Goal: Task Accomplishment & Management: Manage account settings

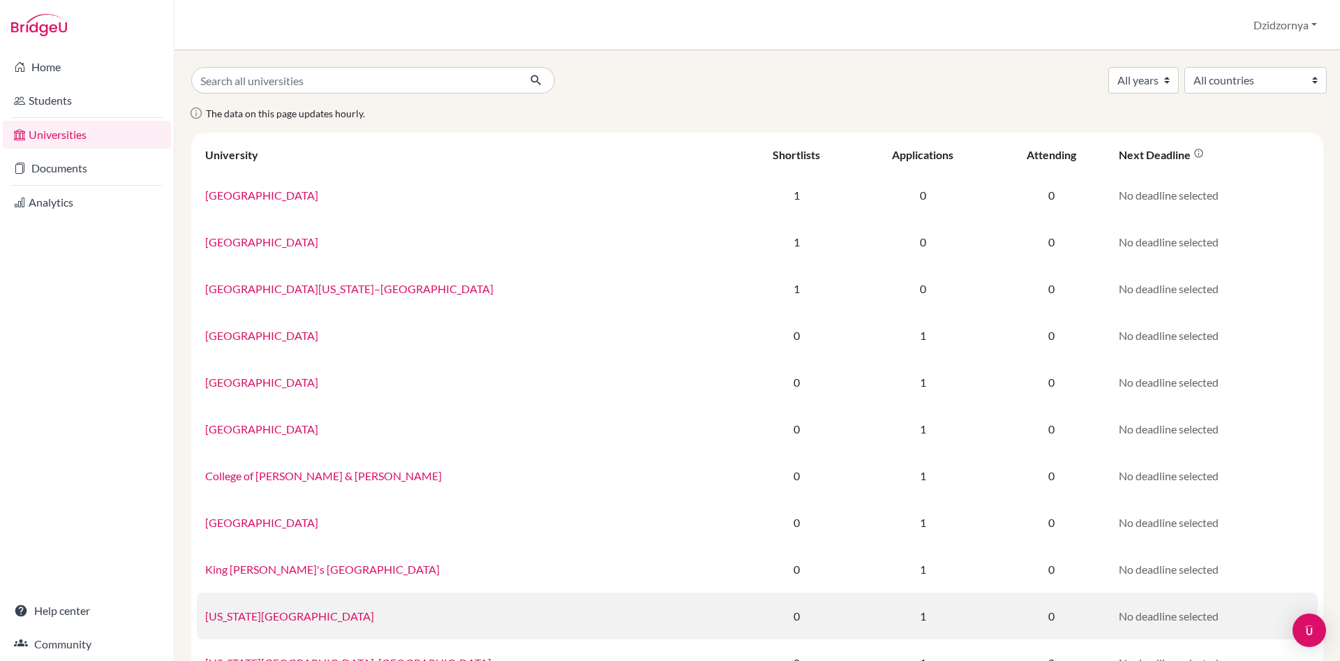
scroll to position [298, 0]
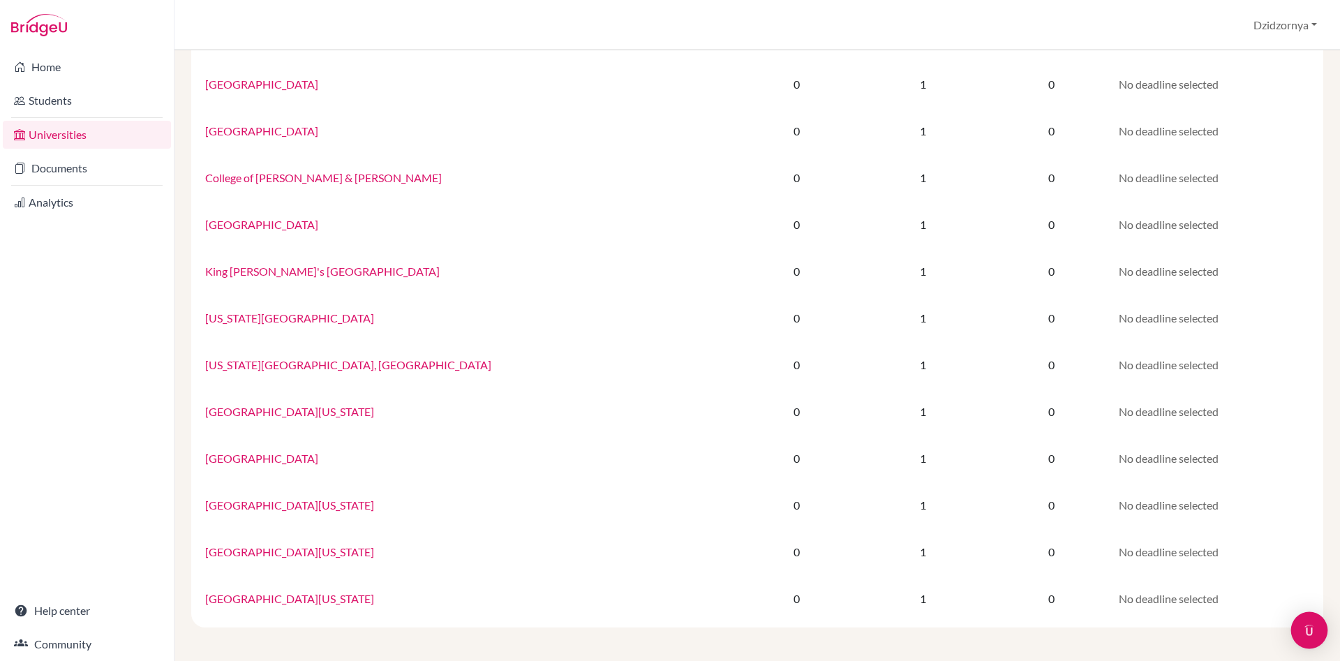
drag, startPoint x: 1309, startPoint y: 625, endPoint x: 1316, endPoint y: 618, distance: 9.9
click at [1310, 625] on img "Open Intercom Messenger" at bounding box center [1309, 630] width 18 height 18
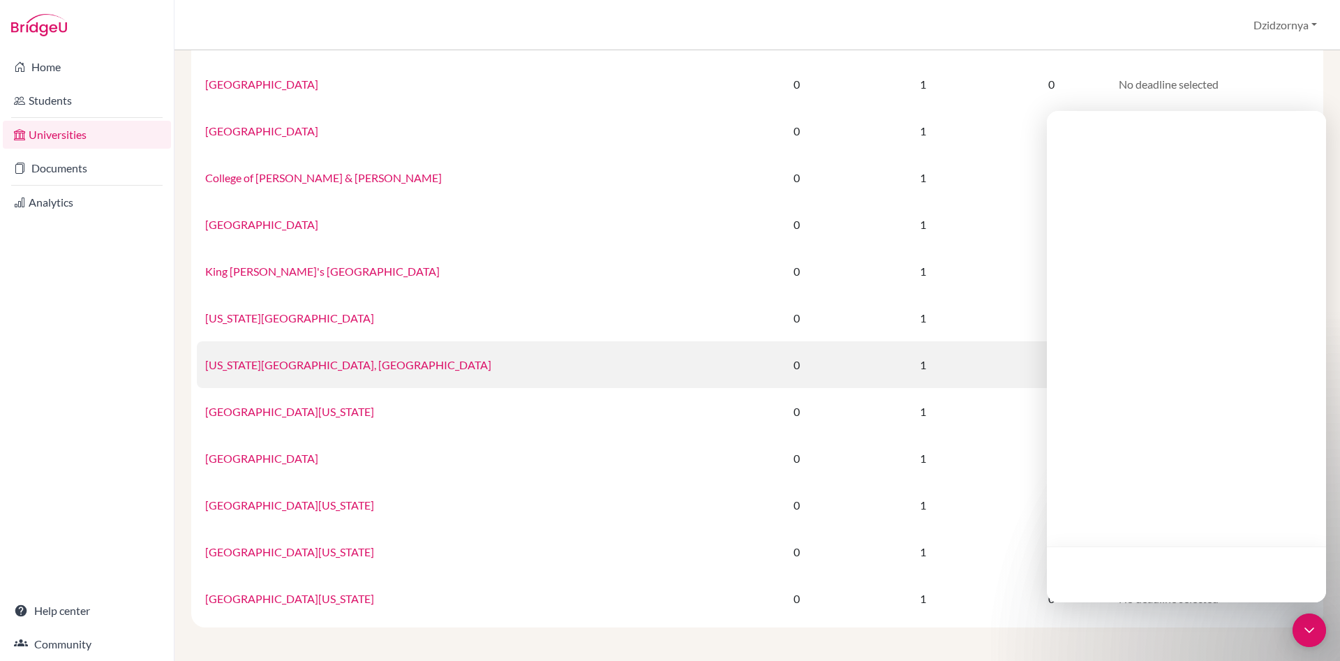
scroll to position [0, 0]
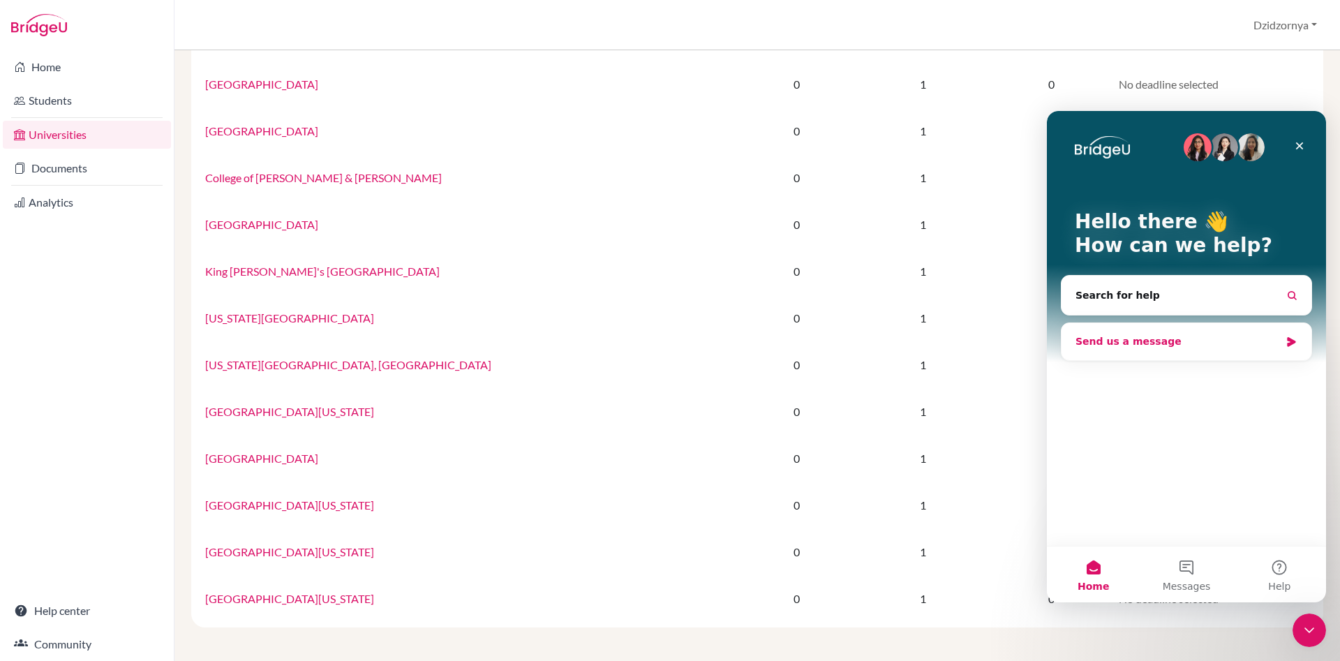
click at [1097, 339] on div "Send us a message" at bounding box center [1177, 341] width 204 height 15
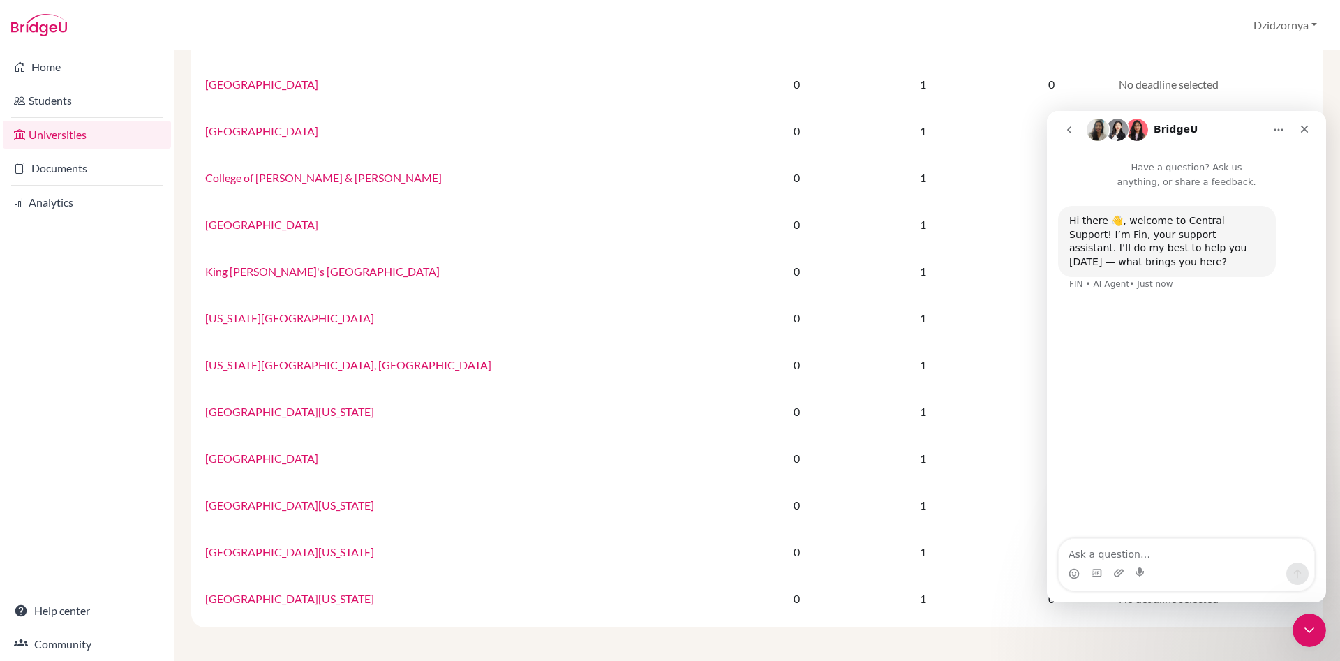
click at [79, 290] on div "Home Students Universities Documents Analytics Help center Community" at bounding box center [87, 355] width 174 height 611
click at [60, 105] on link "Students" at bounding box center [87, 101] width 168 height 28
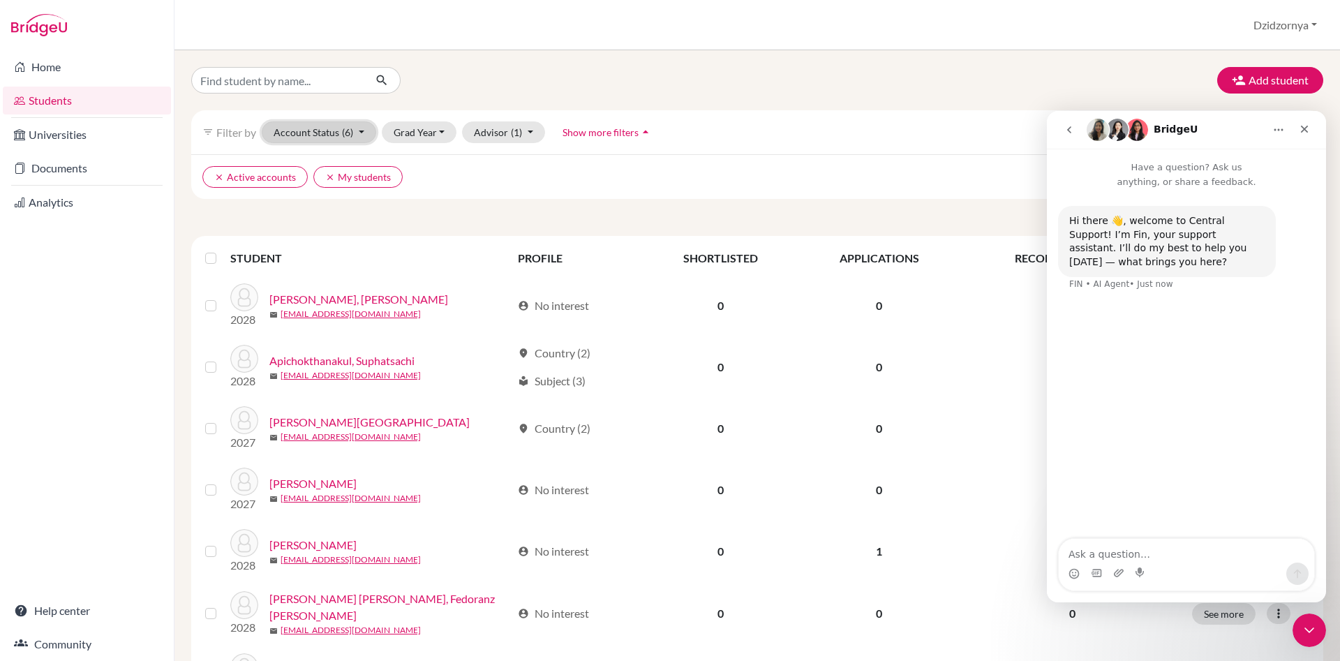
click at [314, 132] on button "Account Status (6)" at bounding box center [319, 132] width 114 height 22
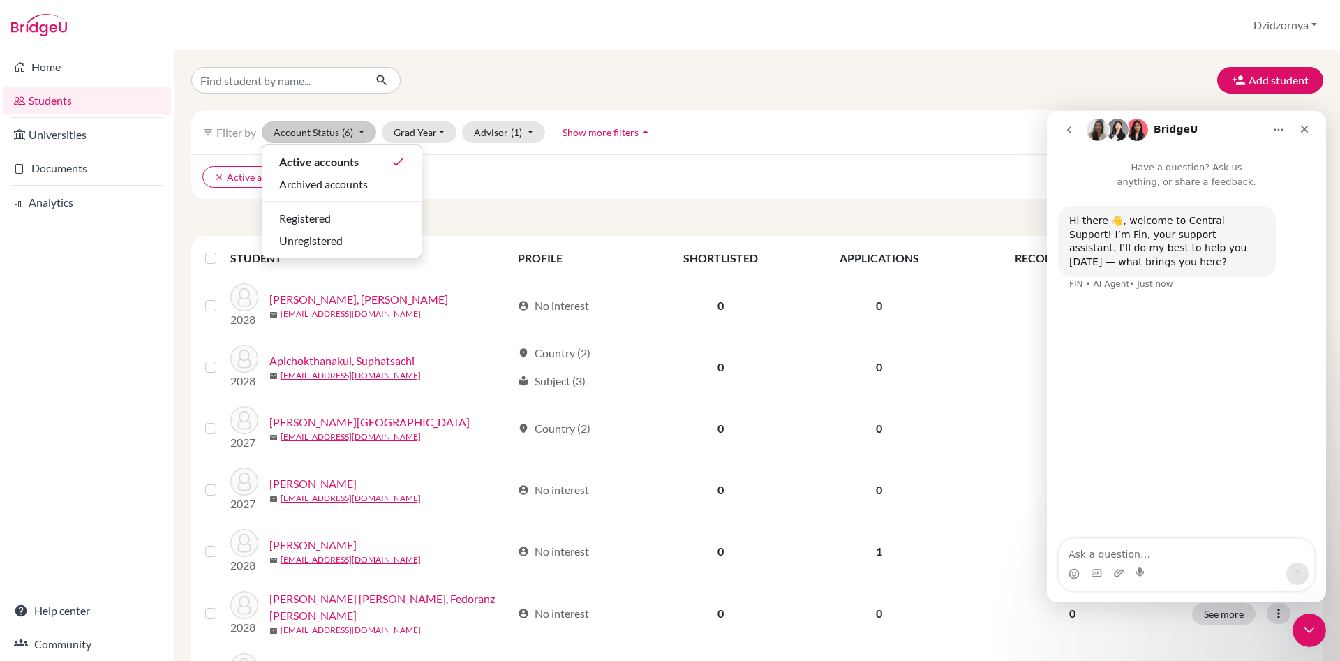
click at [742, 87] on div "Add student" at bounding box center [757, 80] width 1153 height 27
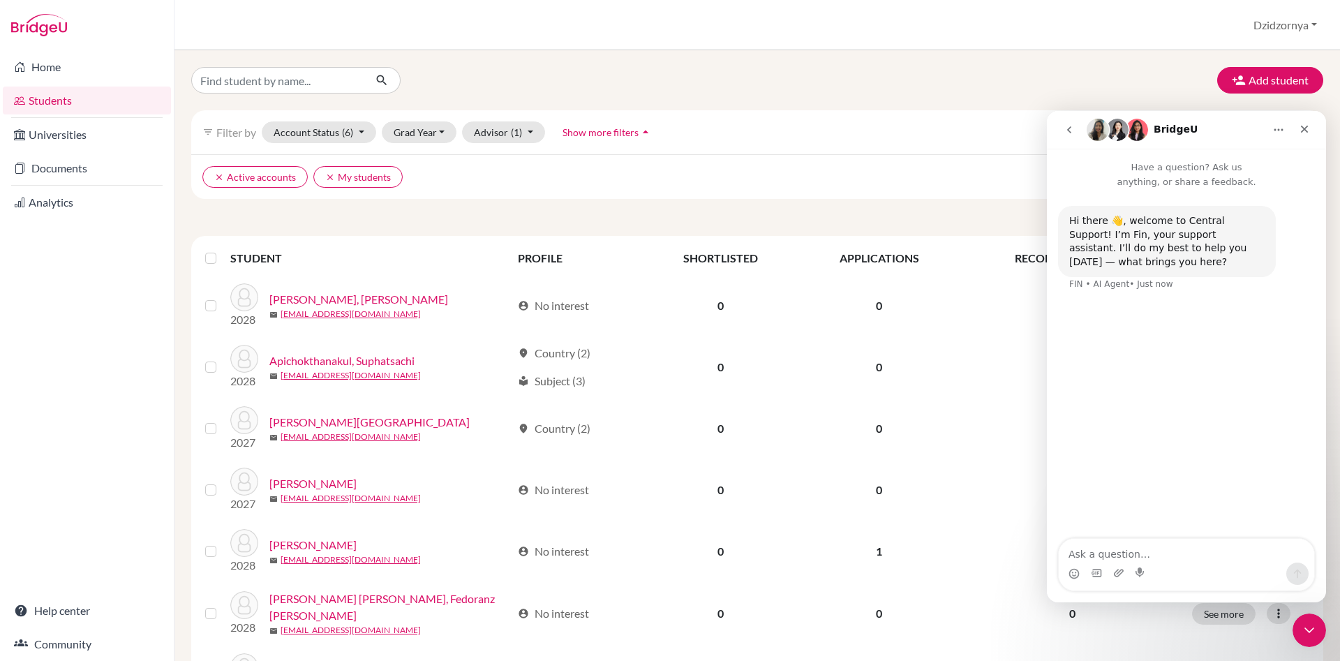
click at [571, 186] on ul "clear Active accounts clear My students" at bounding box center [618, 177] width 832 height 22
click at [442, 135] on button "Grad Year" at bounding box center [419, 132] width 75 height 22
click at [625, 189] on div "clear Active accounts clear My students Hide all filters arrow_drop_up Reset to…" at bounding box center [757, 176] width 1132 height 45
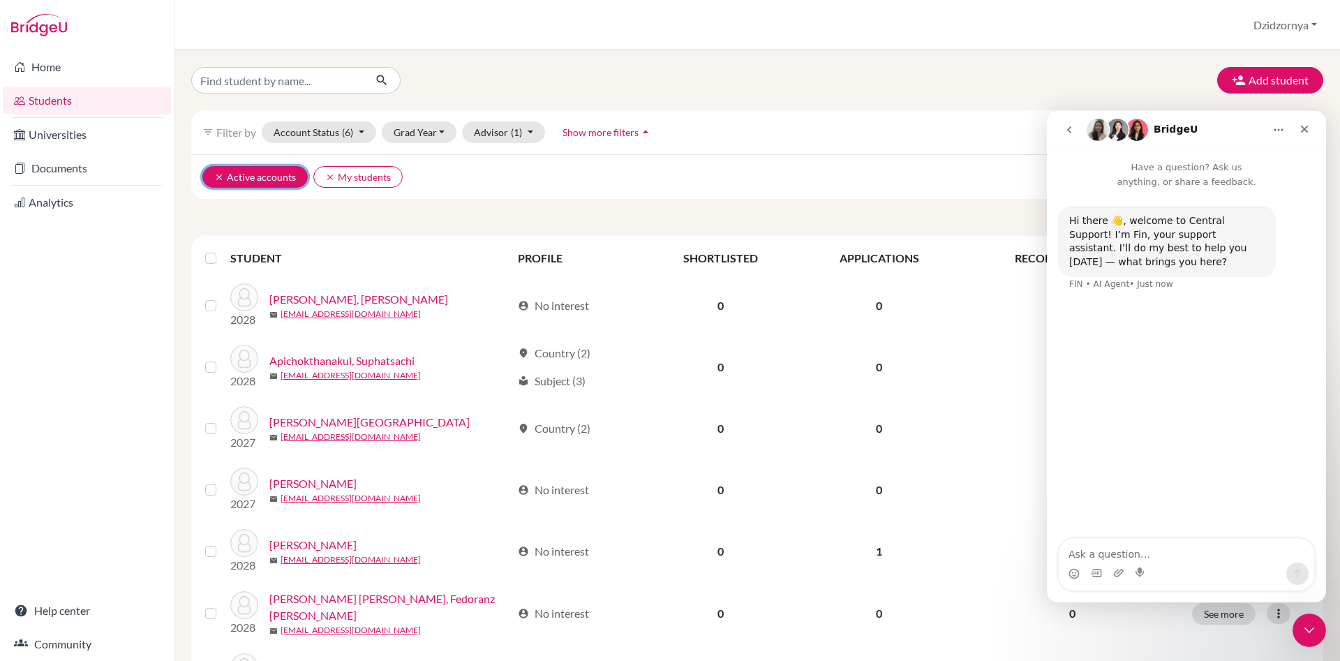
click at [255, 174] on button "clear Active accounts" at bounding box center [254, 177] width 105 height 22
click at [250, 175] on button "clear My students" at bounding box center [246, 177] width 89 height 22
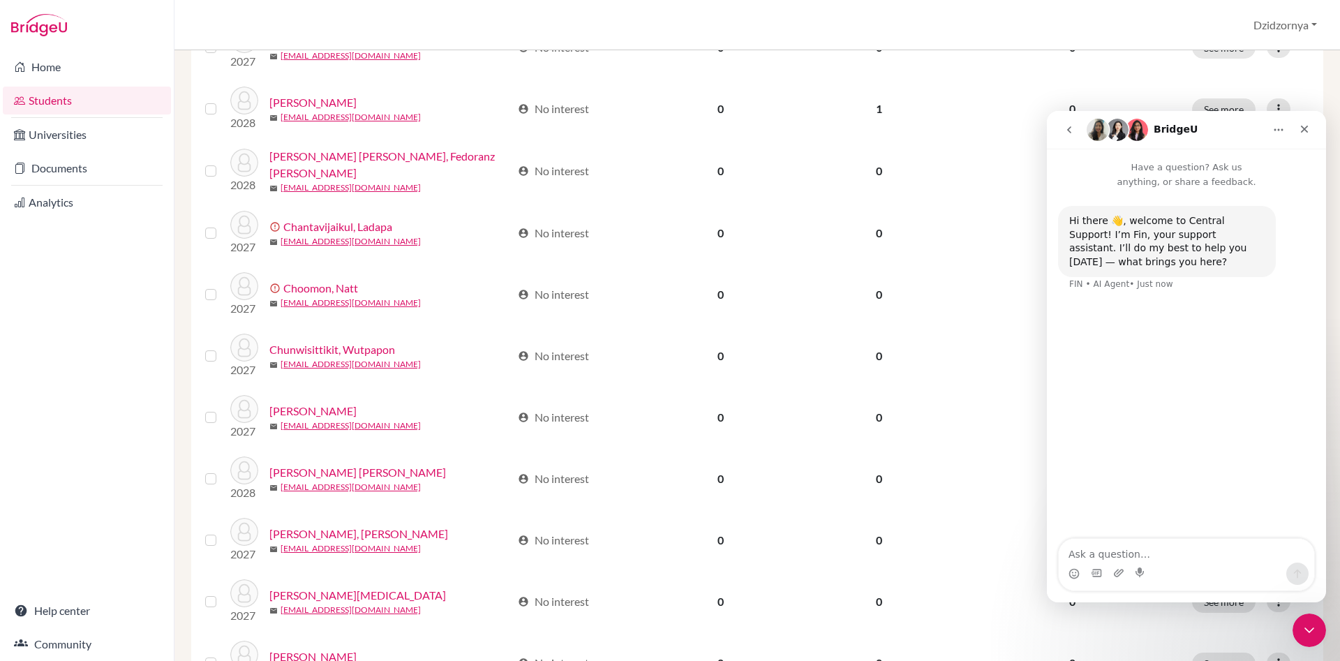
scroll to position [795, 0]
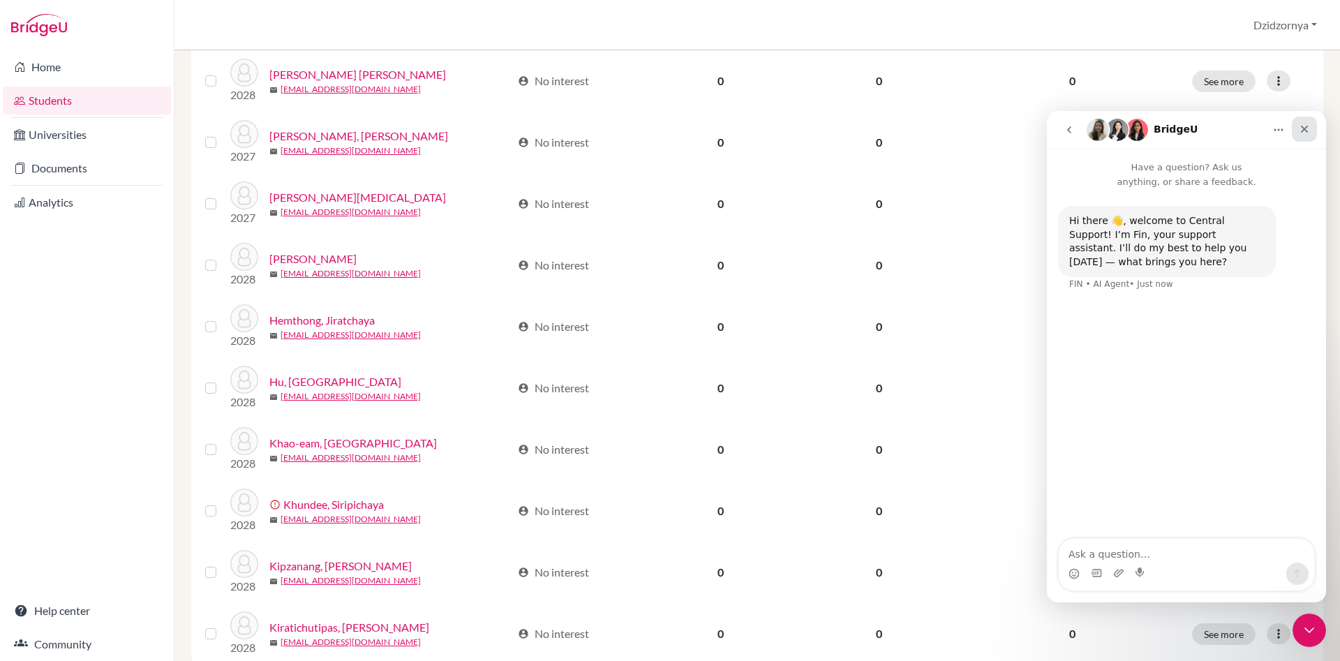
click at [1307, 131] on icon "Close" at bounding box center [1305, 130] width 8 height 8
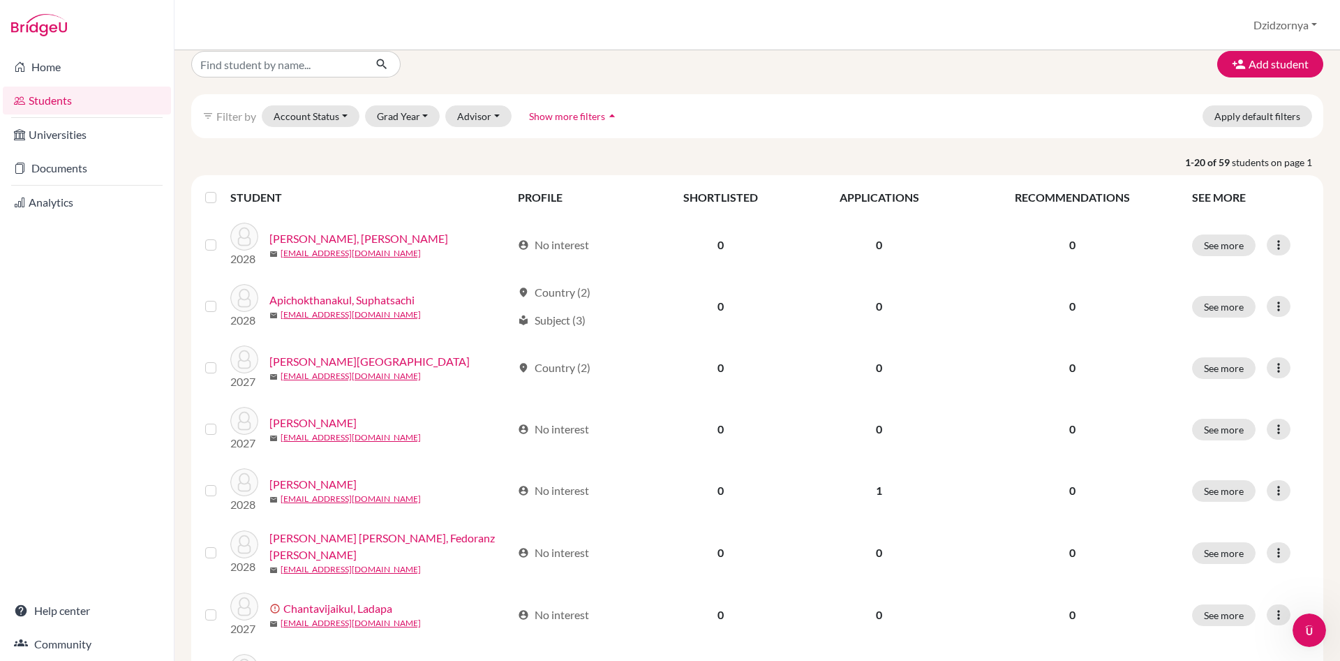
scroll to position [0, 0]
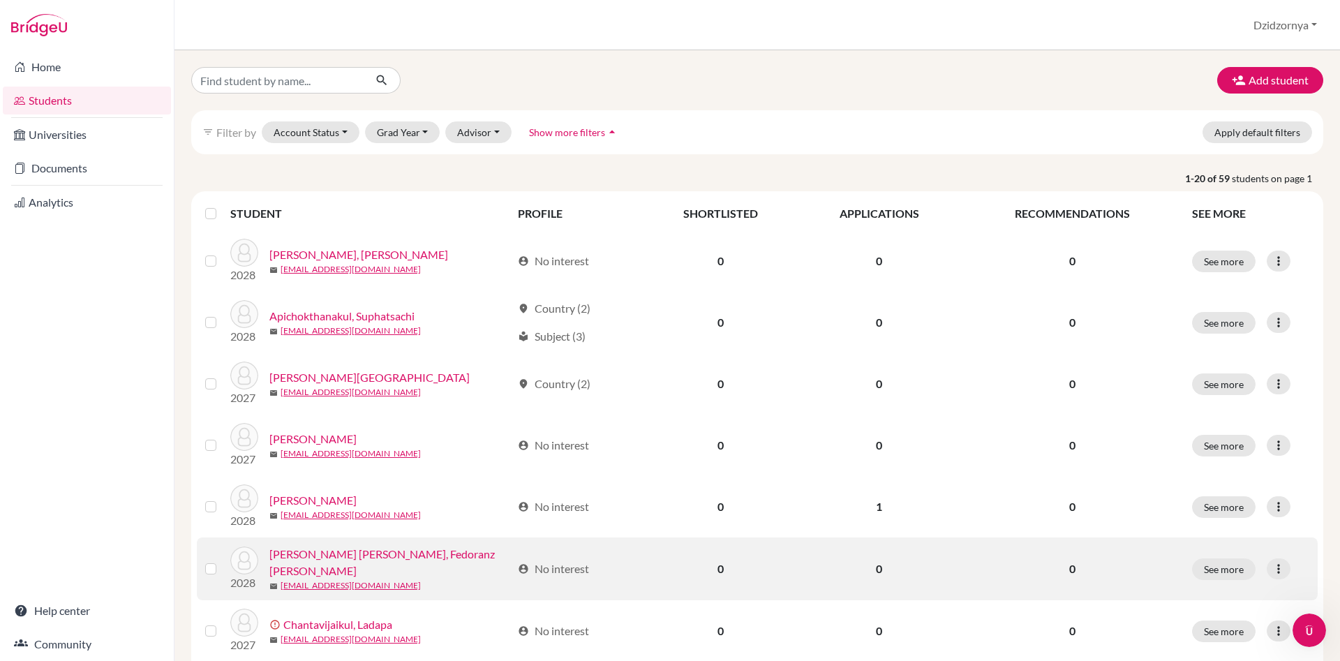
click at [222, 560] on label at bounding box center [222, 560] width 0 height 0
click at [0, 0] on input "checkbox" at bounding box center [0, 0] width 0 height 0
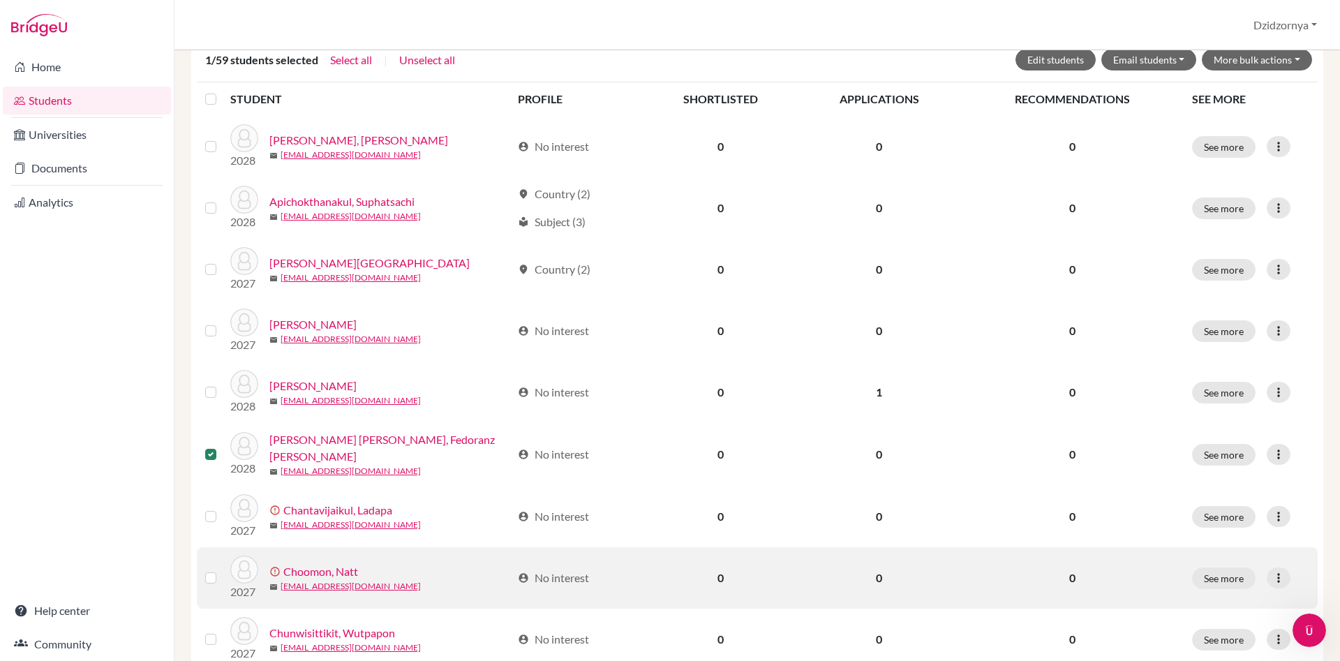
scroll to position [239, 0]
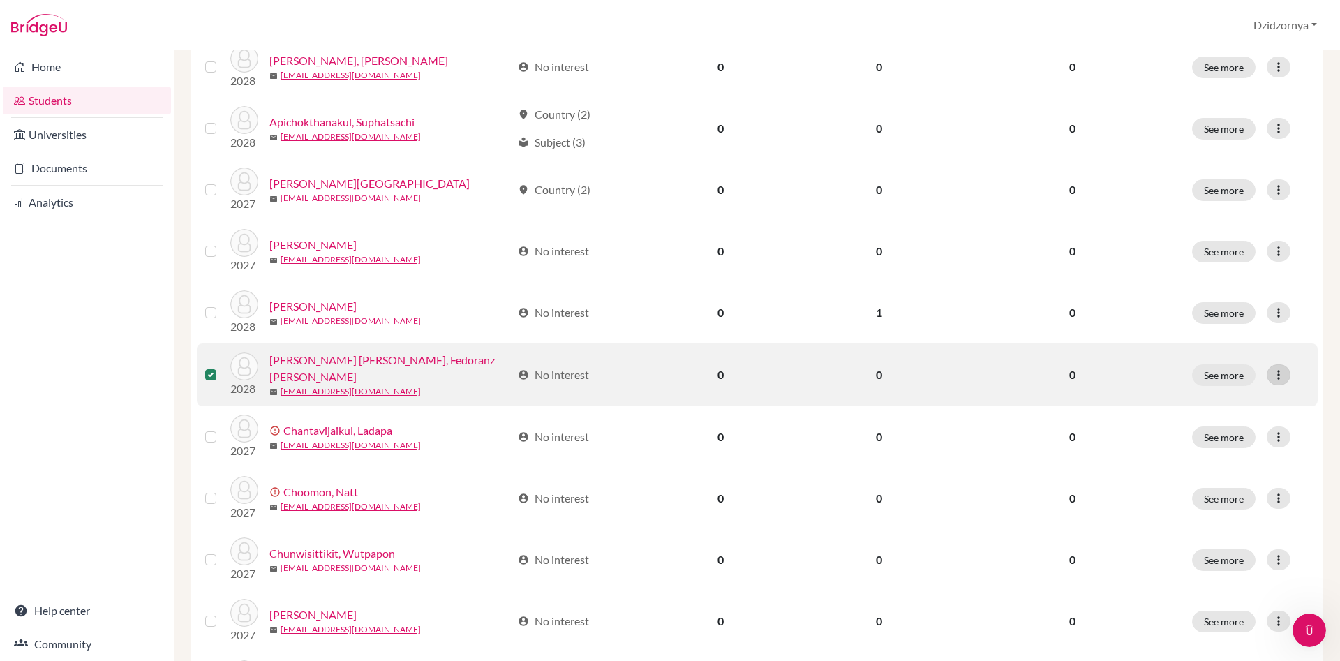
click at [1277, 375] on icon at bounding box center [1278, 375] width 14 height 14
click at [1227, 405] on button "Edit student" at bounding box center [1217, 403] width 110 height 22
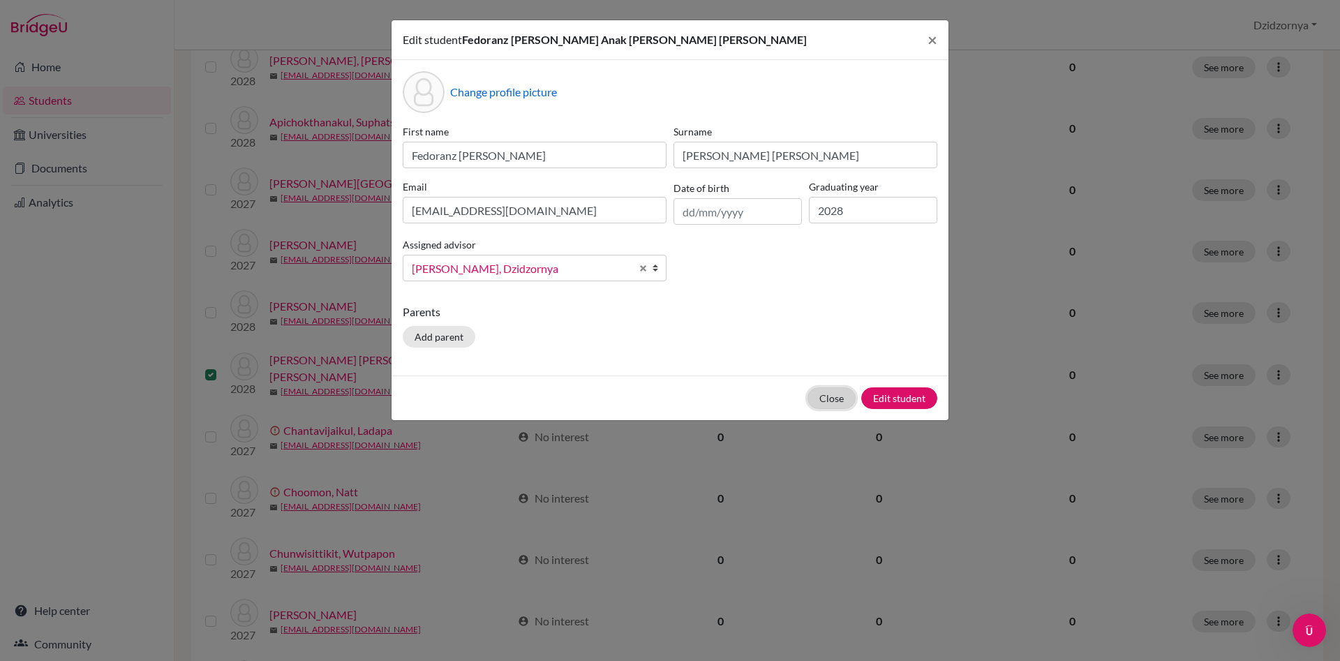
click at [837, 396] on button "Close" at bounding box center [831, 398] width 48 height 22
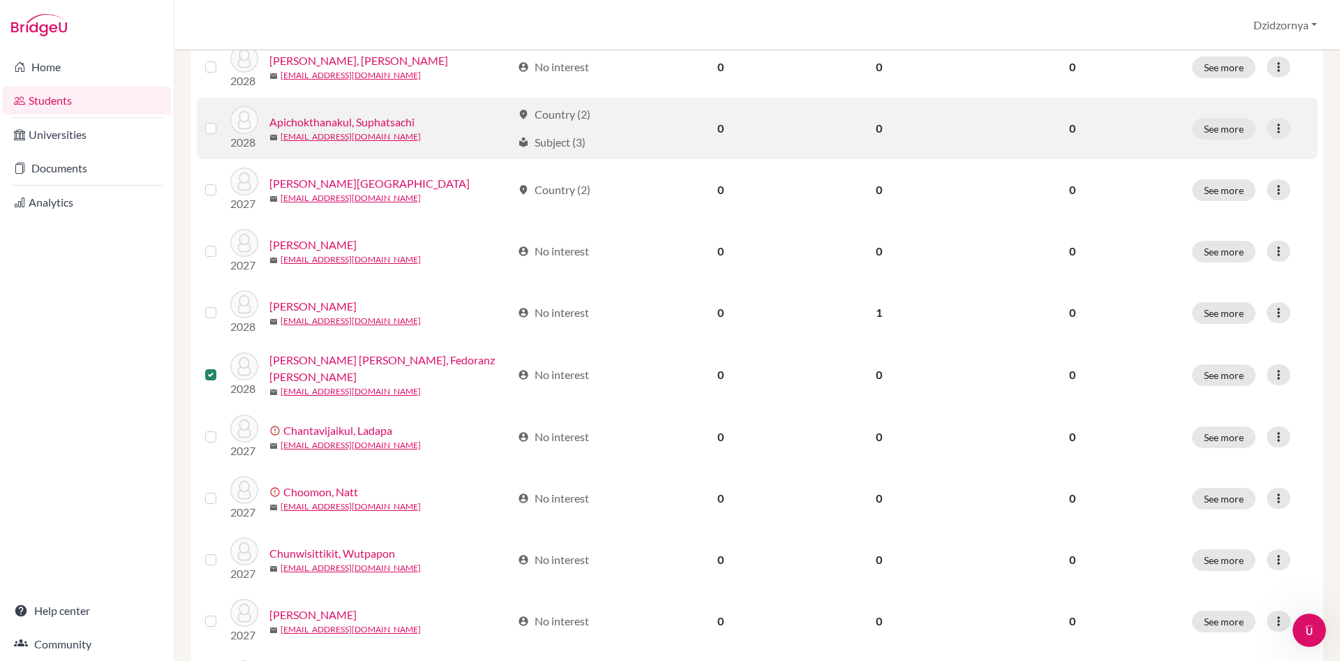
scroll to position [0, 0]
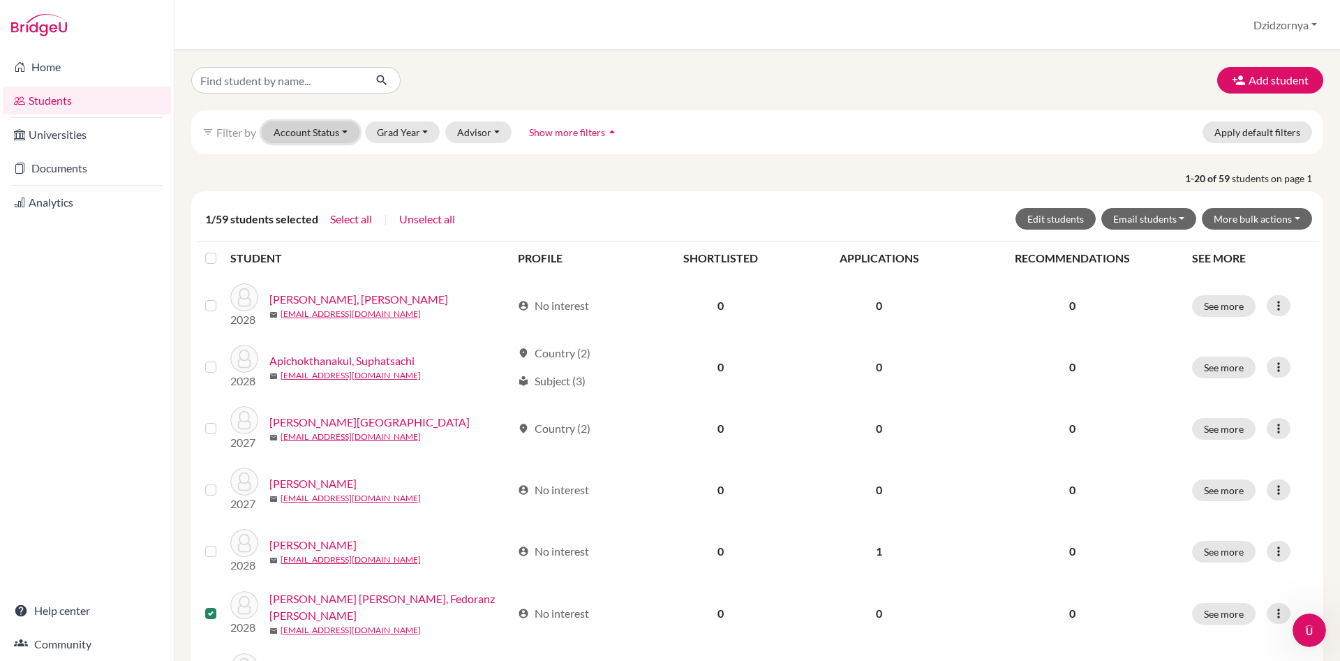
click at [345, 133] on button "Account Status" at bounding box center [311, 132] width 98 height 22
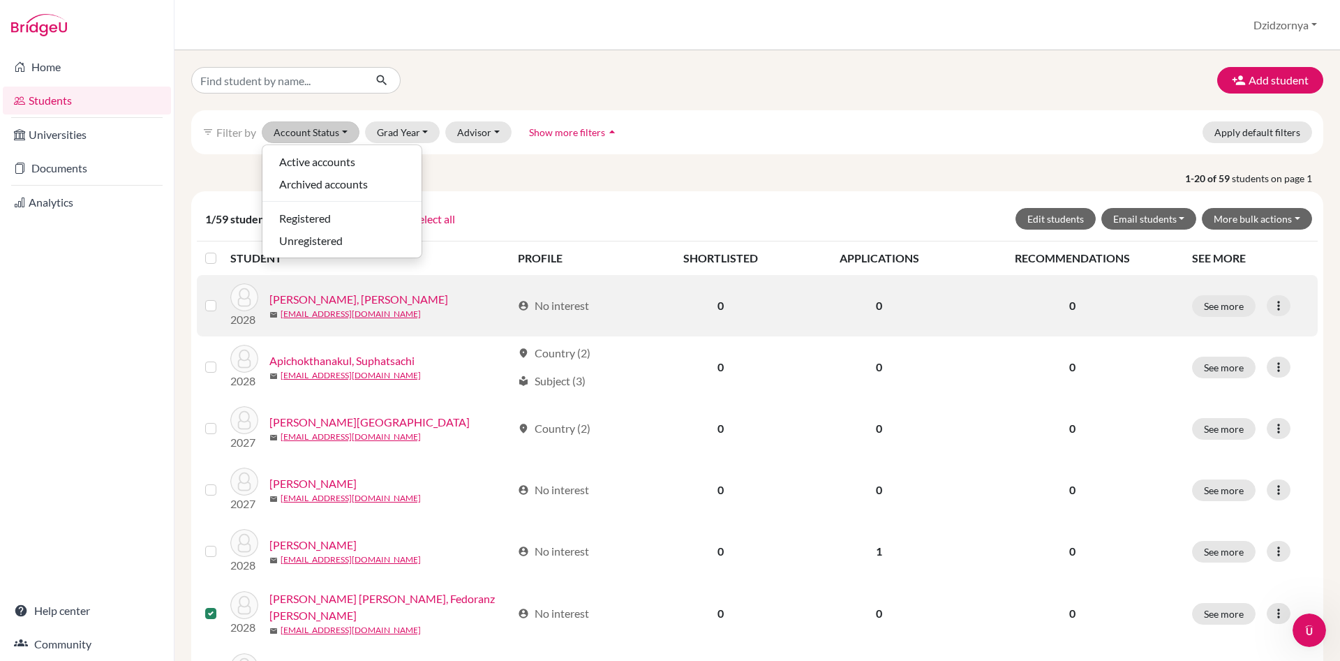
click at [222, 297] on label at bounding box center [222, 297] width 0 height 0
click at [0, 0] on input "checkbox" at bounding box center [0, 0] width 0 height 0
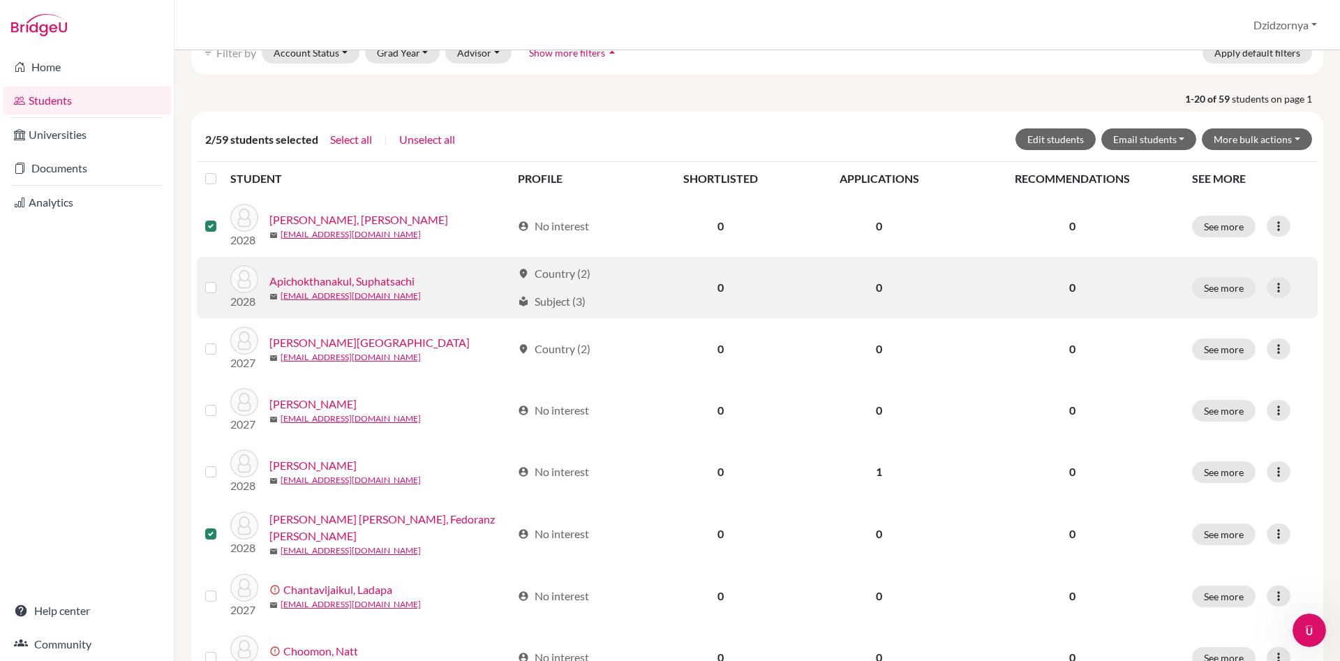
scroll to position [159, 0]
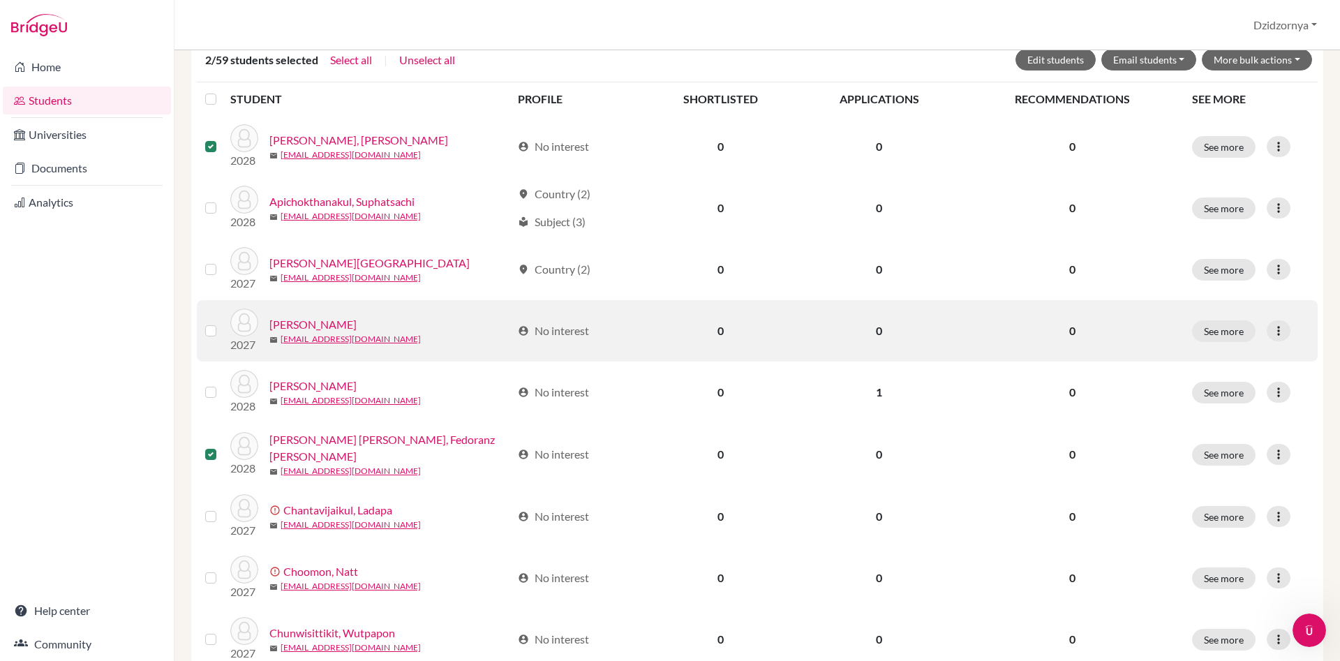
click at [222, 322] on label at bounding box center [222, 322] width 0 height 0
click at [0, 0] on input "checkbox" at bounding box center [0, 0] width 0 height 0
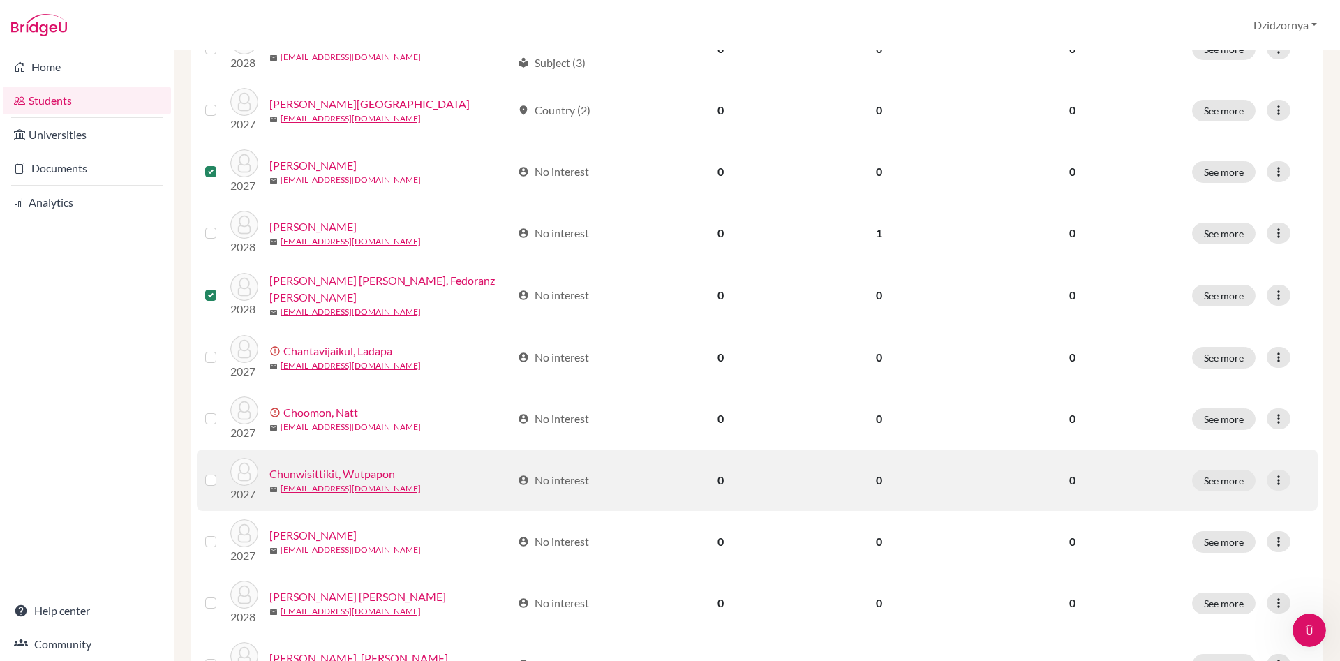
scroll to position [398, 0]
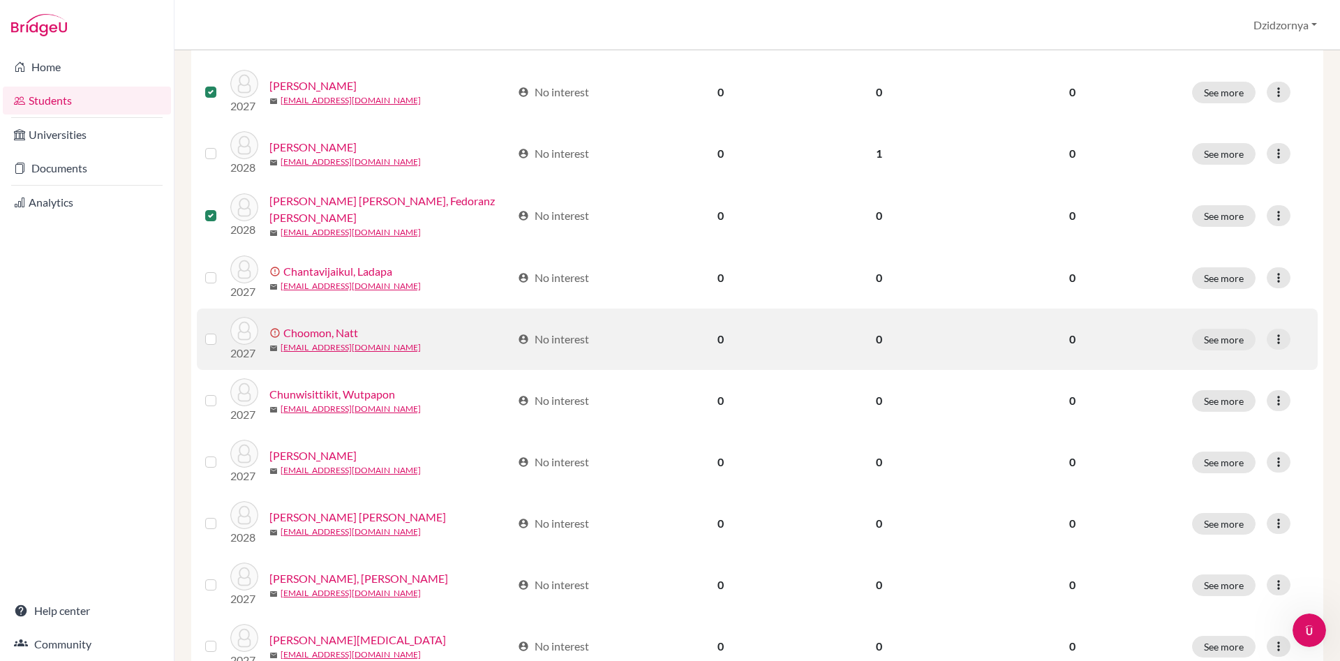
click at [222, 331] on label at bounding box center [222, 331] width 0 height 0
click at [0, 0] on input "checkbox" at bounding box center [0, 0] width 0 height 0
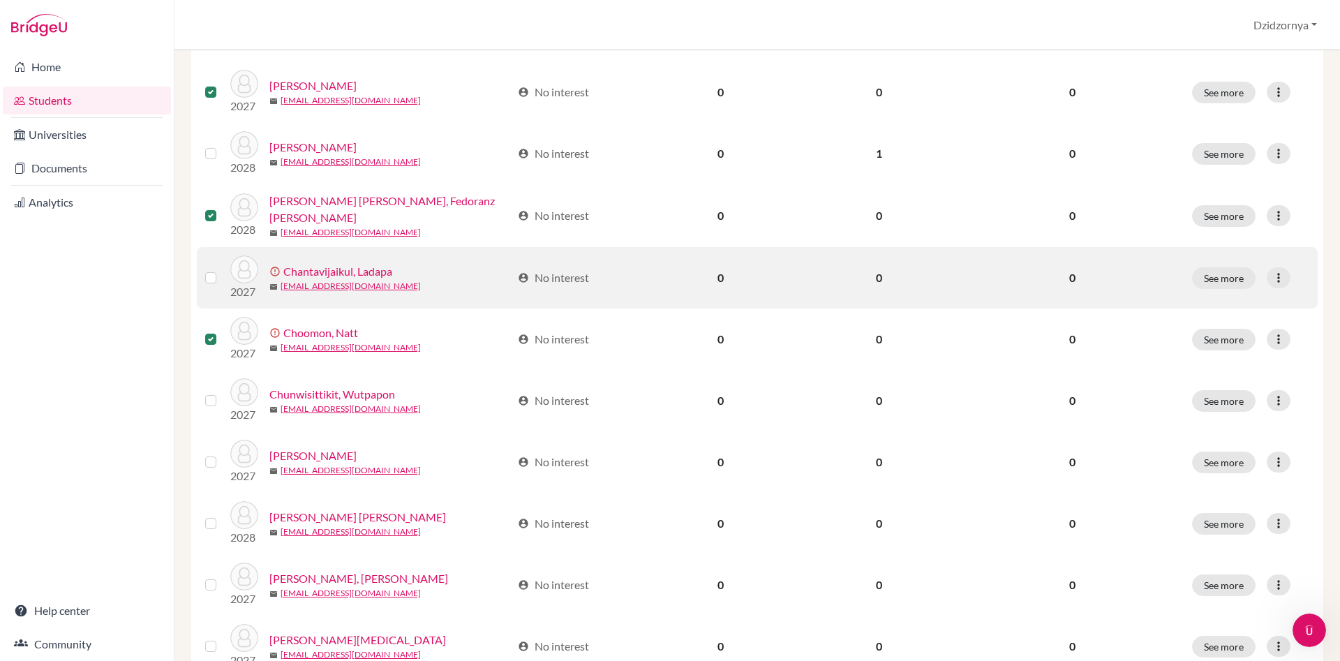
click at [222, 269] on label at bounding box center [222, 269] width 0 height 0
click at [0, 0] on input "checkbox" at bounding box center [0, 0] width 0 height 0
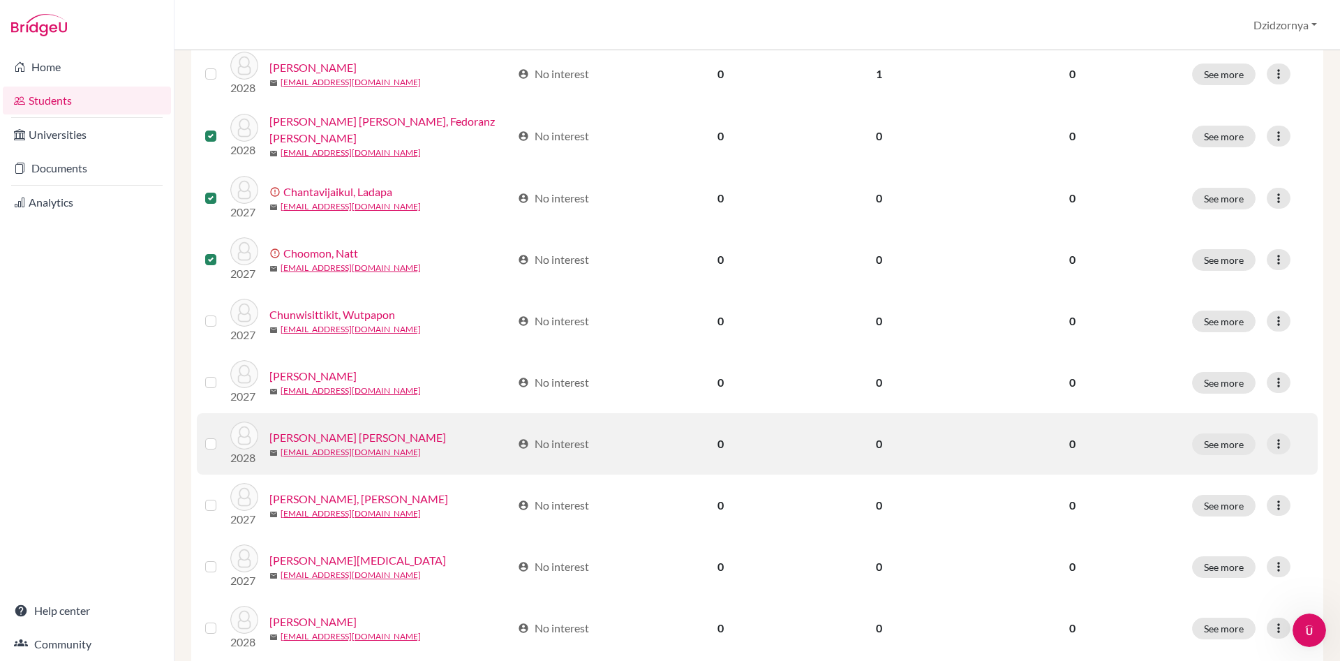
scroll to position [557, 0]
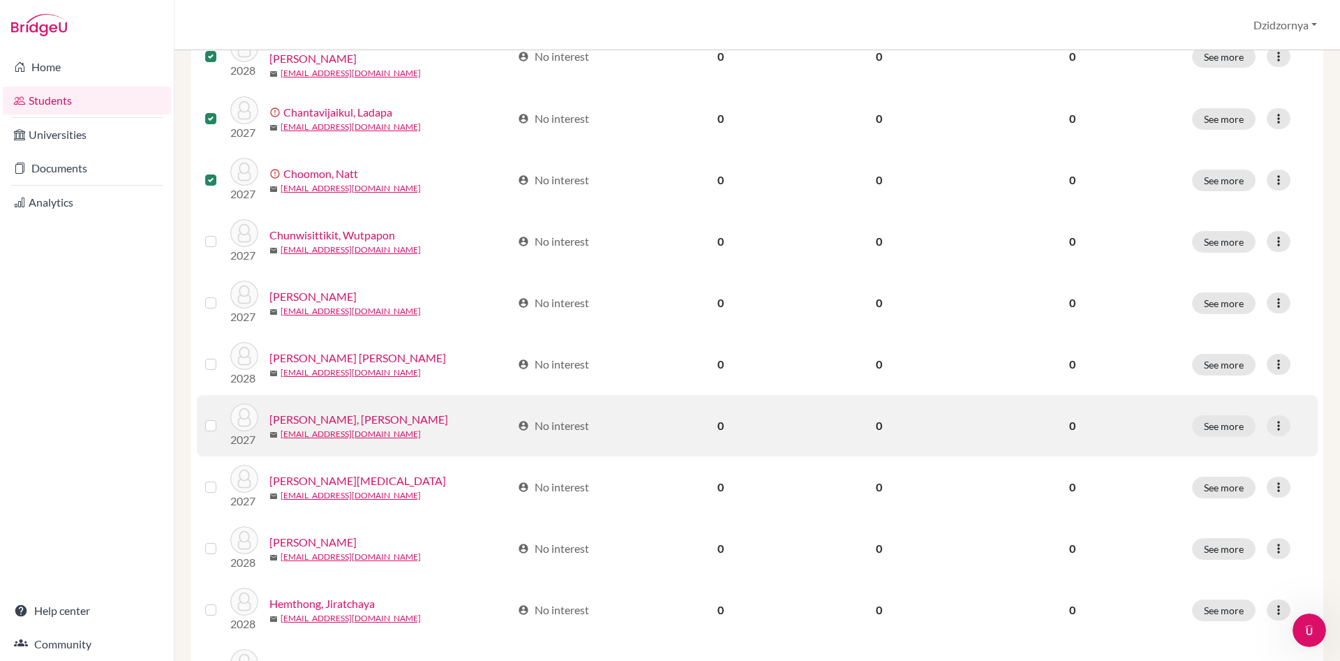
click at [222, 417] on label at bounding box center [222, 417] width 0 height 0
click at [0, 0] on input "checkbox" at bounding box center [0, 0] width 0 height 0
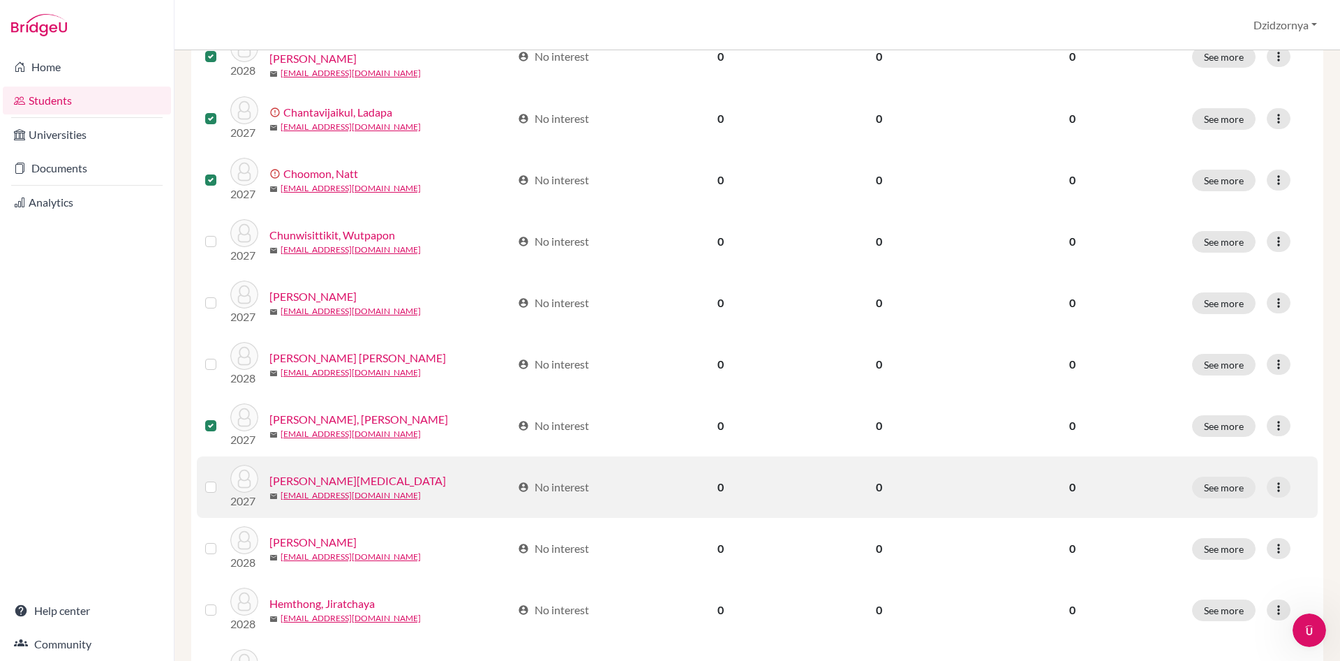
click at [222, 479] on label at bounding box center [222, 479] width 0 height 0
click at [0, 0] on input "checkbox" at bounding box center [0, 0] width 0 height 0
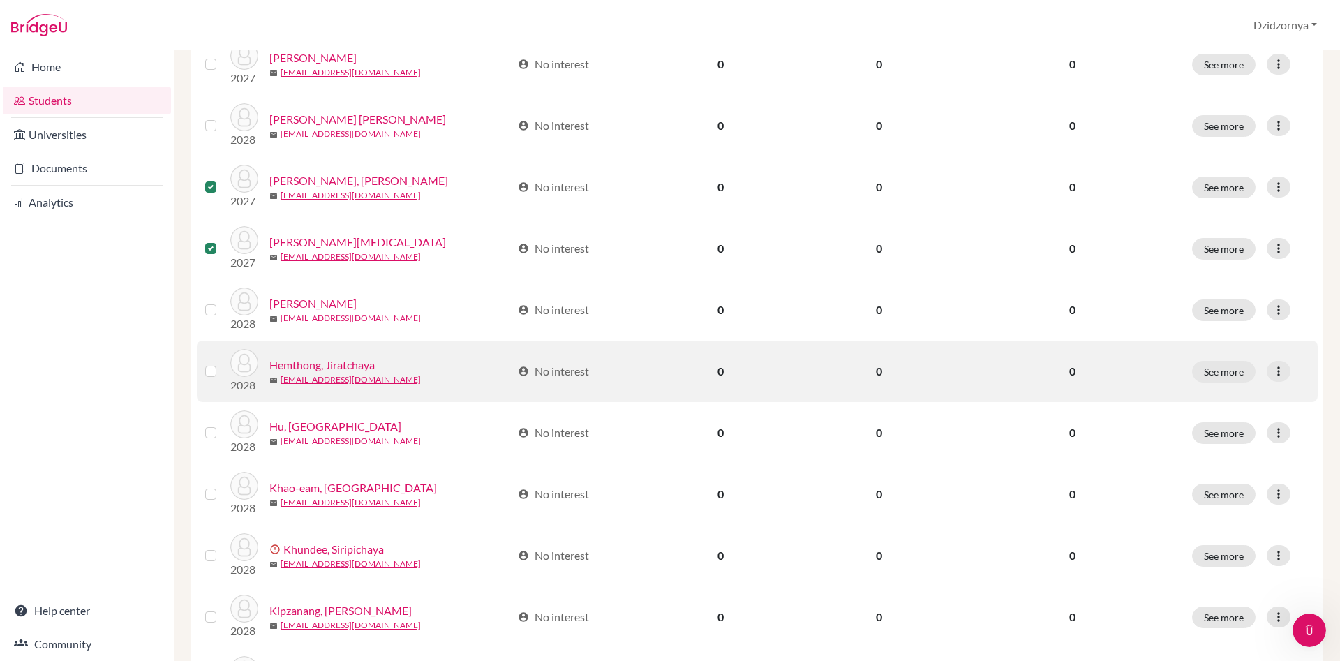
scroll to position [875, 0]
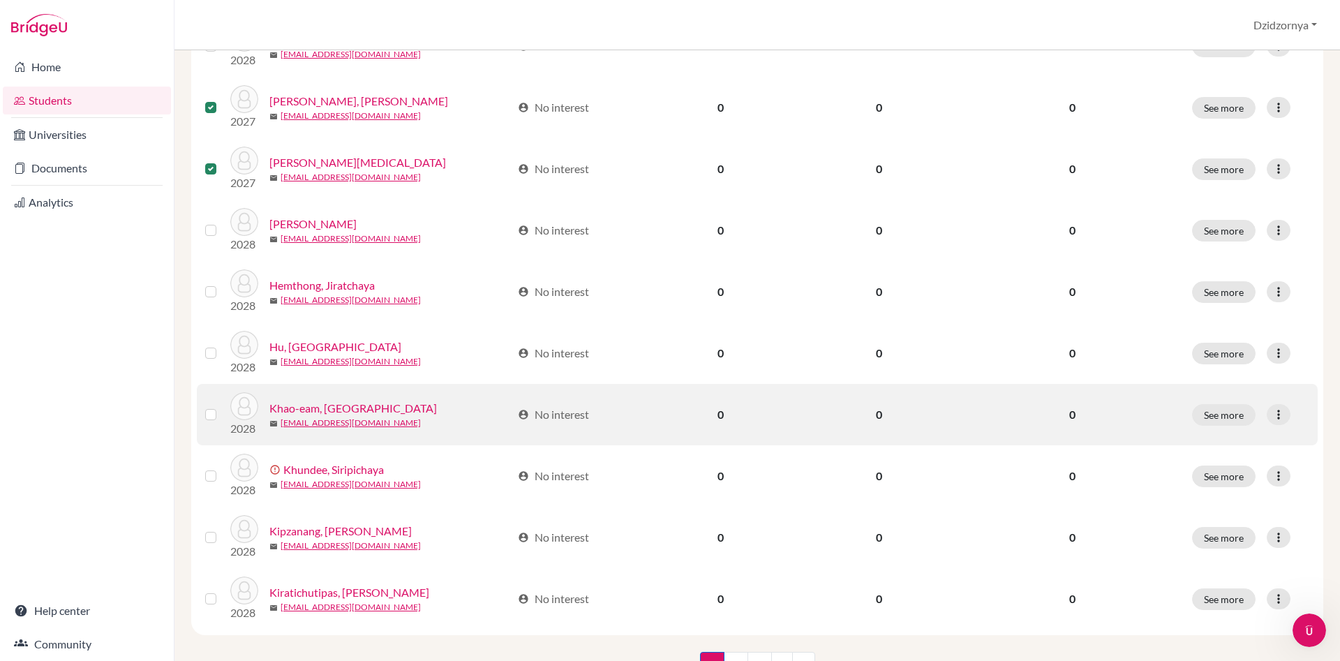
click at [222, 406] on label at bounding box center [222, 406] width 0 height 0
click at [0, 0] on input "checkbox" at bounding box center [0, 0] width 0 height 0
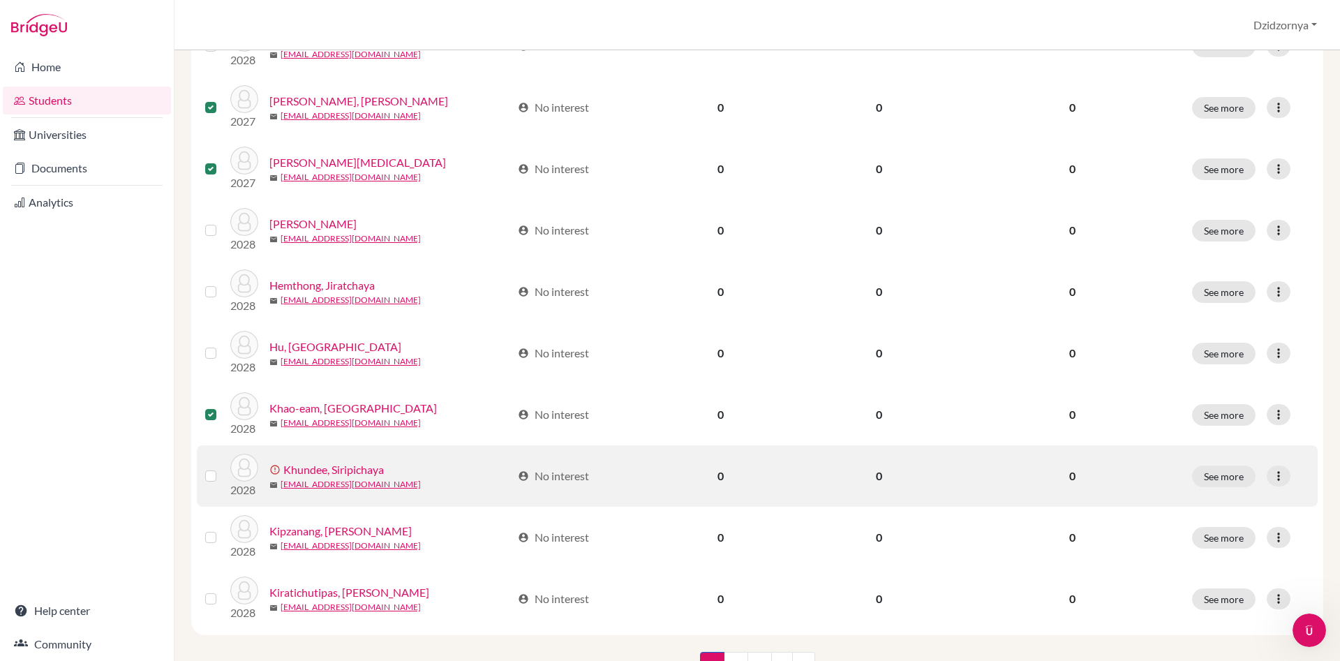
click at [222, 468] on label at bounding box center [222, 468] width 0 height 0
click at [0, 0] on input "checkbox" at bounding box center [0, 0] width 0 height 0
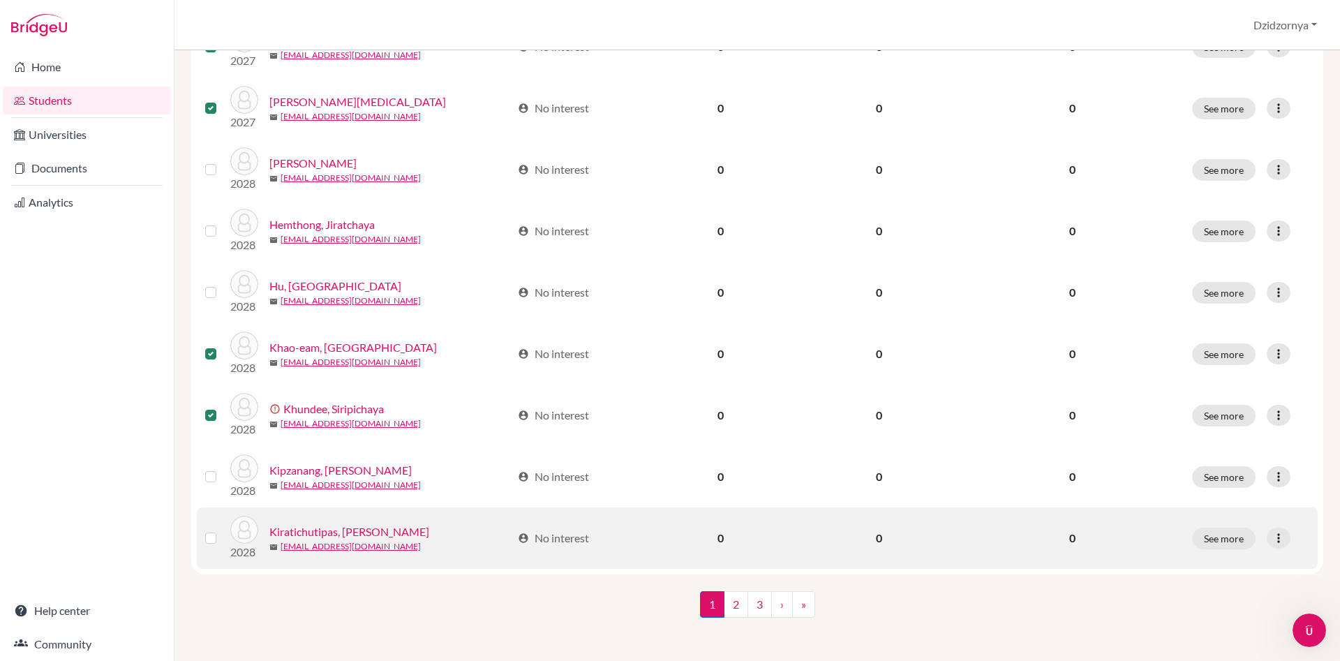
click at [222, 530] on label at bounding box center [222, 530] width 0 height 0
click at [0, 0] on input "checkbox" at bounding box center [0, 0] width 0 height 0
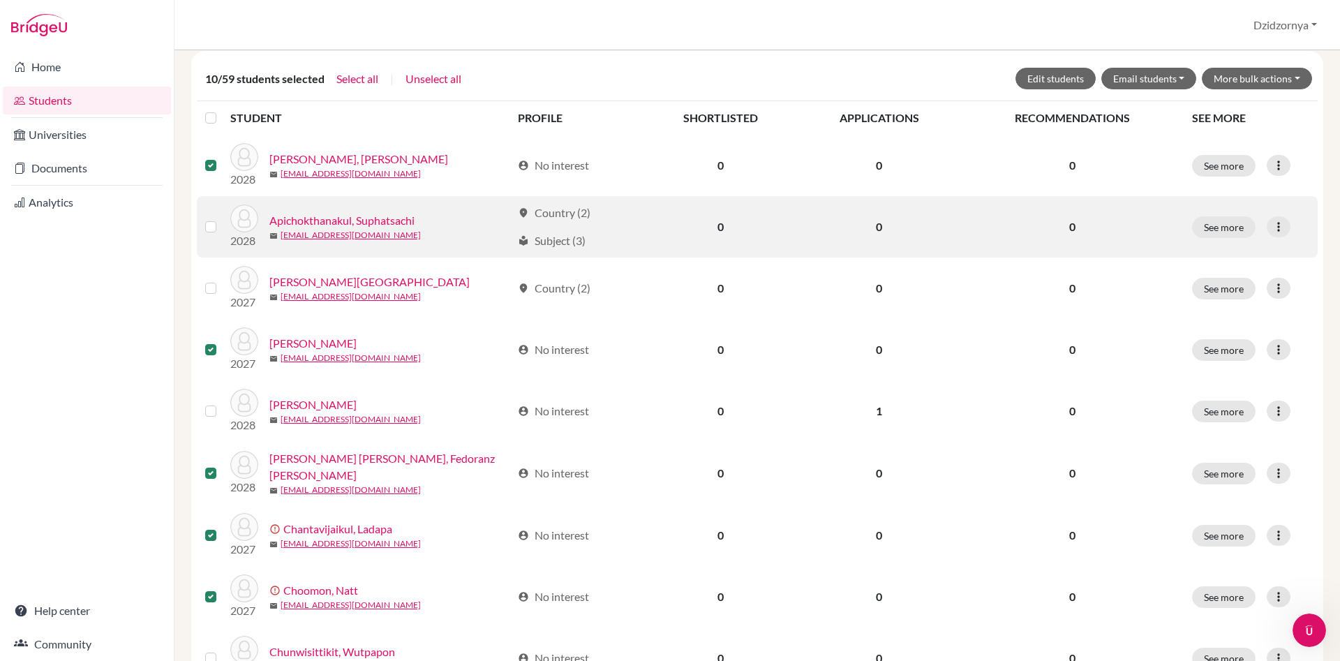
scroll to position [0, 0]
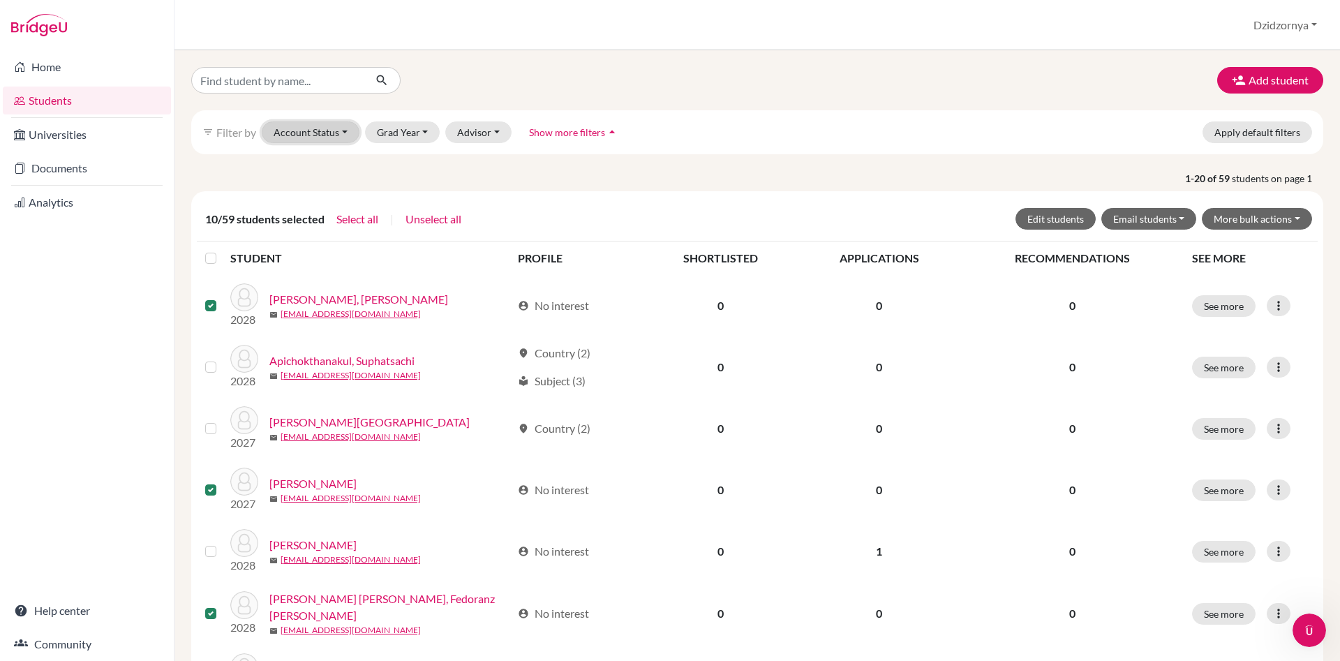
click at [351, 130] on button "Account Status" at bounding box center [311, 132] width 98 height 22
click at [350, 184] on span "Archived accounts" at bounding box center [323, 184] width 89 height 17
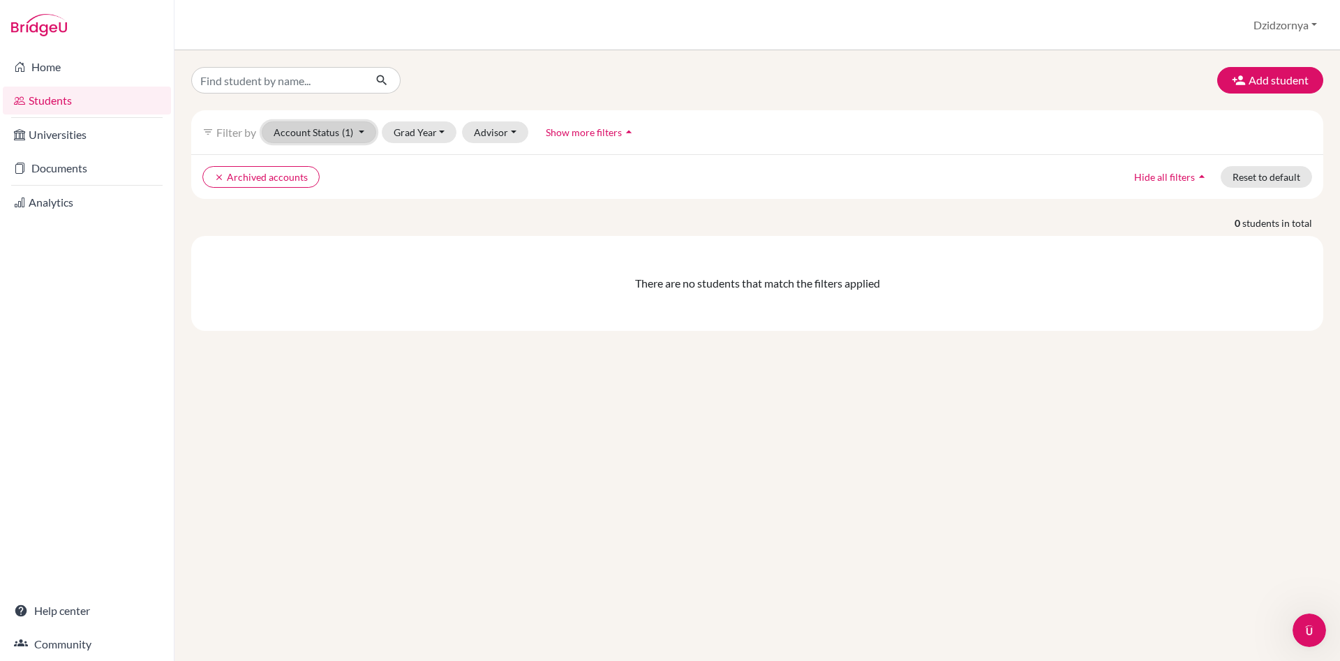
click at [359, 128] on button "Account Status (1)" at bounding box center [319, 132] width 114 height 22
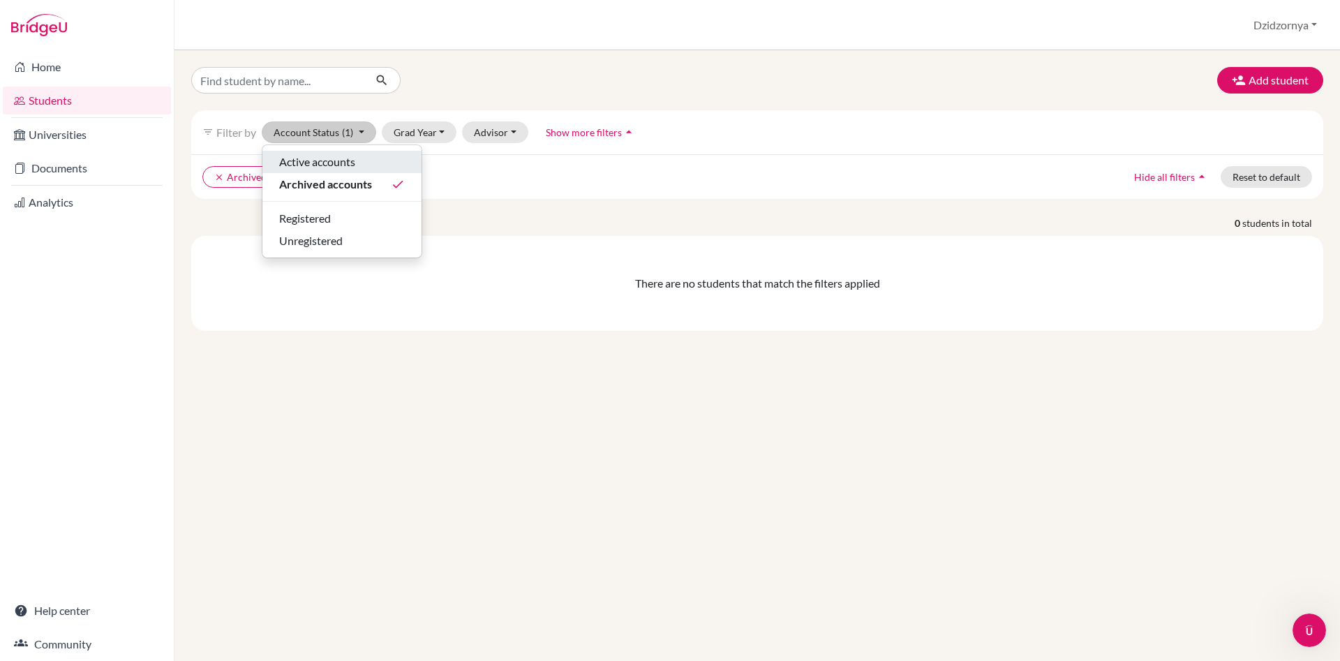
click at [325, 159] on span "Active accounts" at bounding box center [317, 162] width 76 height 17
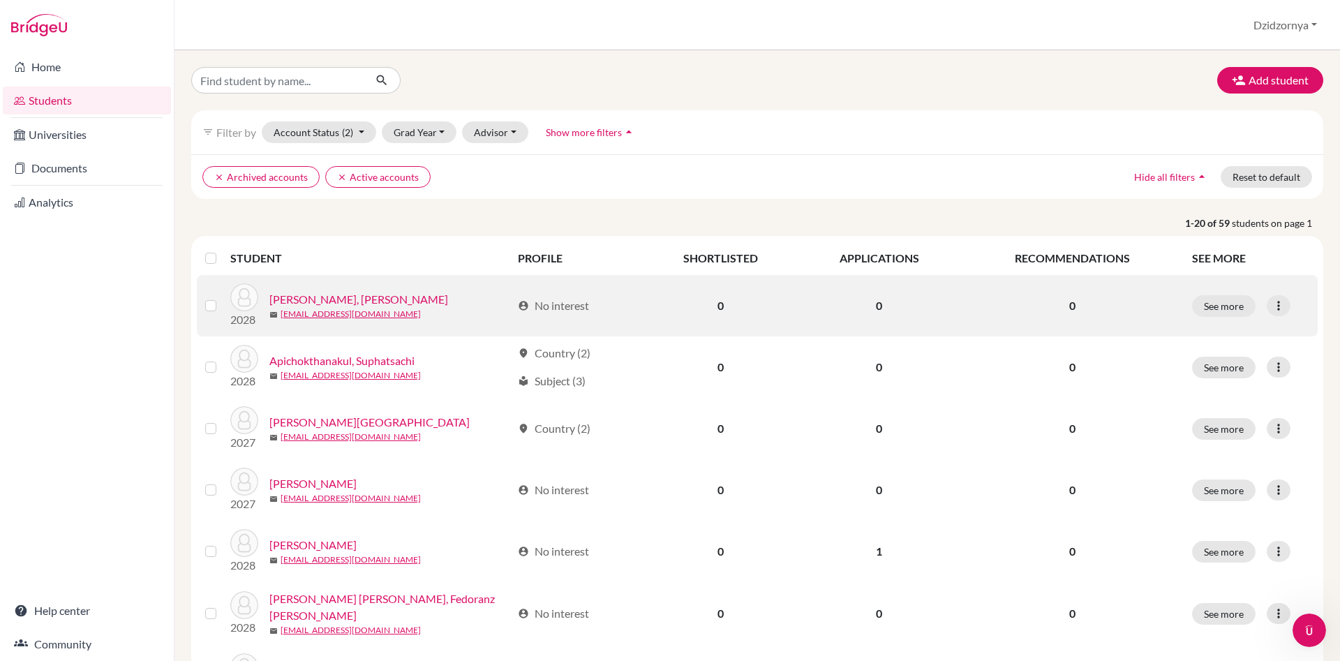
click at [222, 297] on label at bounding box center [222, 297] width 0 height 0
click at [0, 0] on input "checkbox" at bounding box center [0, 0] width 0 height 0
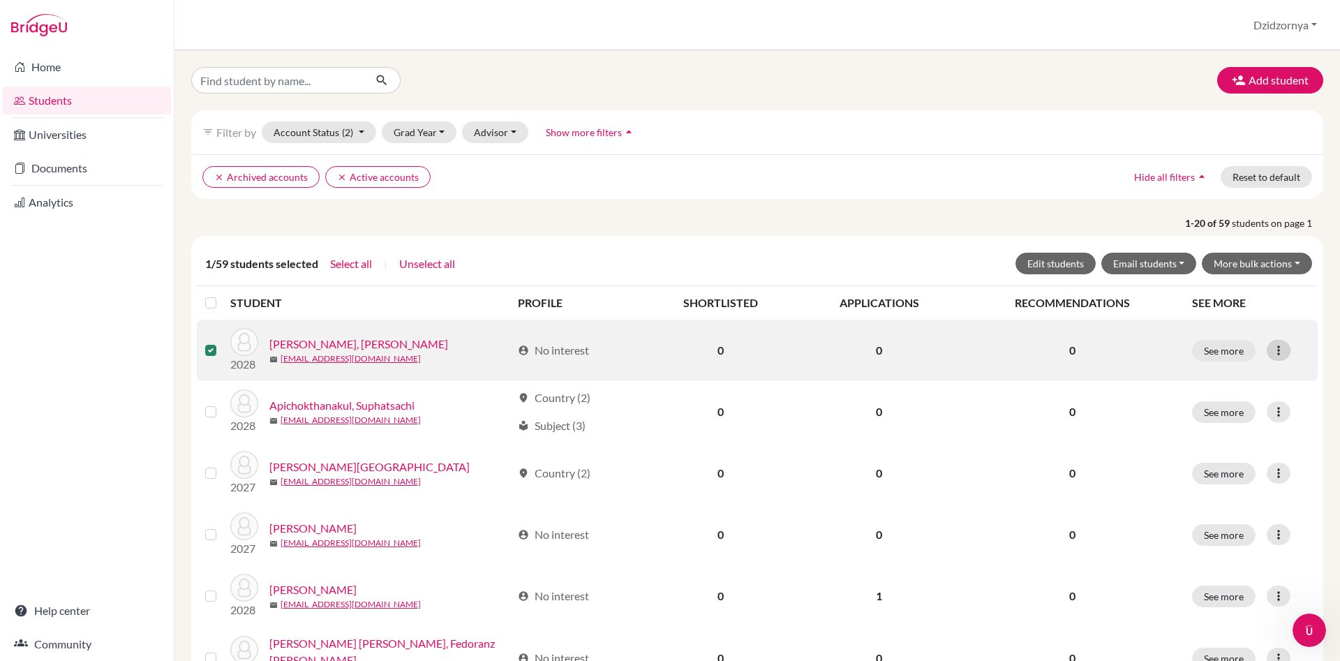
click at [1279, 352] on icon at bounding box center [1278, 350] width 14 height 14
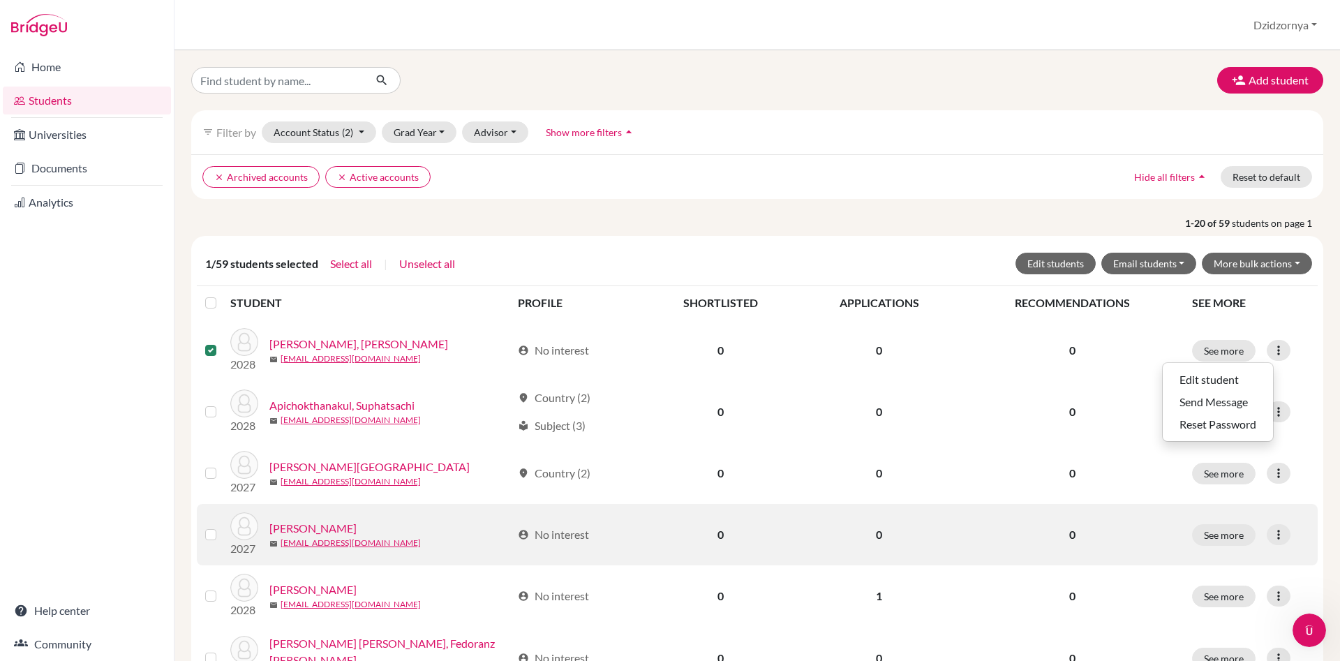
click at [222, 526] on label at bounding box center [222, 526] width 0 height 0
click at [0, 0] on input "checkbox" at bounding box center [0, 0] width 0 height 0
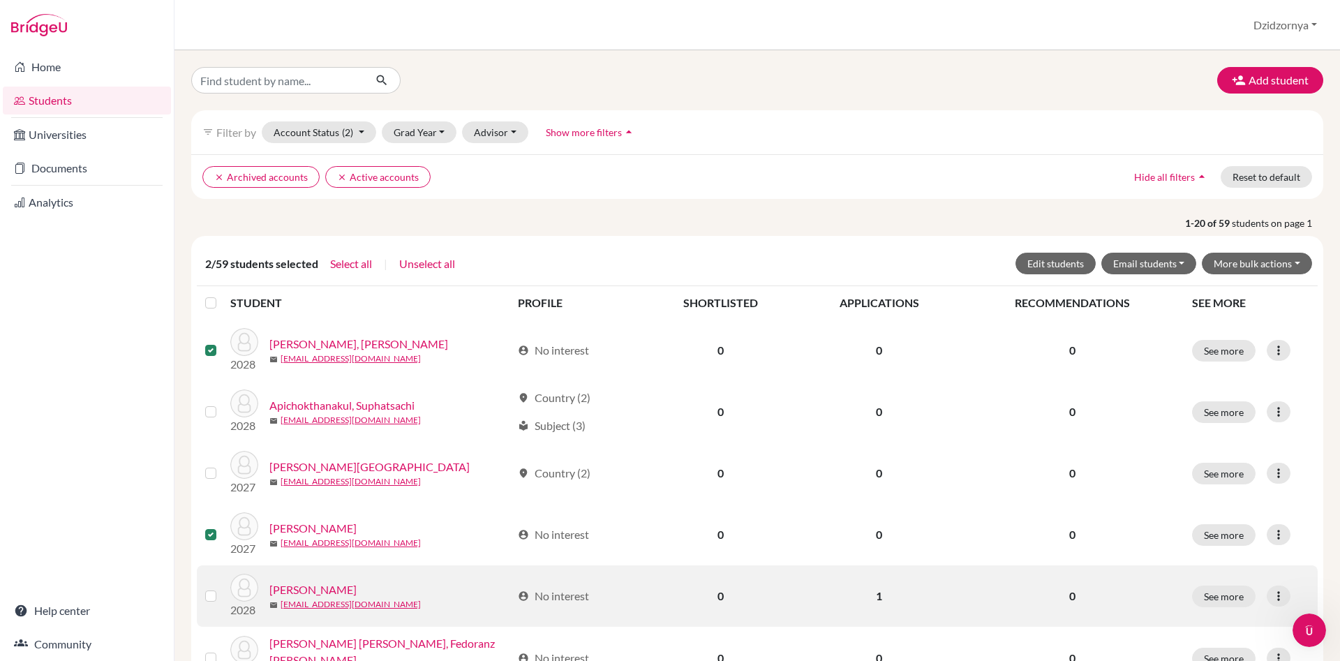
scroll to position [239, 0]
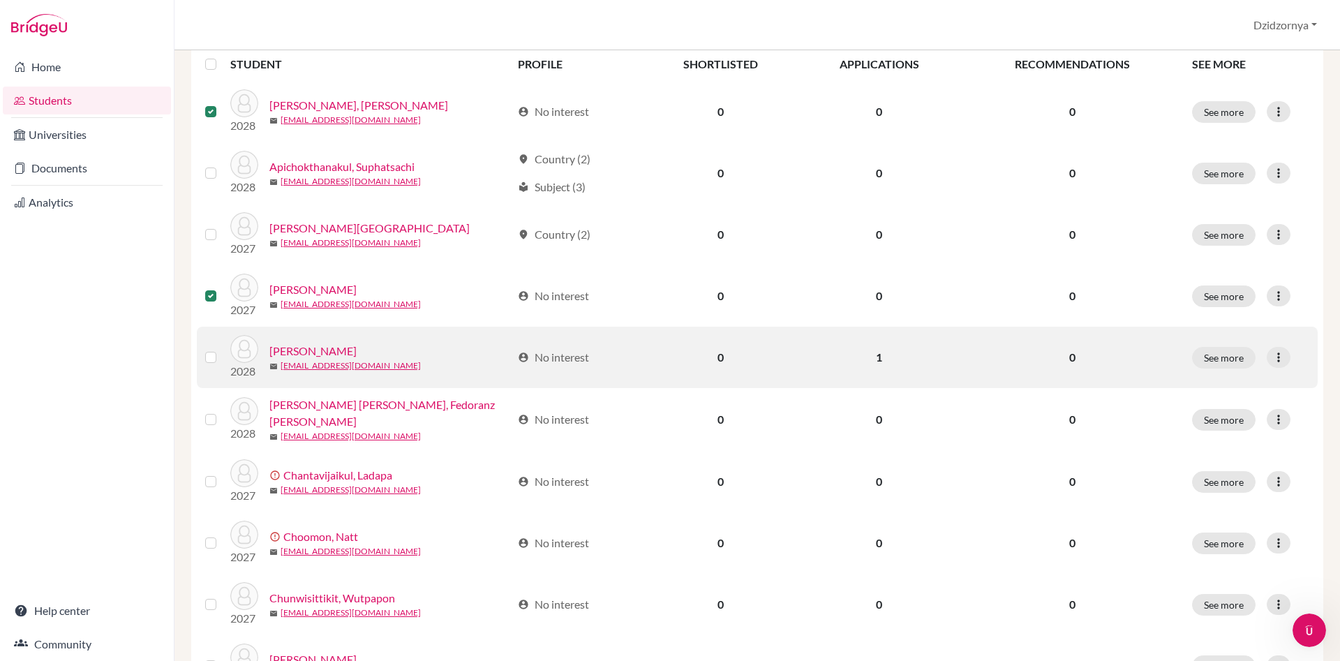
click at [222, 349] on label at bounding box center [222, 349] width 0 height 0
click at [0, 0] on input "checkbox" at bounding box center [0, 0] width 0 height 0
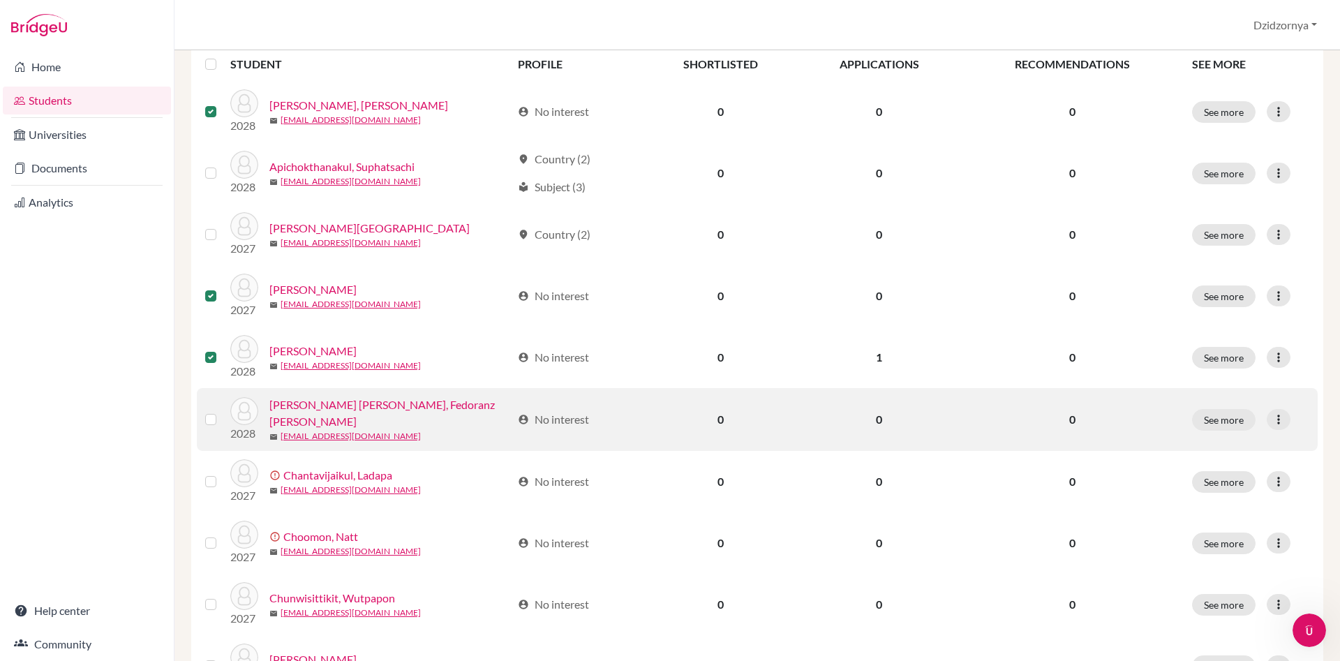
click at [222, 411] on label at bounding box center [222, 411] width 0 height 0
click at [0, 0] on input "checkbox" at bounding box center [0, 0] width 0 height 0
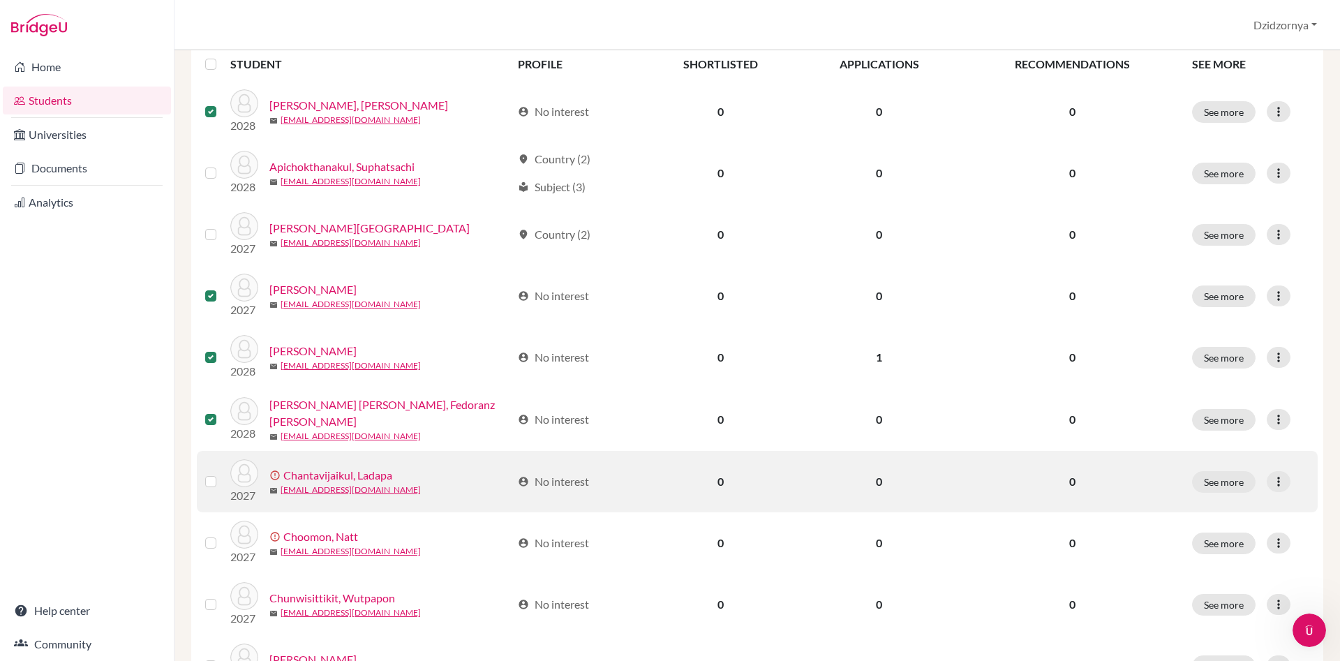
click at [222, 473] on label at bounding box center [222, 473] width 0 height 0
click at [0, 0] on input "checkbox" at bounding box center [0, 0] width 0 height 0
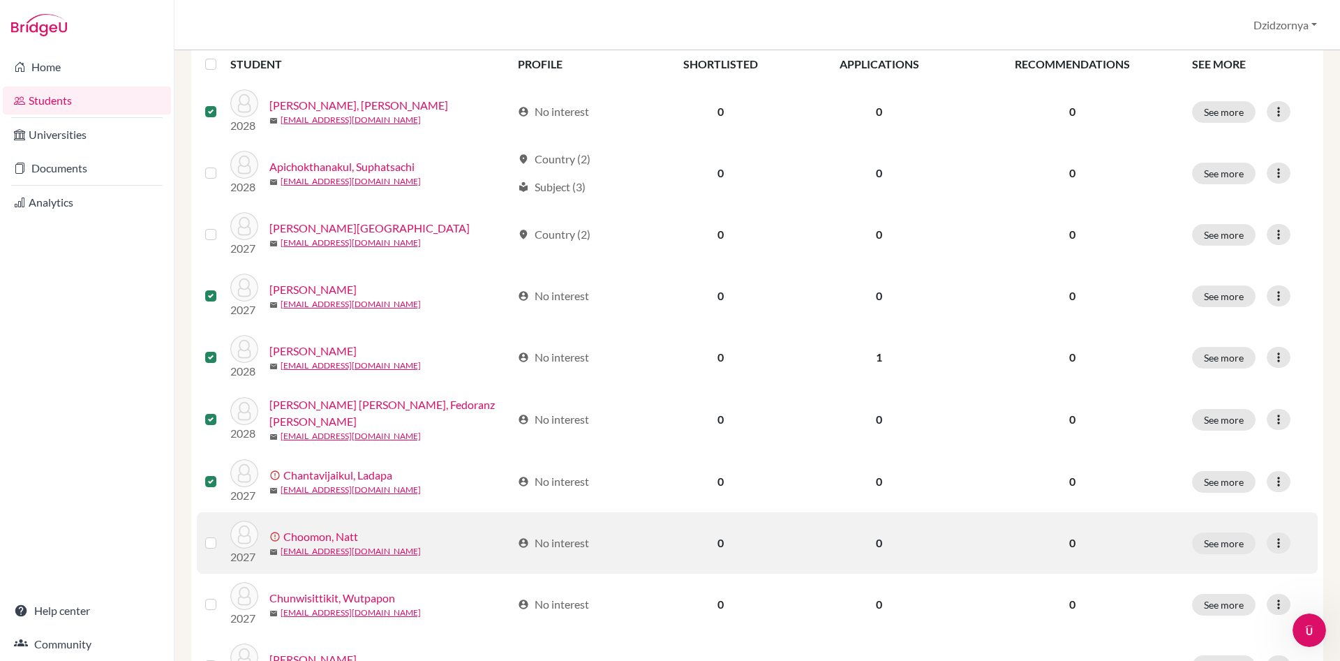
click at [222, 534] on label at bounding box center [222, 534] width 0 height 0
click at [0, 0] on input "checkbox" at bounding box center [0, 0] width 0 height 0
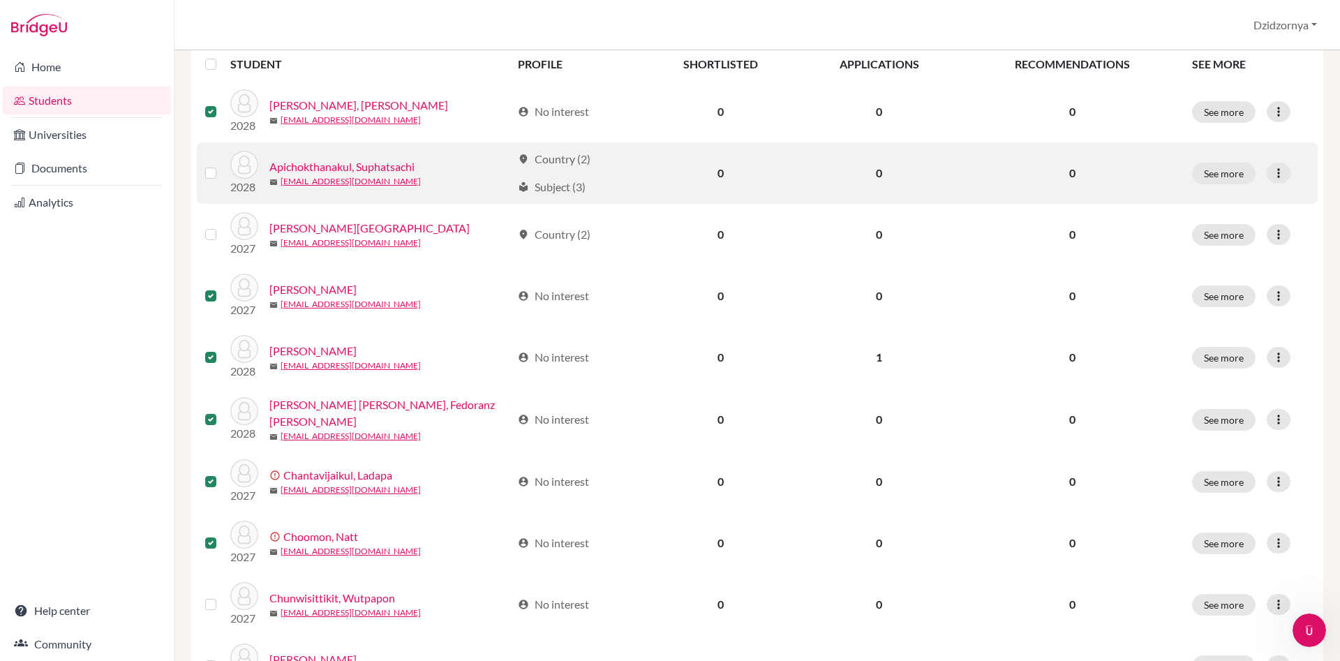
scroll to position [0, 0]
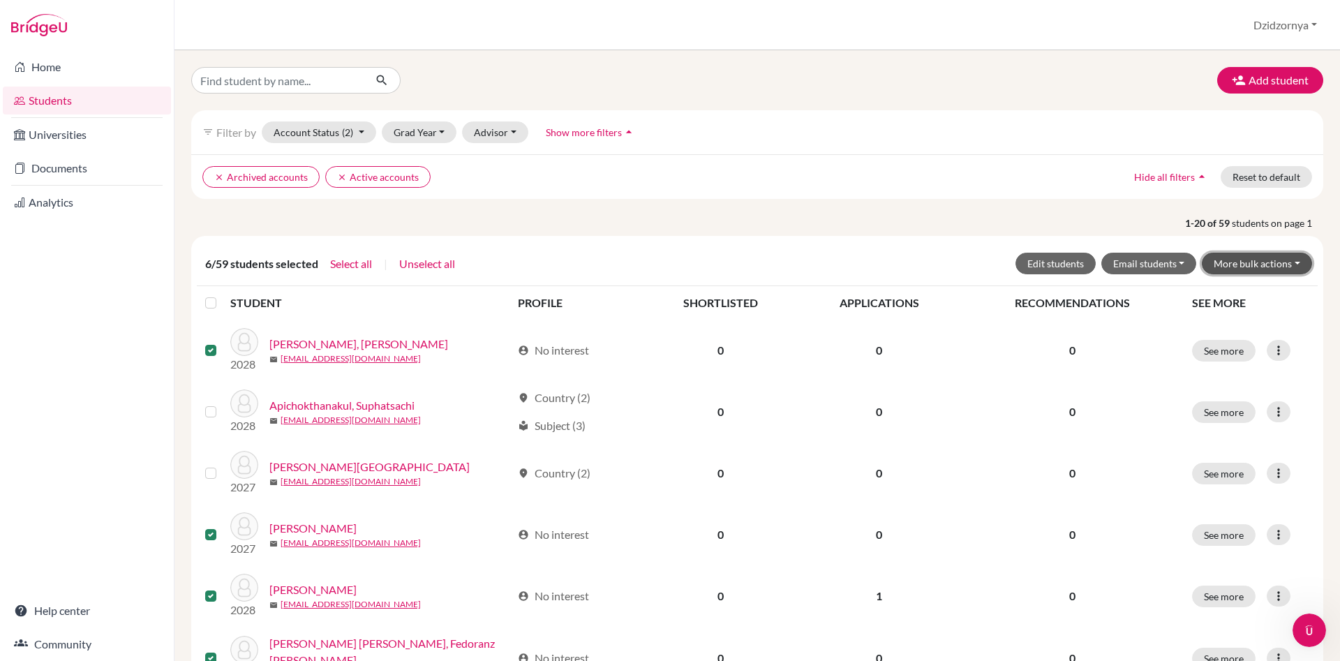
click at [1298, 262] on button "More bulk actions" at bounding box center [1257, 264] width 110 height 22
click at [1235, 294] on button "Archive" at bounding box center [1248, 293] width 126 height 22
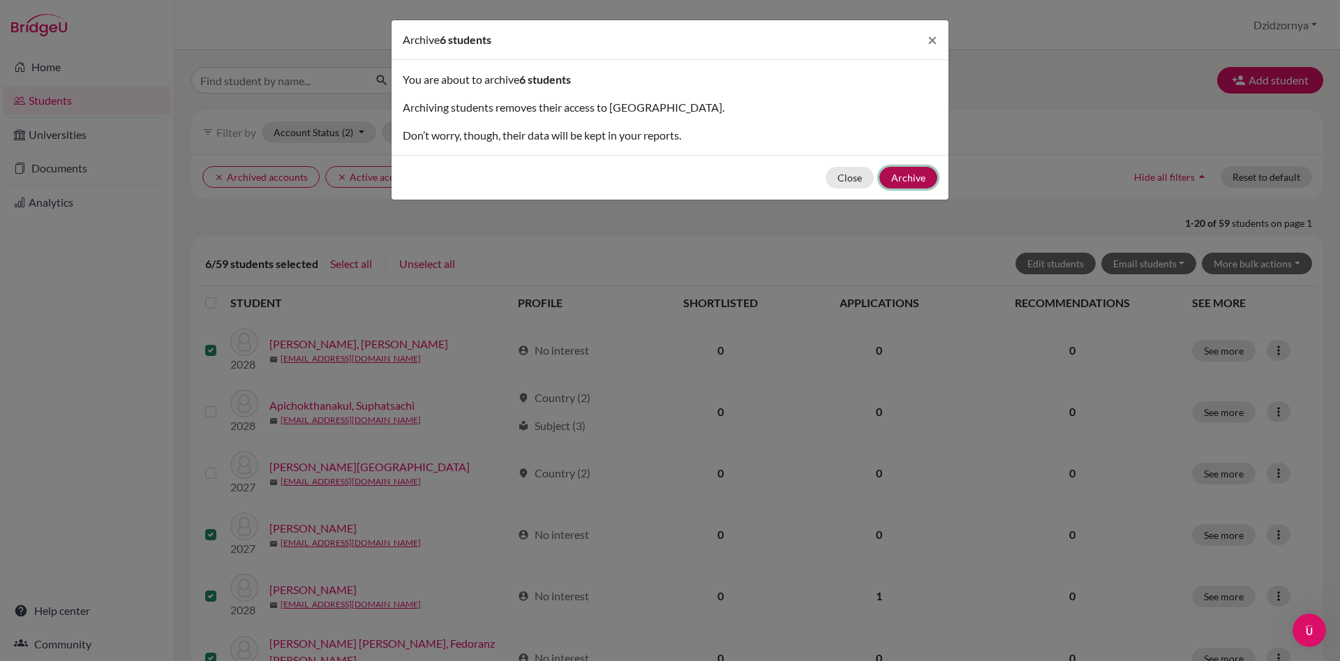
click at [906, 177] on button "Archive" at bounding box center [908, 178] width 58 height 22
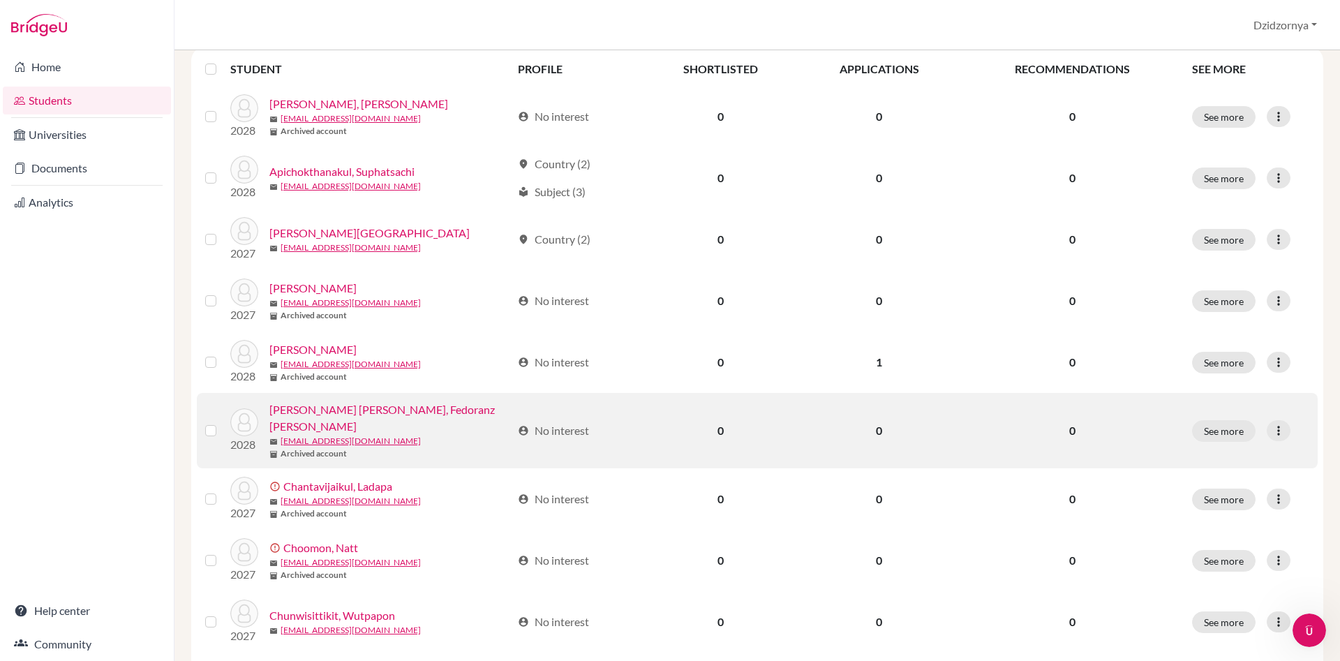
scroll to position [318, 0]
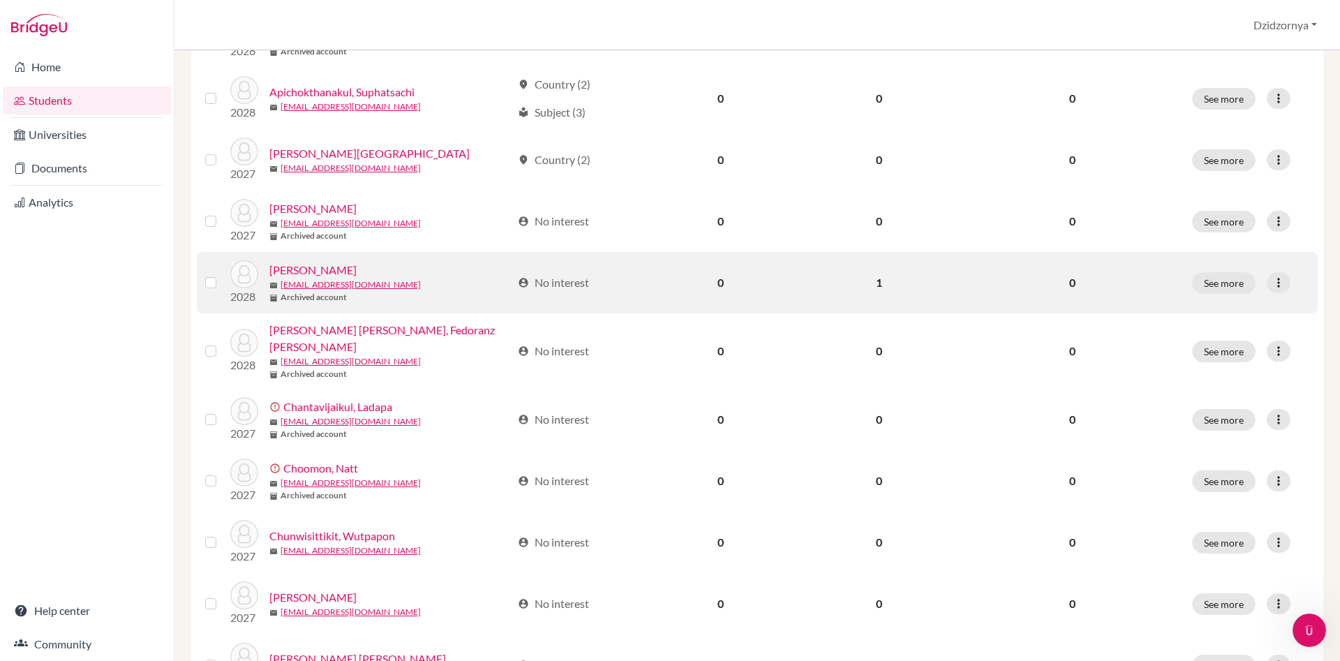
click at [222, 274] on label at bounding box center [222, 274] width 0 height 0
click at [0, 0] on input "checkbox" at bounding box center [0, 0] width 0 height 0
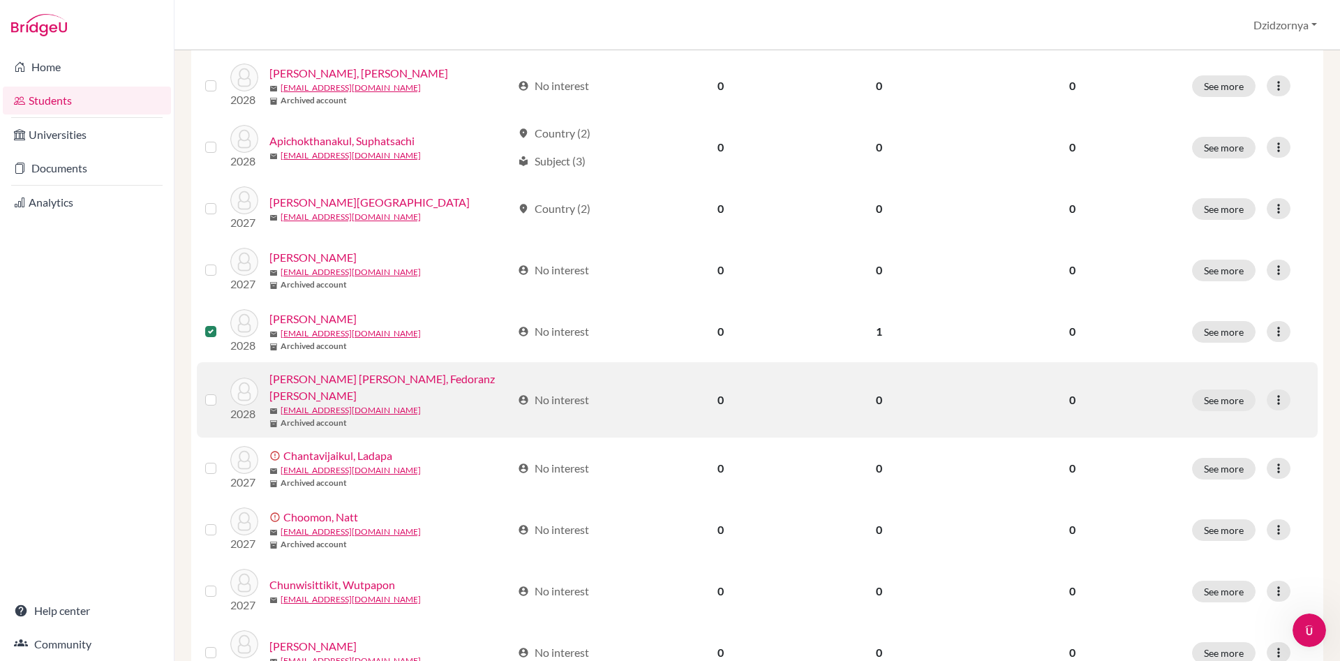
scroll to position [234, 0]
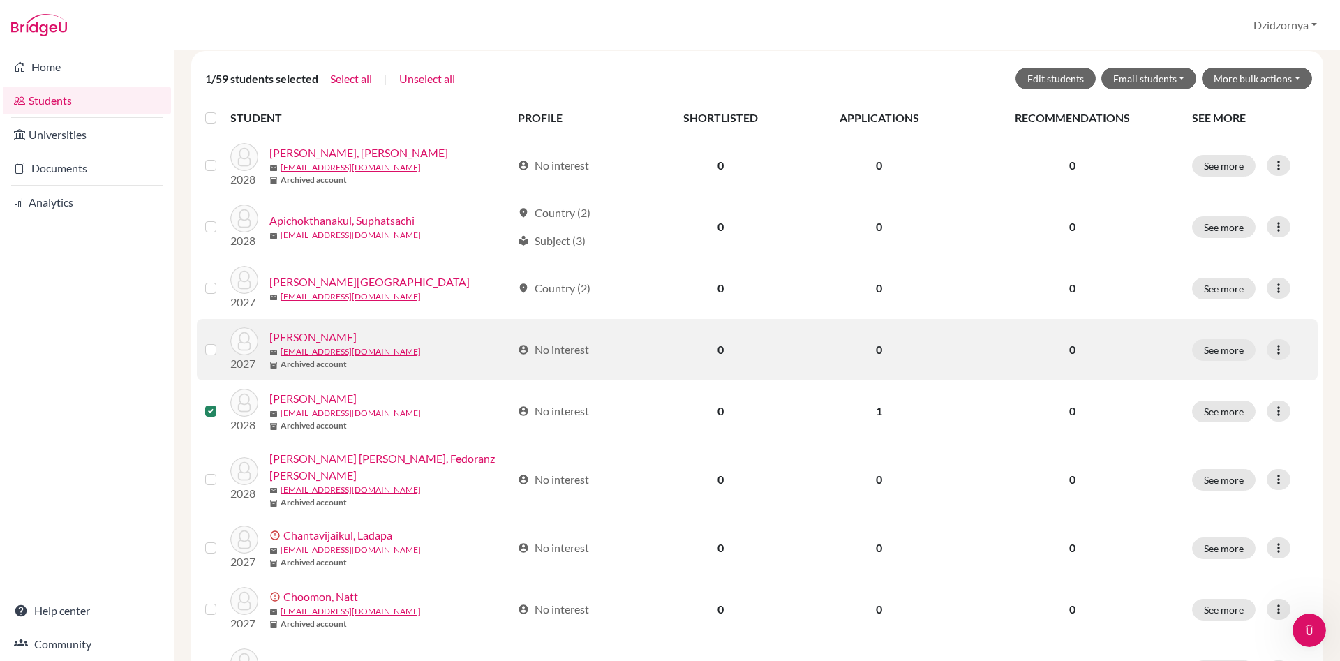
click at [222, 341] on label at bounding box center [222, 341] width 0 height 0
click at [0, 0] on input "checkbox" at bounding box center [0, 0] width 0 height 0
click at [222, 341] on label at bounding box center [222, 341] width 0 height 0
click at [0, 0] on input "checkbox" at bounding box center [0, 0] width 0 height 0
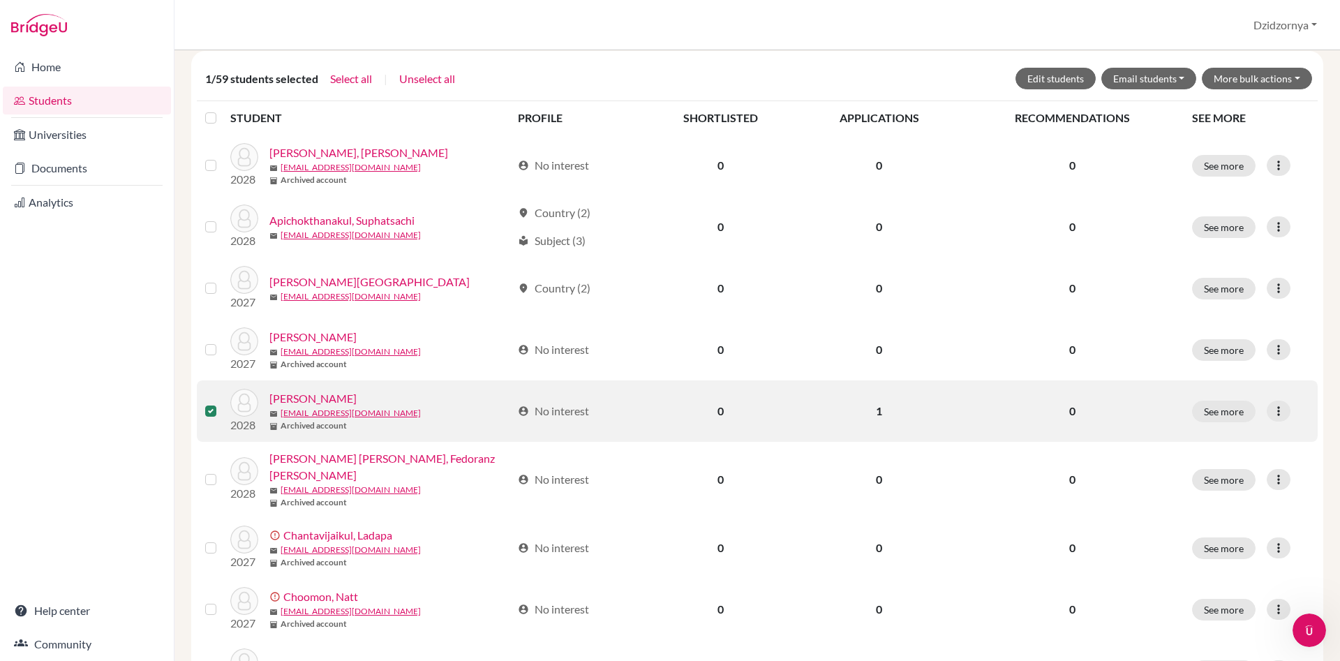
drag, startPoint x: 214, startPoint y: 414, endPoint x: 225, endPoint y: 412, distance: 11.3
click at [222, 403] on label at bounding box center [222, 403] width 0 height 0
click at [0, 0] on input "checkbox" at bounding box center [0, 0] width 0 height 0
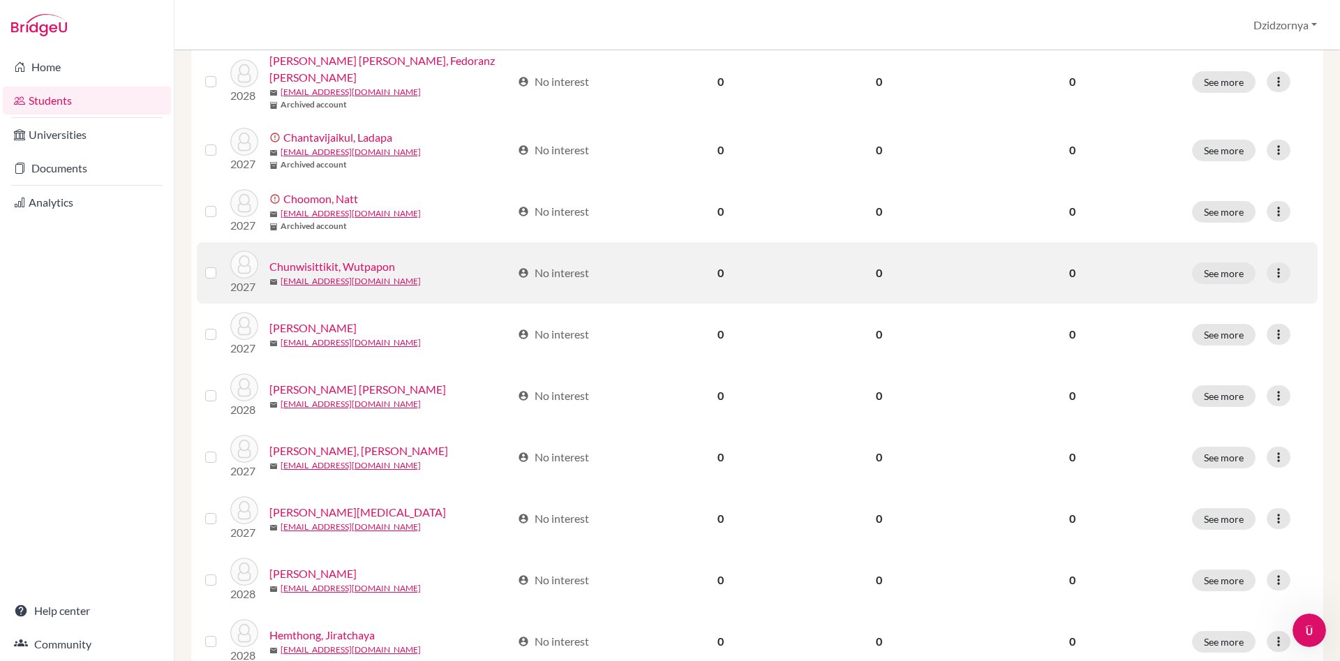
scroll to position [667, 0]
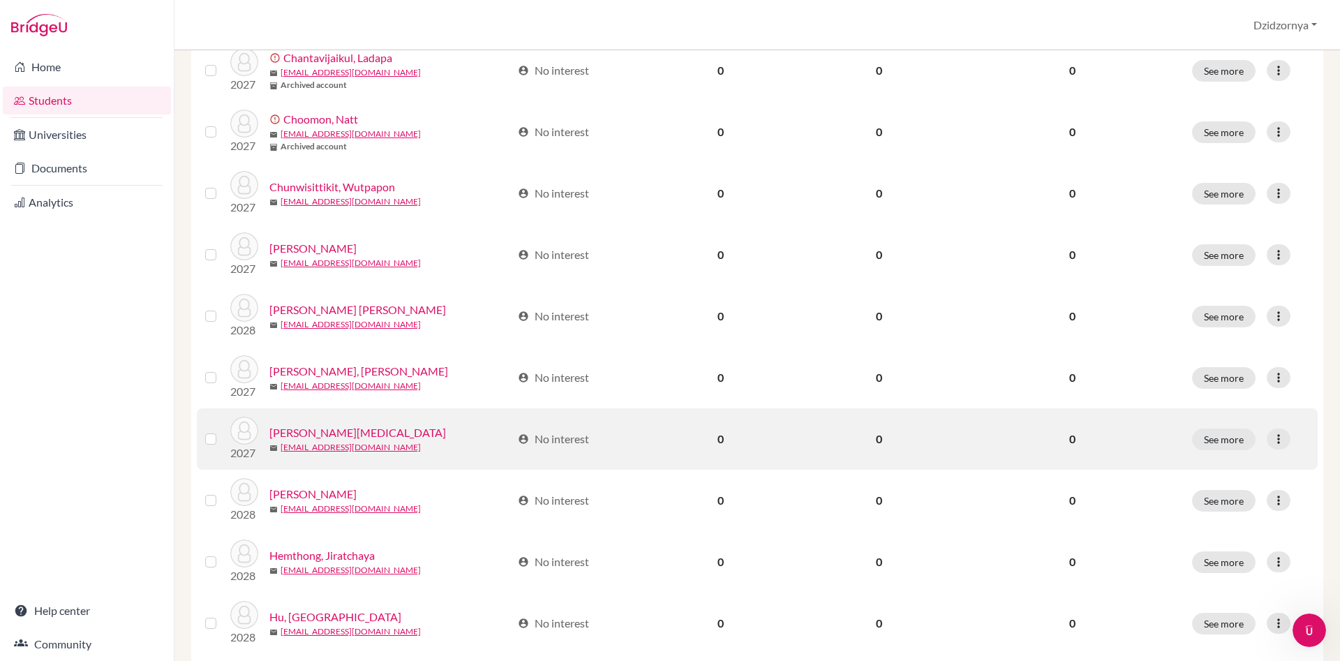
click at [222, 431] on label at bounding box center [222, 431] width 0 height 0
click at [0, 0] on input "checkbox" at bounding box center [0, 0] width 0 height 0
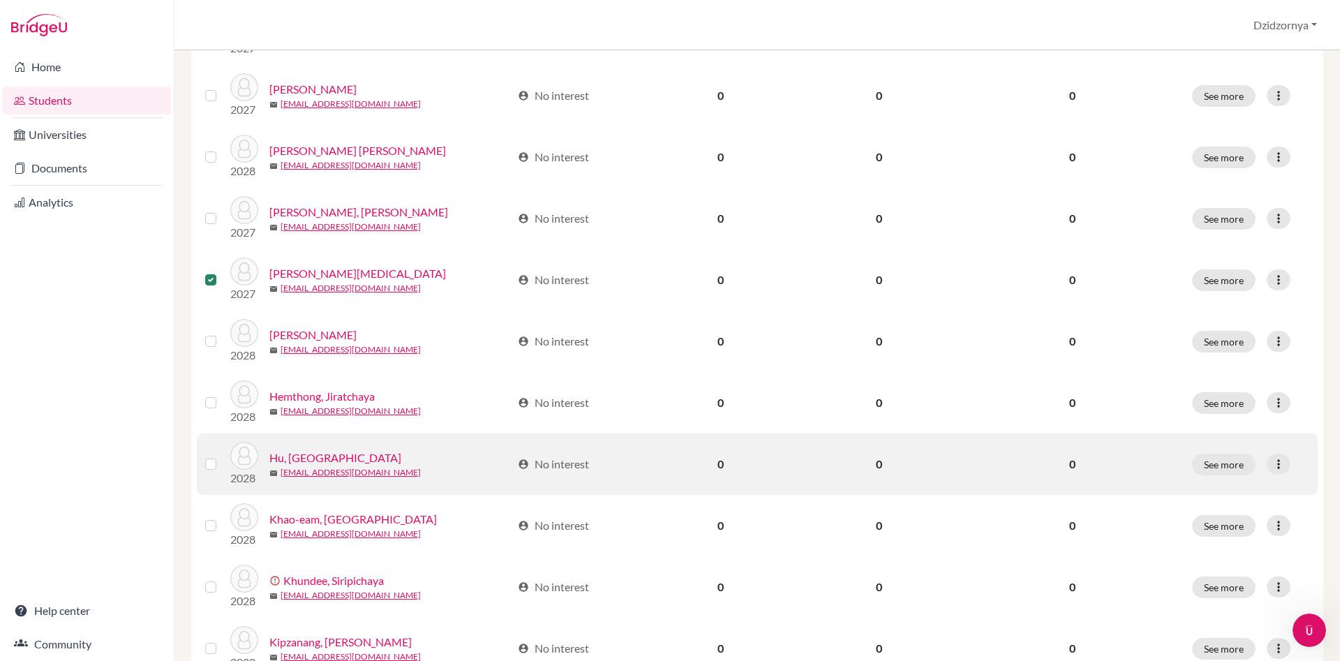
scroll to position [950, 0]
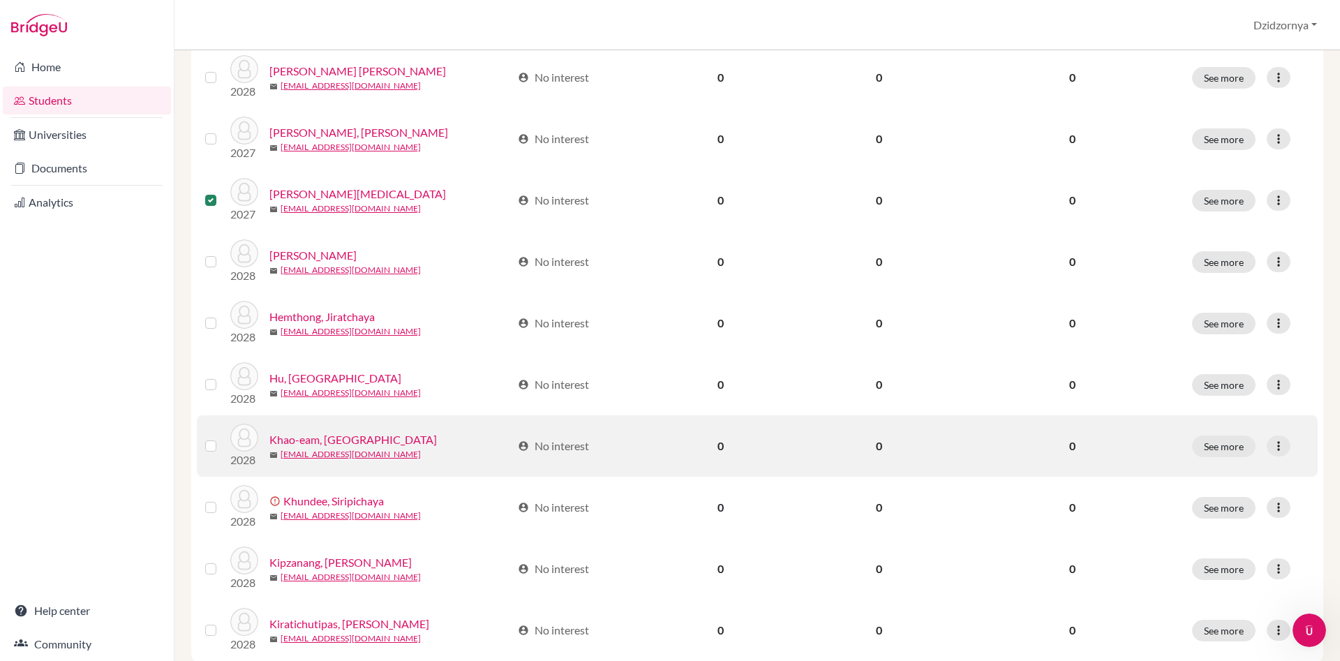
click at [222, 438] on label at bounding box center [222, 438] width 0 height 0
click at [0, 0] on input "checkbox" at bounding box center [0, 0] width 0 height 0
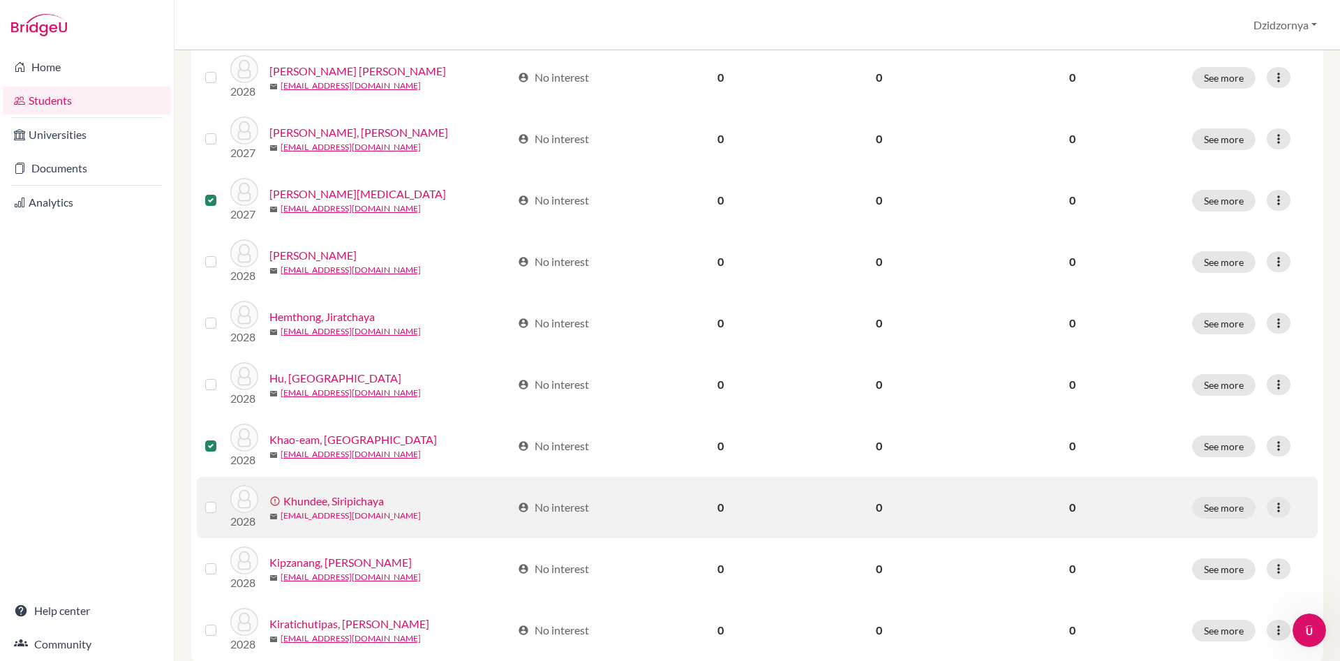
scroll to position [1030, 0]
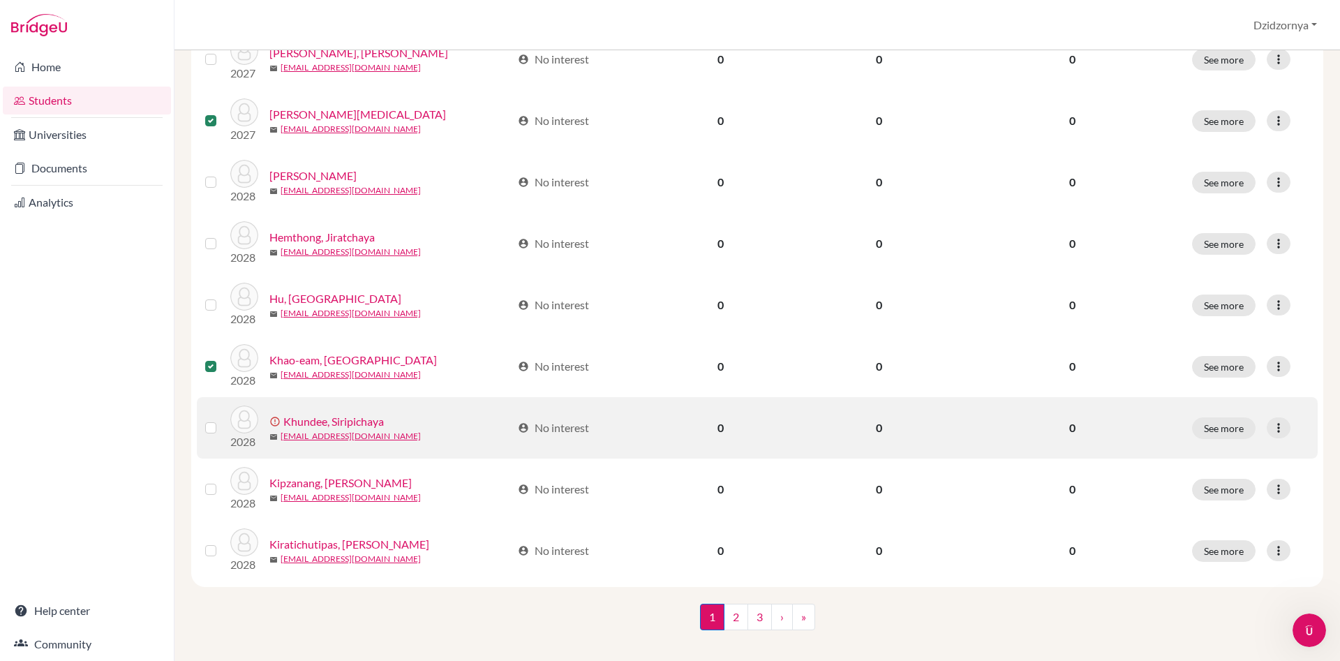
click at [222, 419] on label at bounding box center [222, 419] width 0 height 0
click at [0, 0] on input "checkbox" at bounding box center [0, 0] width 0 height 0
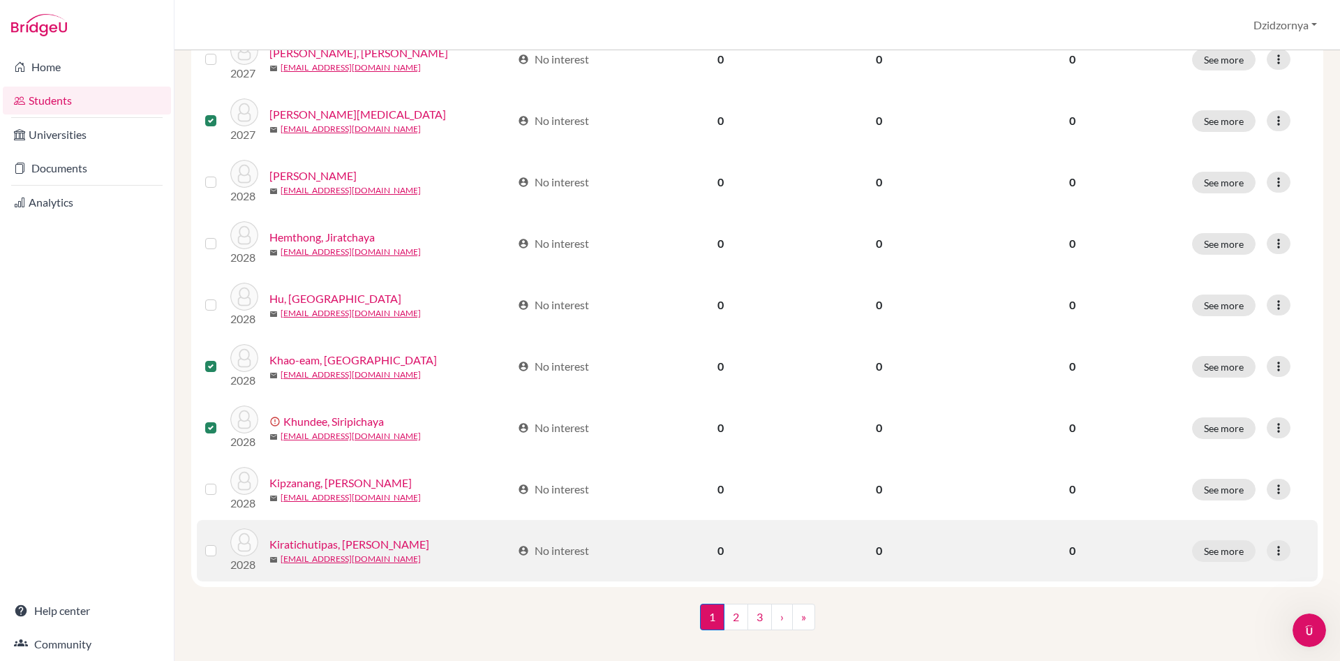
click at [222, 542] on label at bounding box center [222, 542] width 0 height 0
click at [0, 0] on input "checkbox" at bounding box center [0, 0] width 0 height 0
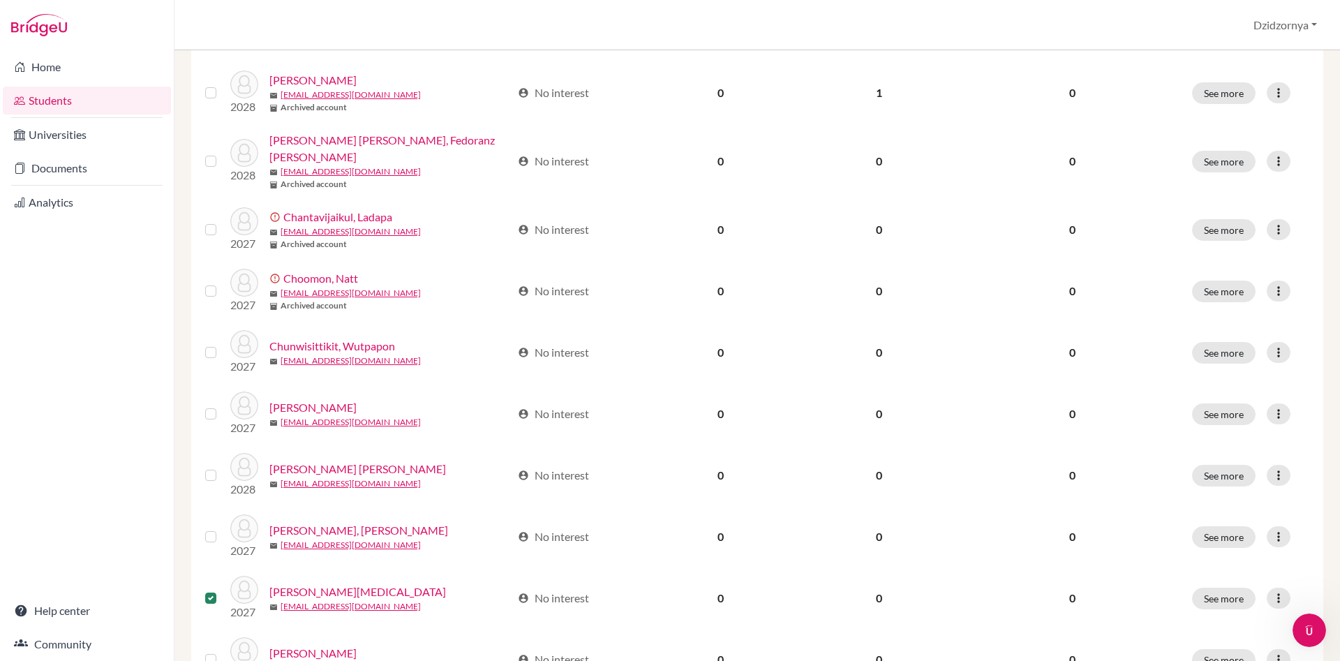
scroll to position [234, 0]
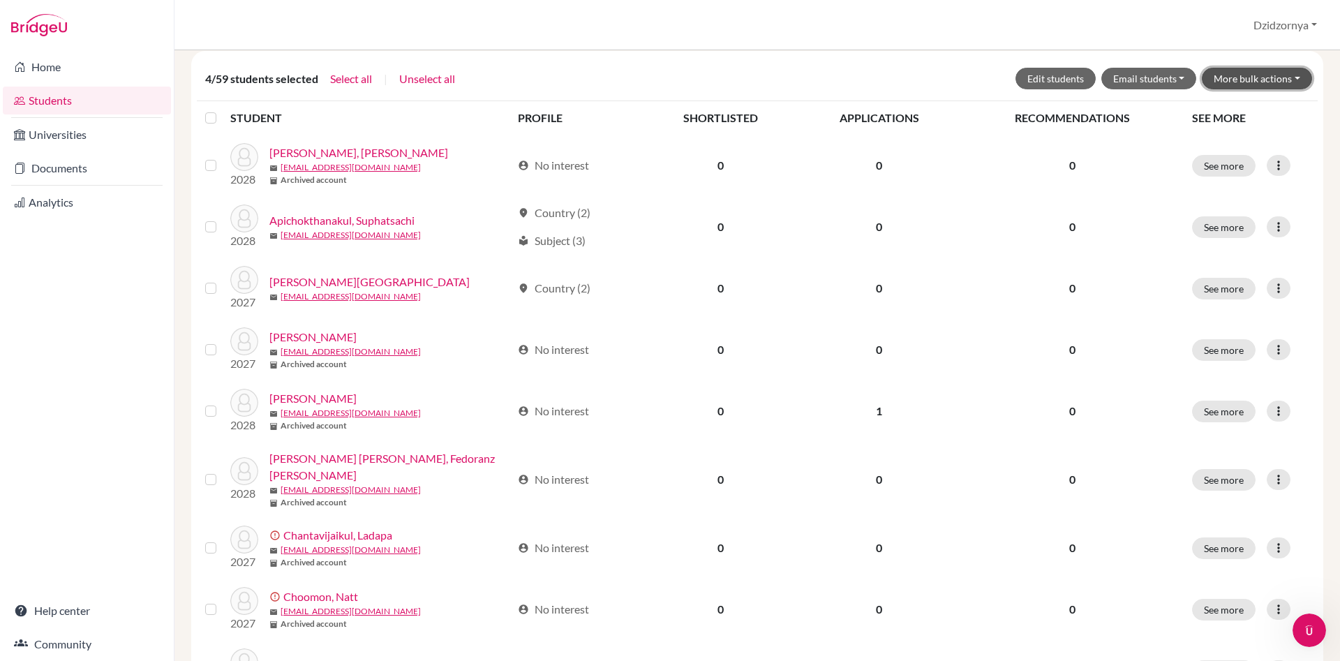
click at [1296, 76] on button "More bulk actions" at bounding box center [1257, 79] width 110 height 22
click at [1233, 110] on button "Archive" at bounding box center [1248, 108] width 126 height 22
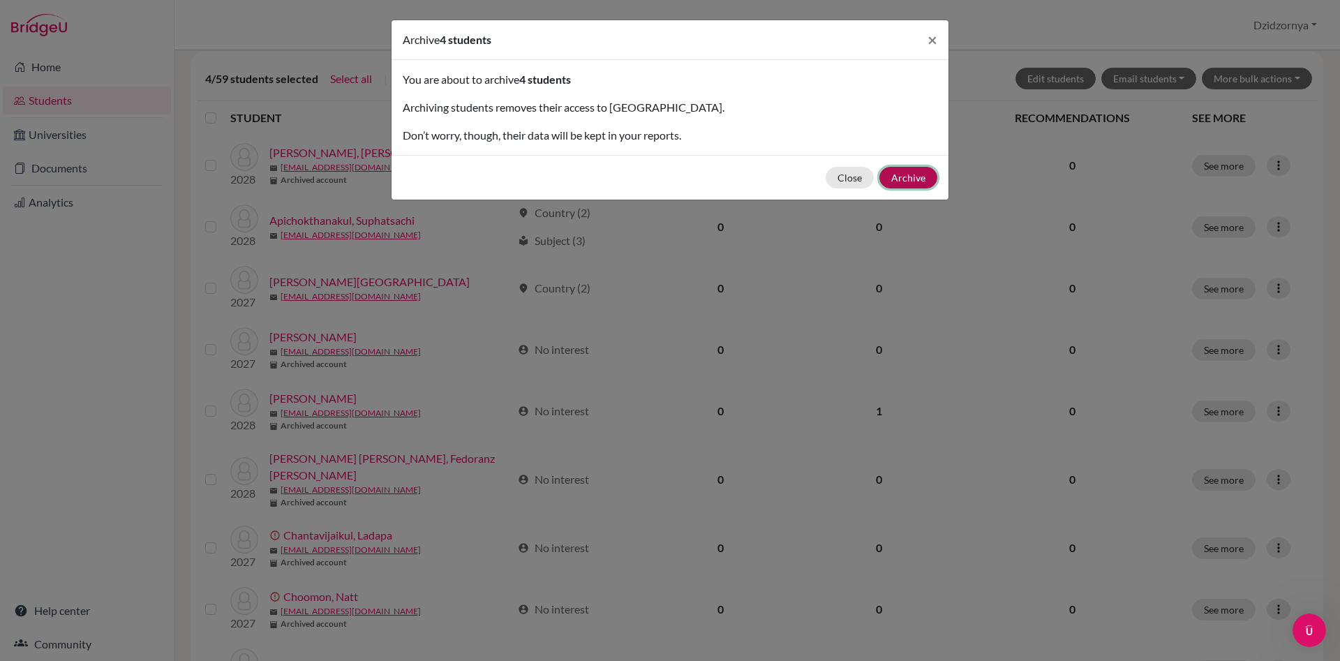
click at [915, 179] on button "Archive" at bounding box center [908, 178] width 58 height 22
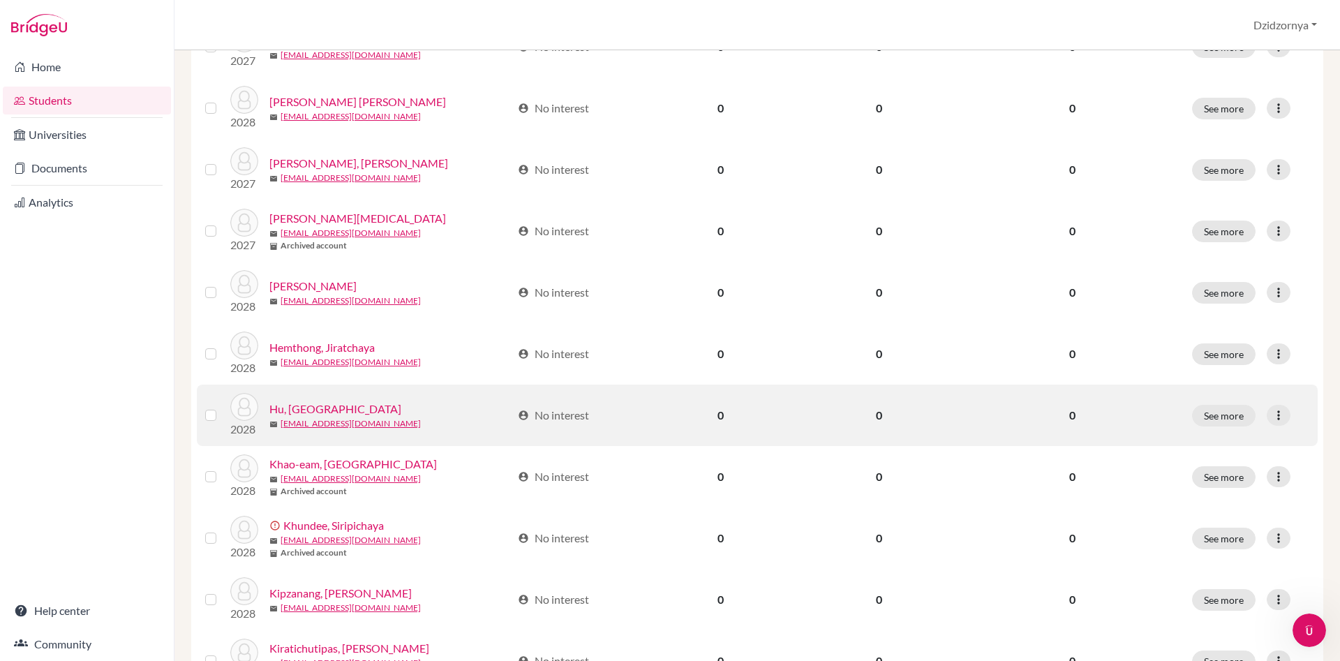
scroll to position [985, 0]
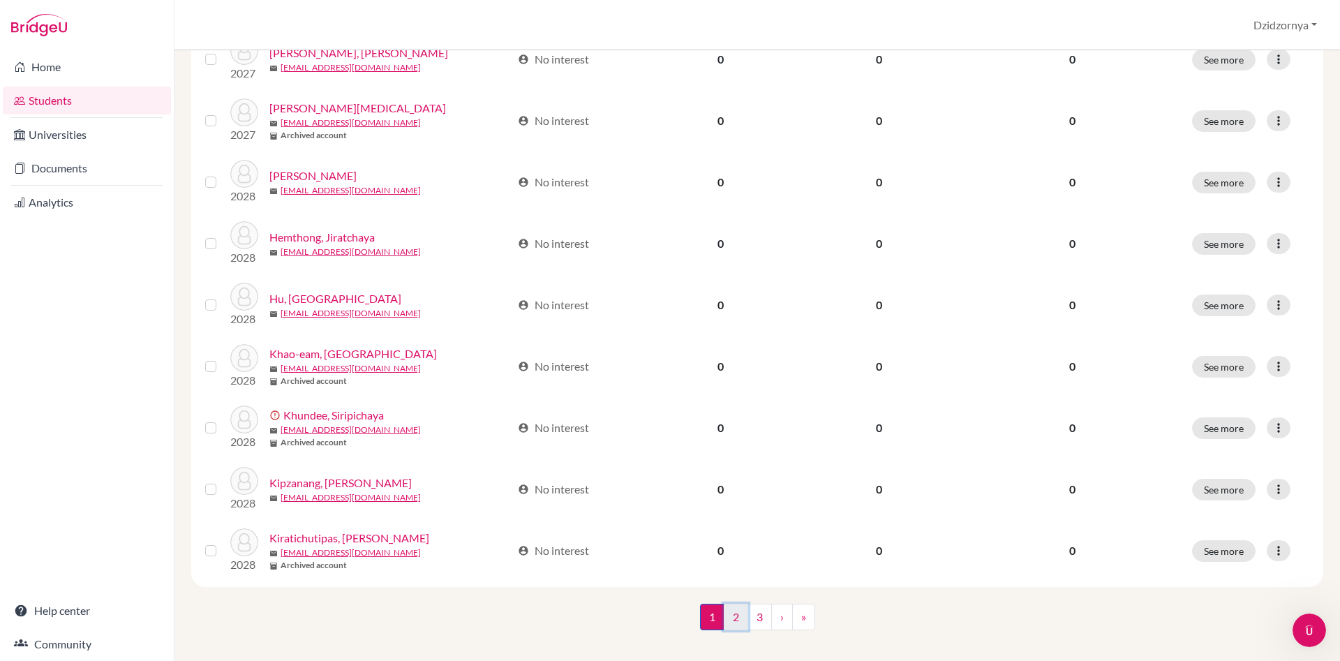
click at [732, 605] on link "2" at bounding box center [736, 617] width 24 height 27
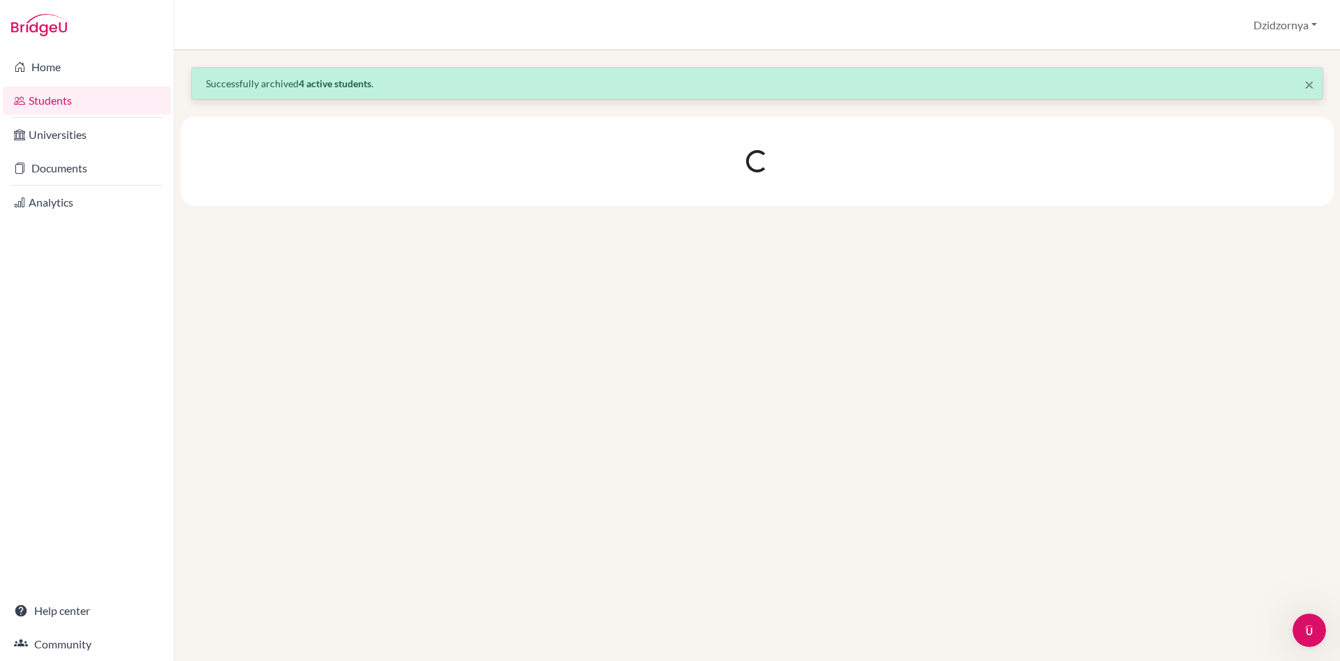
scroll to position [0, 0]
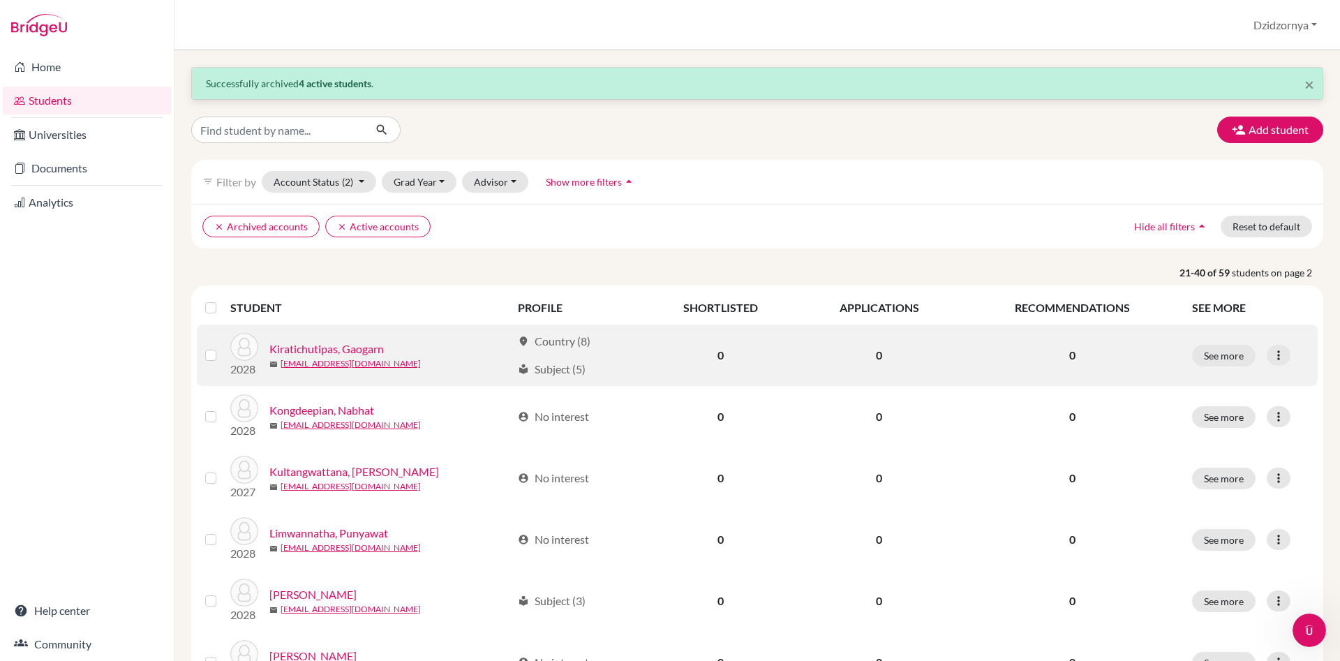
click at [222, 347] on label at bounding box center [222, 347] width 0 height 0
click at [0, 0] on input "checkbox" at bounding box center [0, 0] width 0 height 0
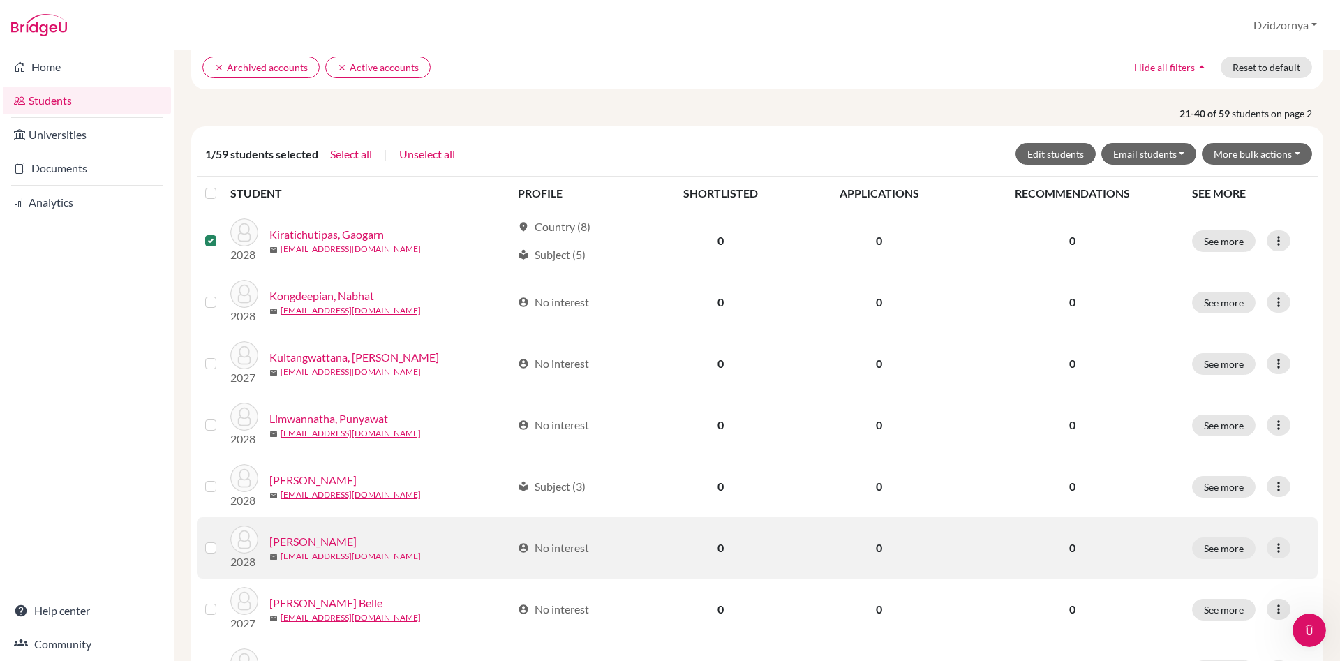
scroll to position [239, 0]
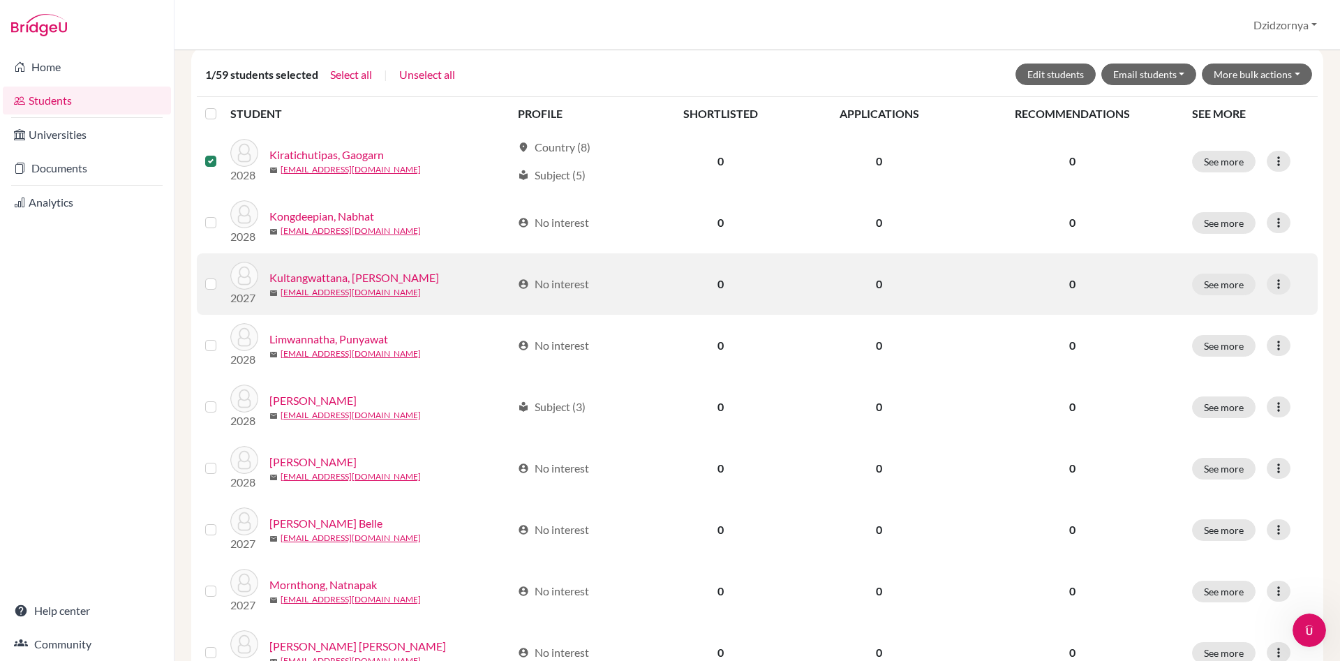
click at [222, 276] on label at bounding box center [222, 276] width 0 height 0
click at [0, 0] on input "checkbox" at bounding box center [0, 0] width 0 height 0
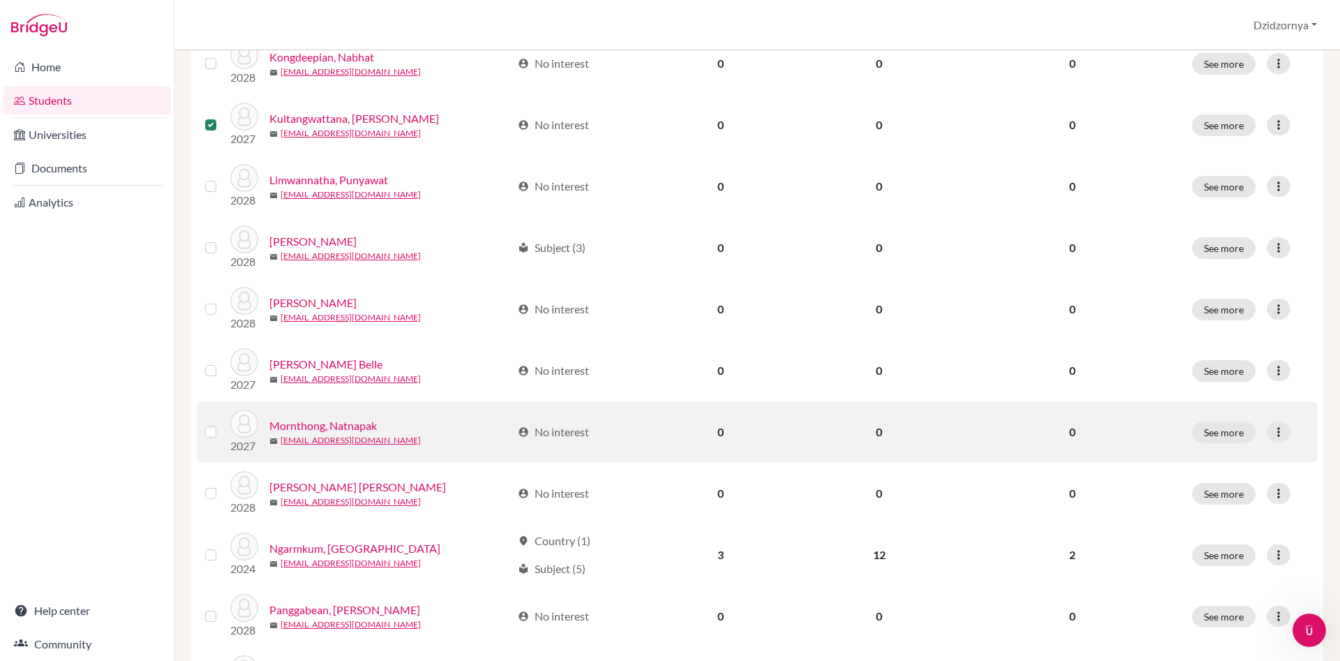
scroll to position [477, 0]
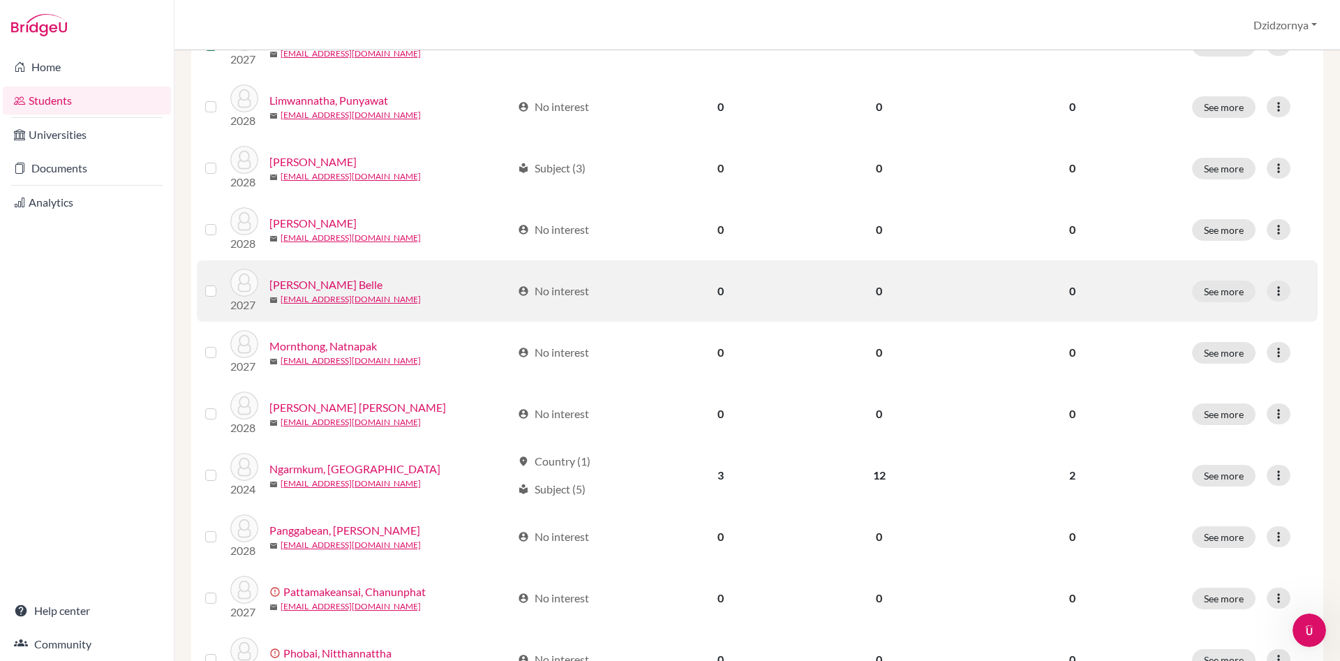
click at [222, 283] on label at bounding box center [222, 283] width 0 height 0
click at [0, 0] on input "checkbox" at bounding box center [0, 0] width 0 height 0
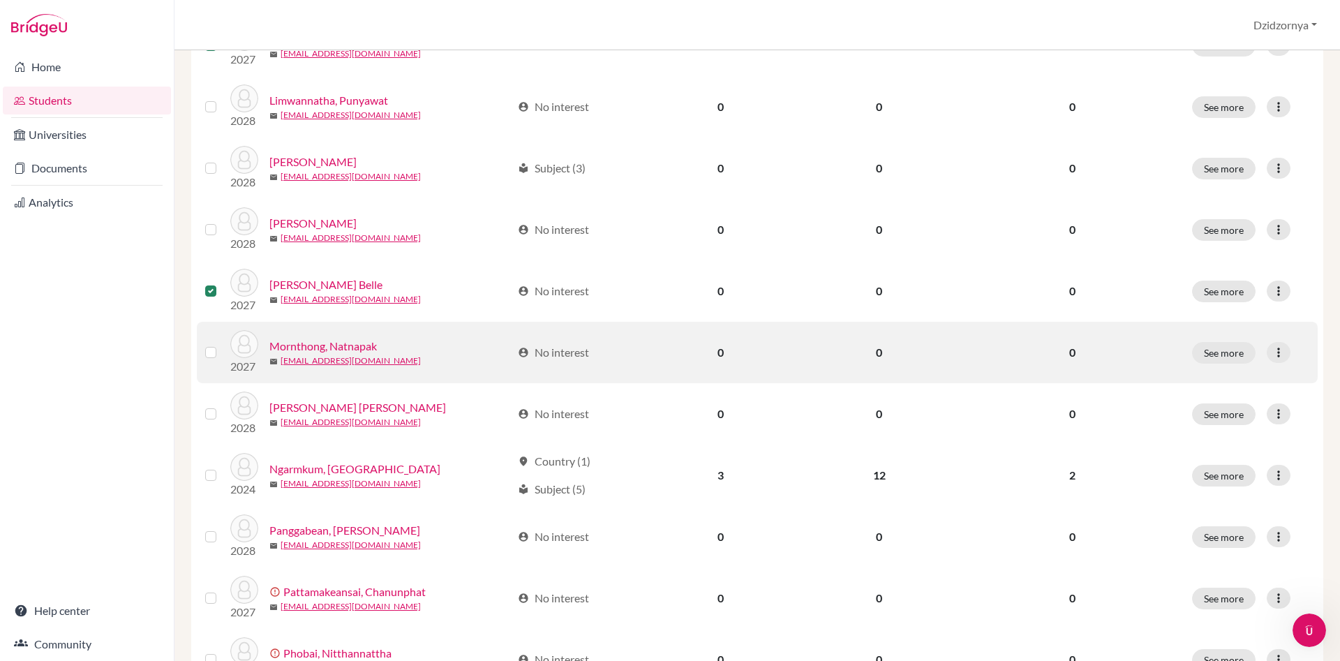
click at [222, 344] on label at bounding box center [222, 344] width 0 height 0
click at [0, 0] on input "checkbox" at bounding box center [0, 0] width 0 height 0
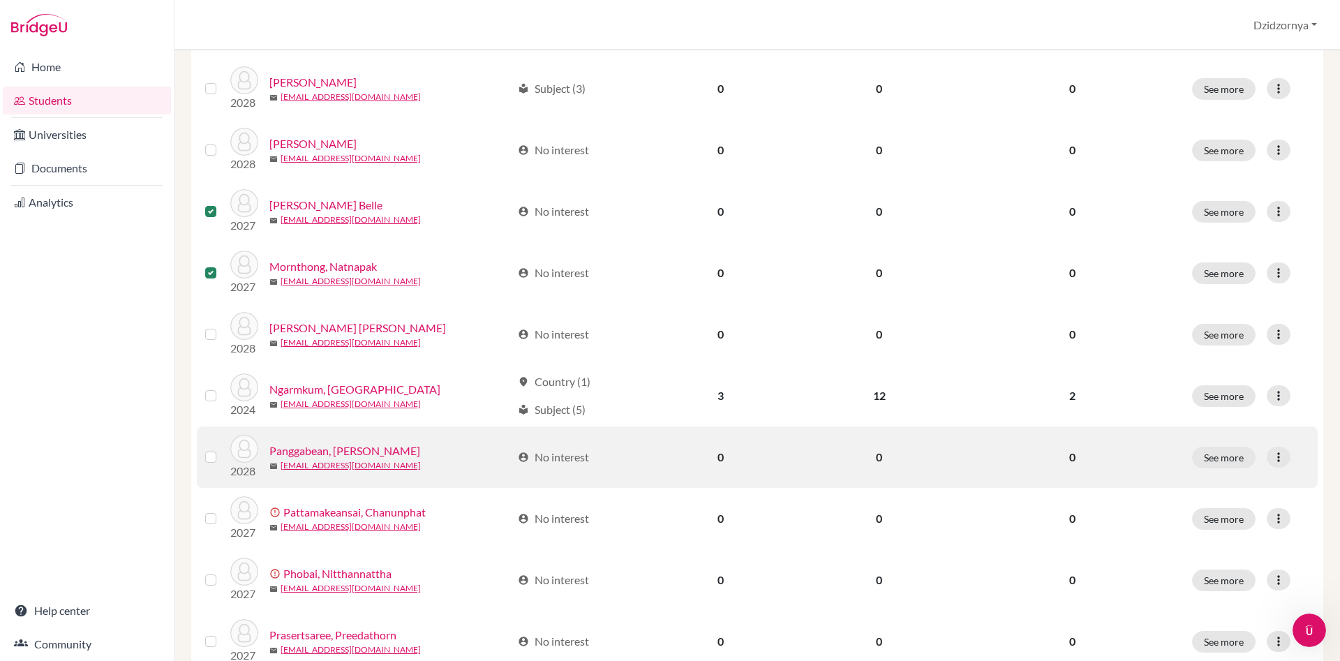
scroll to position [636, 0]
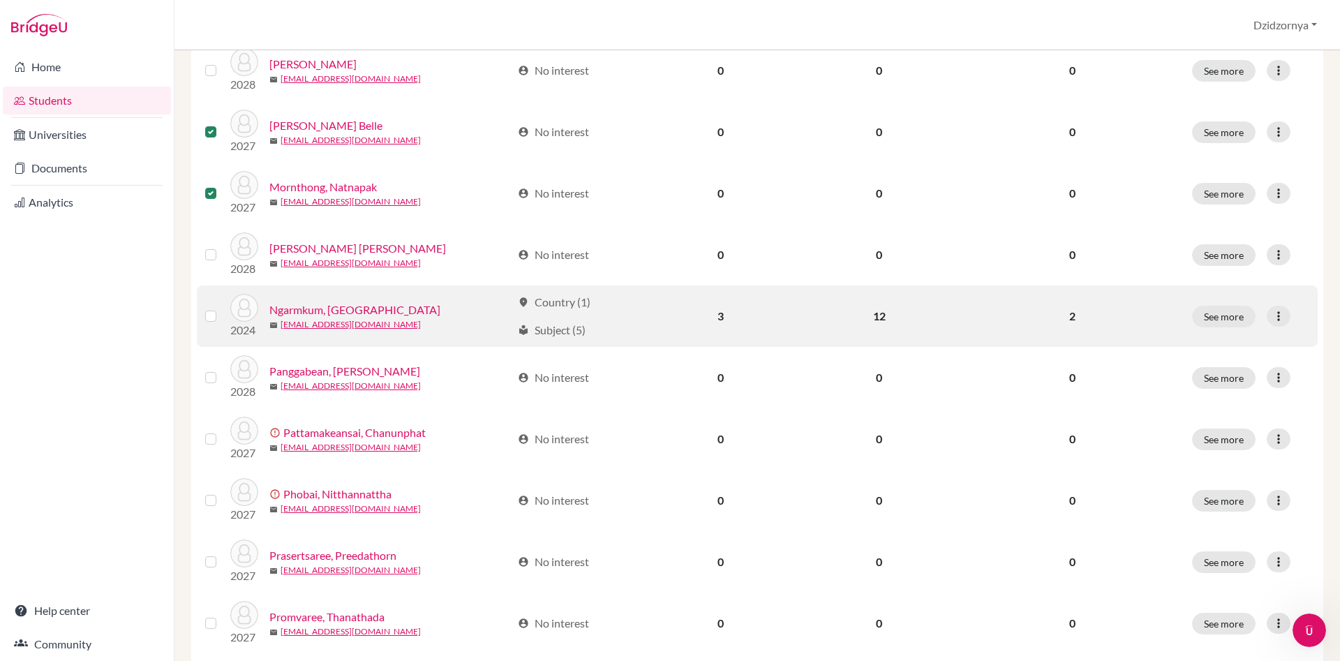
click at [222, 308] on label at bounding box center [222, 308] width 0 height 0
click at [0, 0] on input "checkbox" at bounding box center [0, 0] width 0 height 0
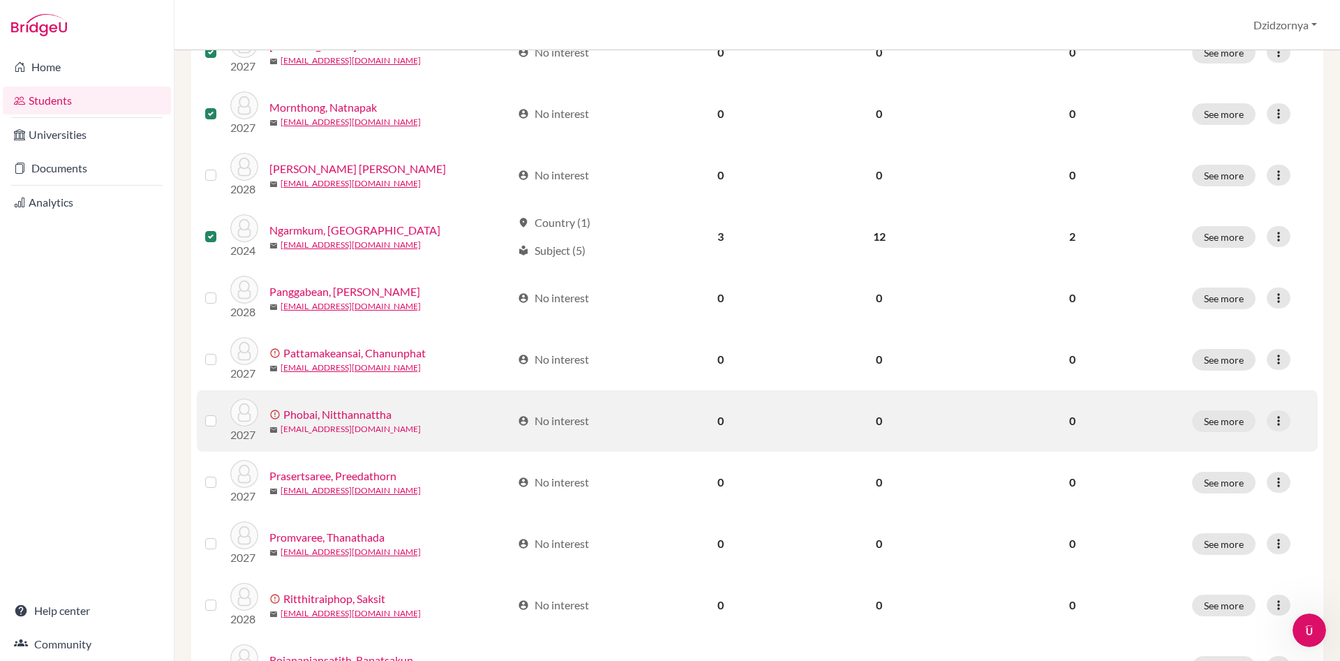
scroll to position [795, 0]
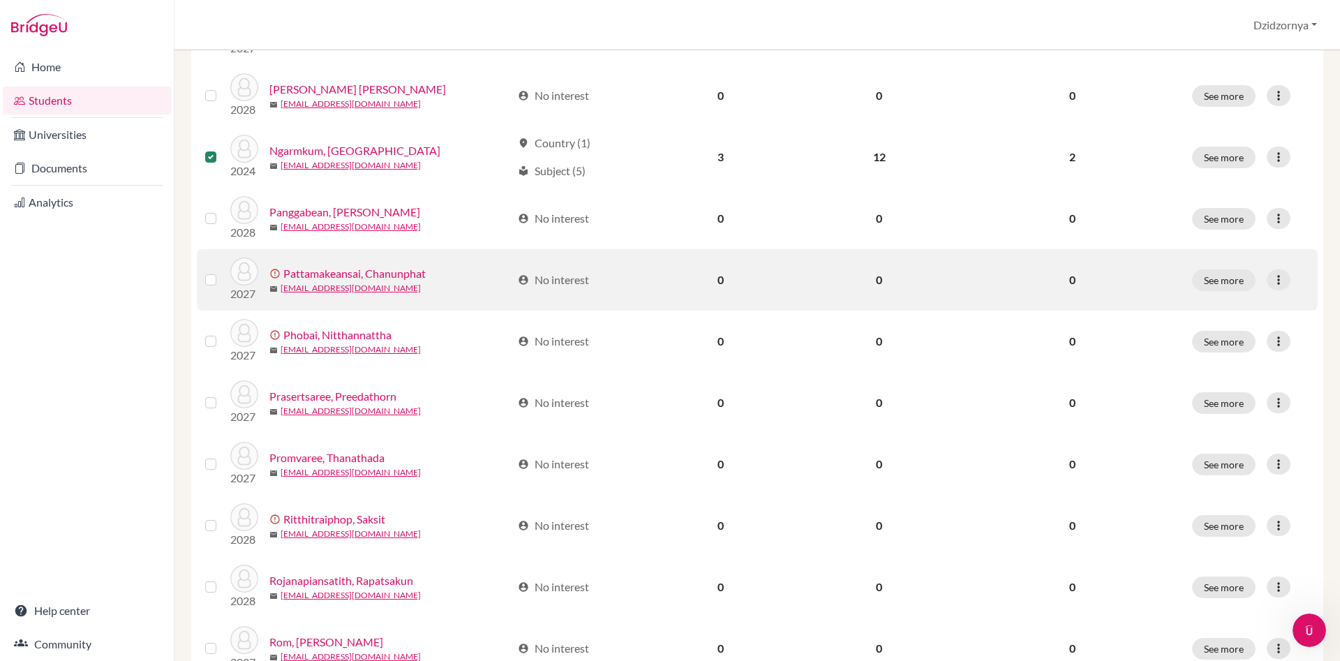
drag, startPoint x: 206, startPoint y: 278, endPoint x: 214, endPoint y: 279, distance: 8.5
click at [222, 271] on label at bounding box center [222, 271] width 0 height 0
click at [0, 0] on input "checkbox" at bounding box center [0, 0] width 0 height 0
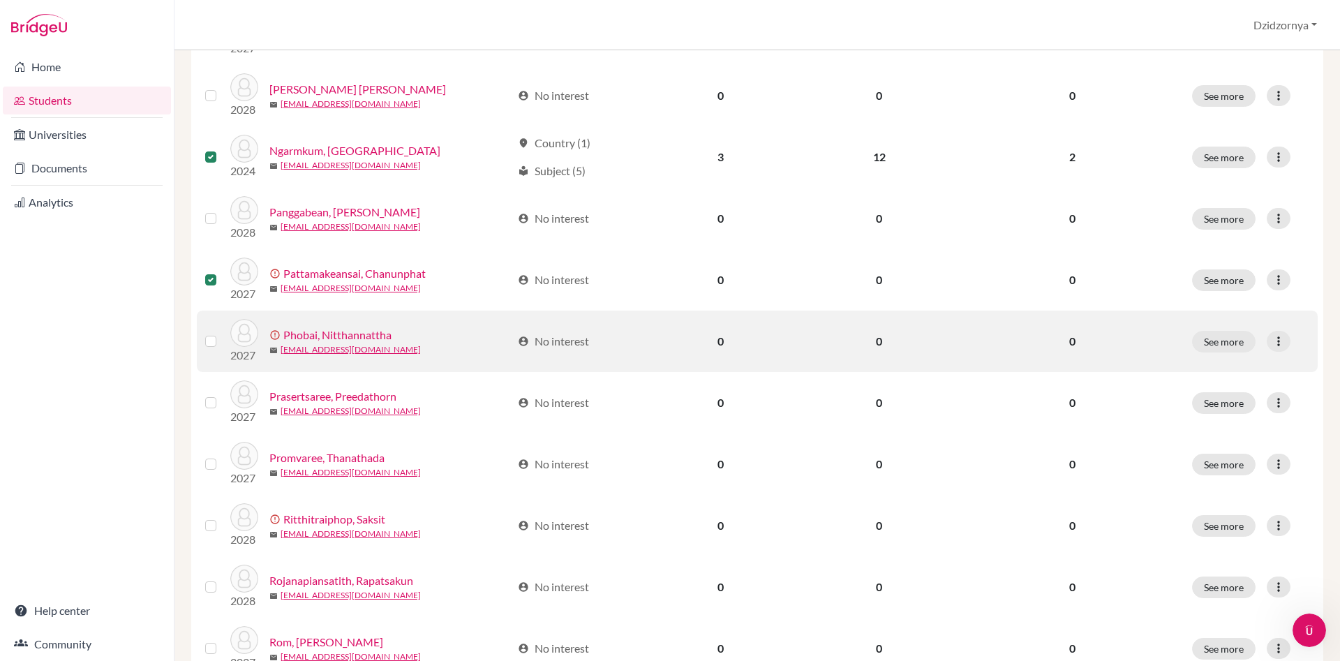
click at [222, 333] on label at bounding box center [222, 333] width 0 height 0
click at [0, 0] on input "checkbox" at bounding box center [0, 0] width 0 height 0
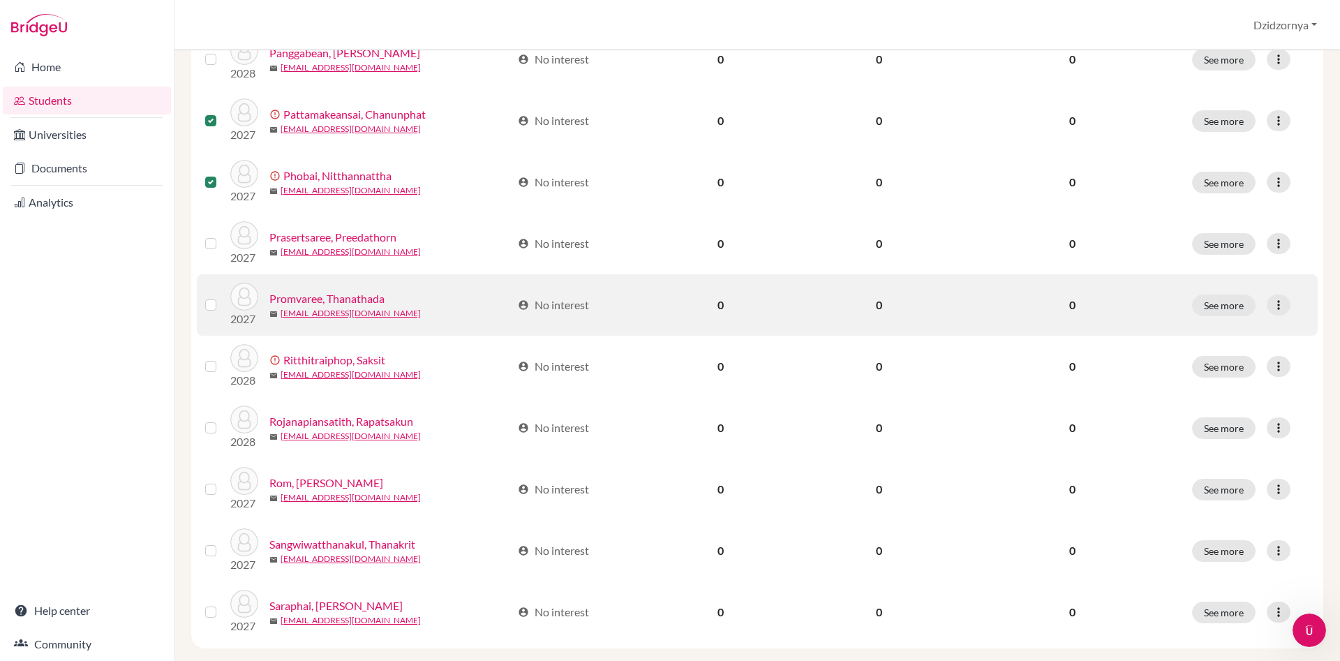
scroll to position [1030, 0]
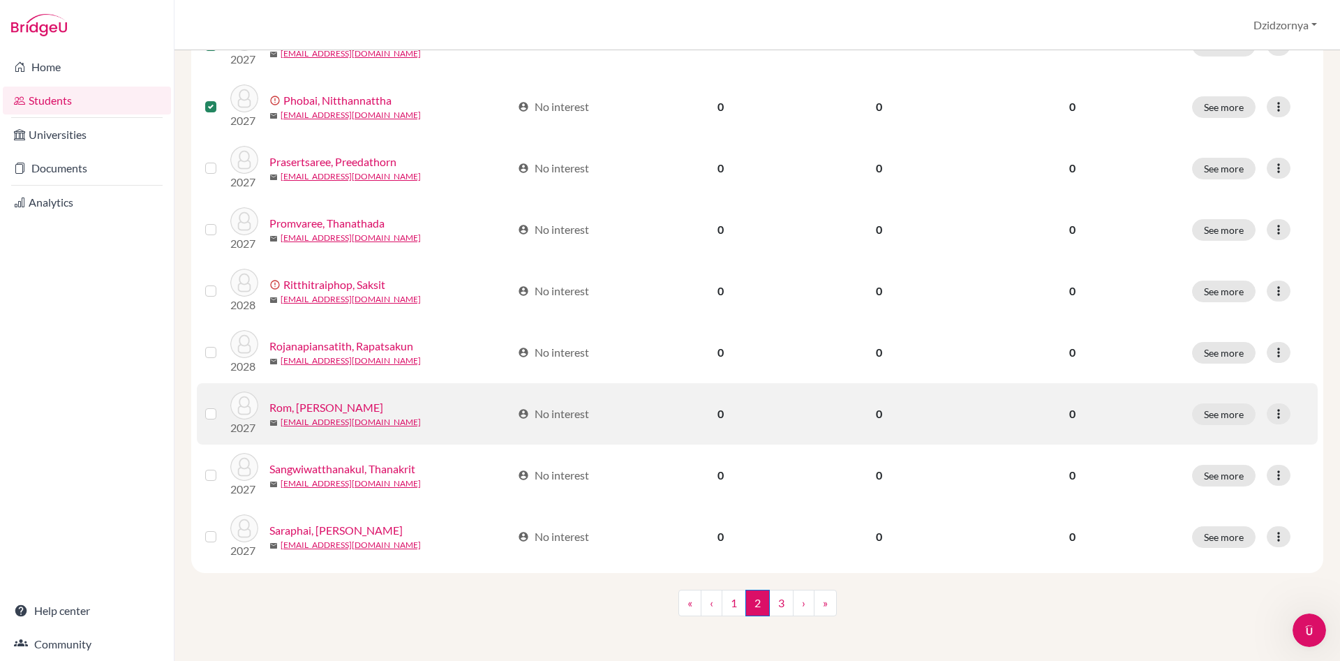
click at [222, 405] on label at bounding box center [222, 405] width 0 height 0
click at [0, 0] on input "checkbox" at bounding box center [0, 0] width 0 height 0
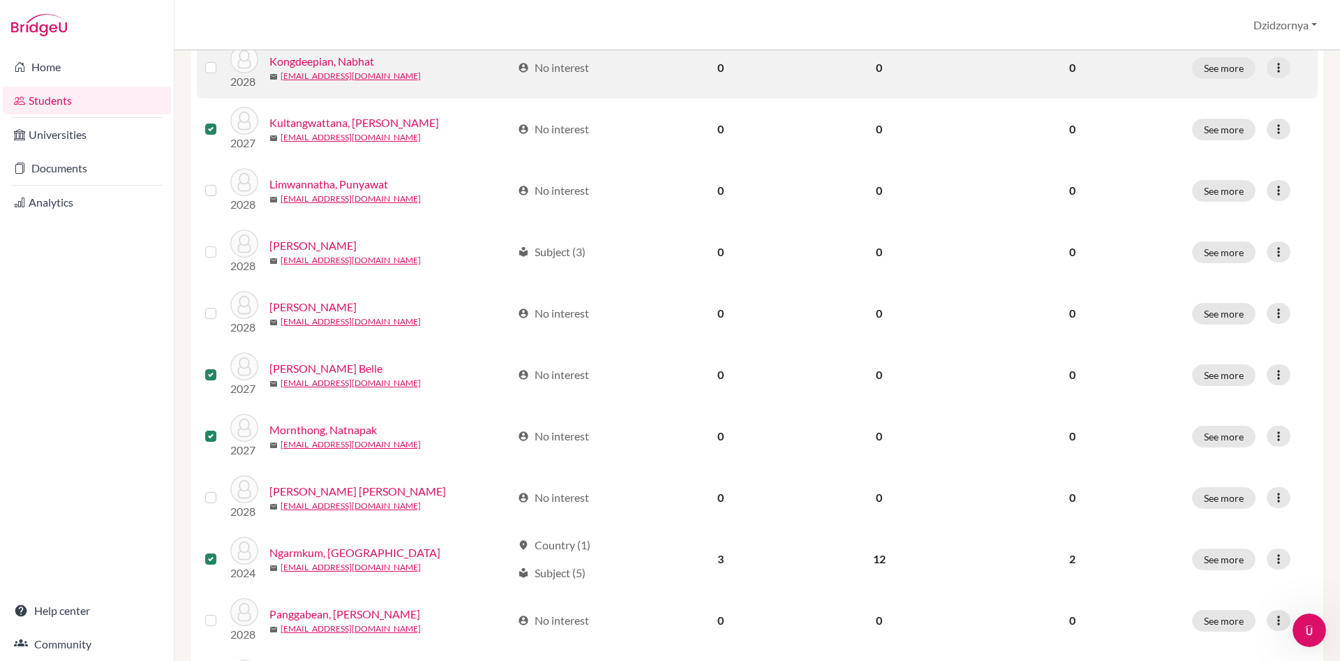
scroll to position [75, 0]
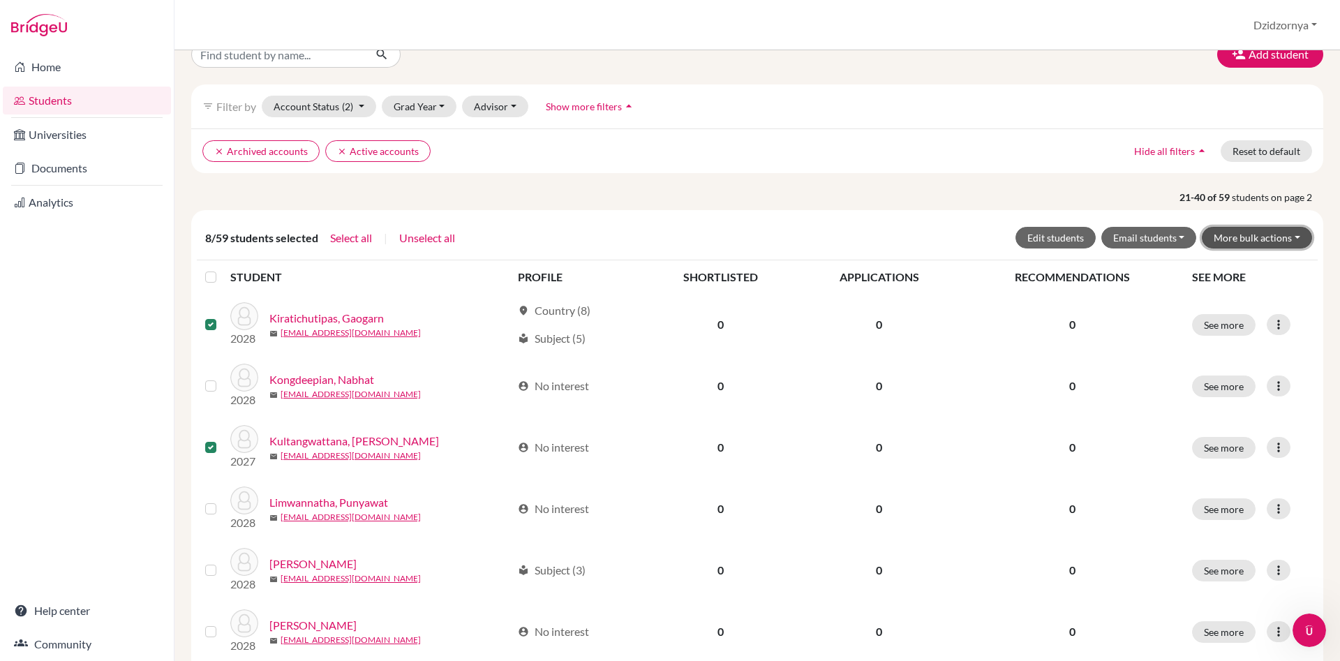
click at [1297, 237] on button "More bulk actions" at bounding box center [1257, 238] width 110 height 22
click at [1231, 269] on button "Archive" at bounding box center [1248, 267] width 126 height 22
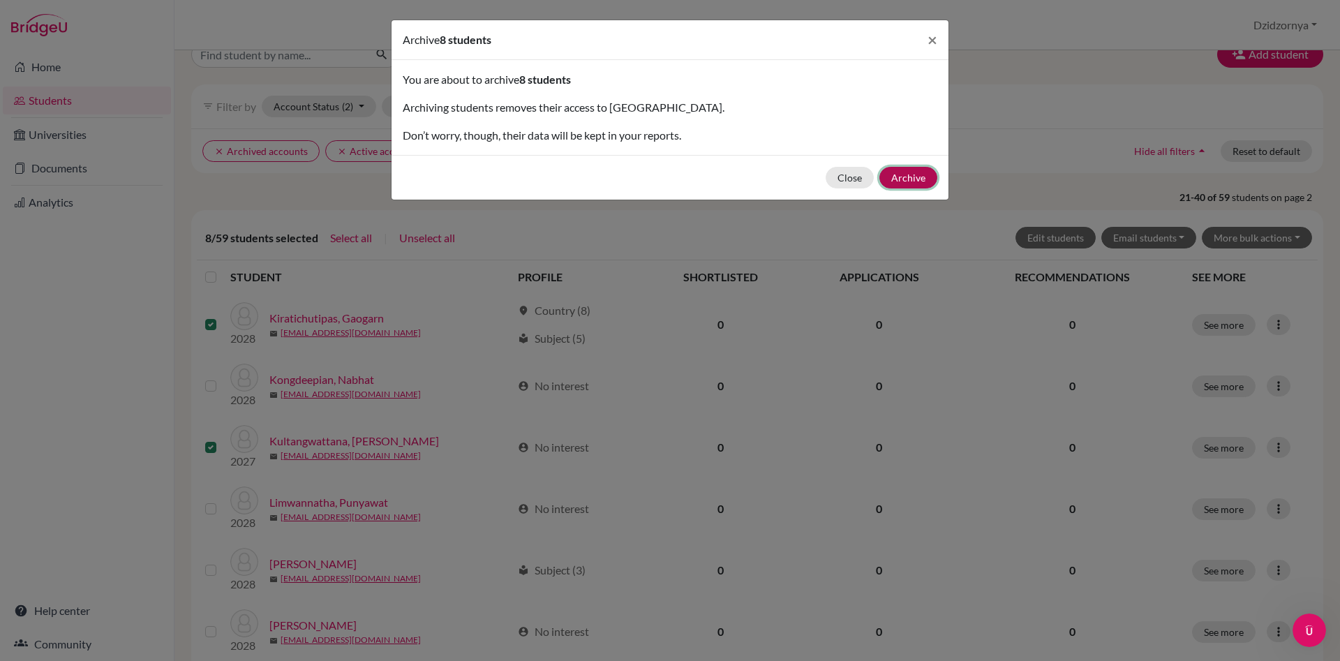
click at [914, 177] on button "Archive" at bounding box center [908, 178] width 58 height 22
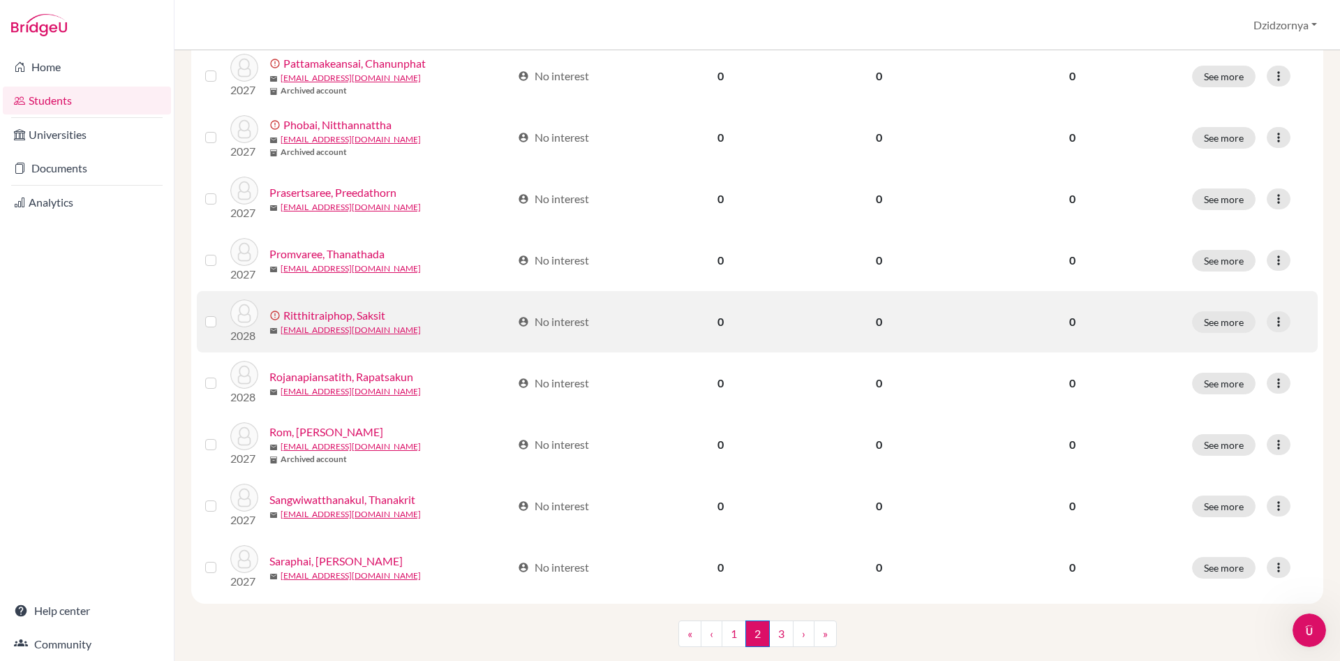
scroll to position [985, 0]
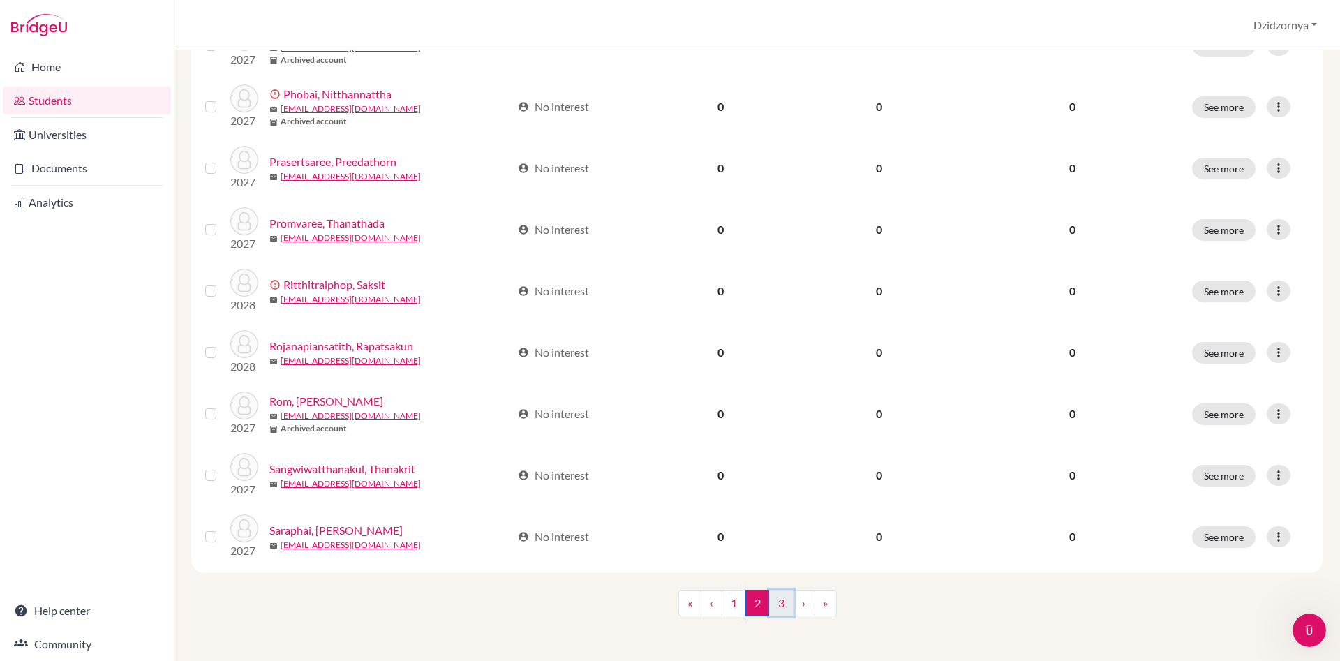
click at [785, 604] on link "3" at bounding box center [781, 603] width 24 height 27
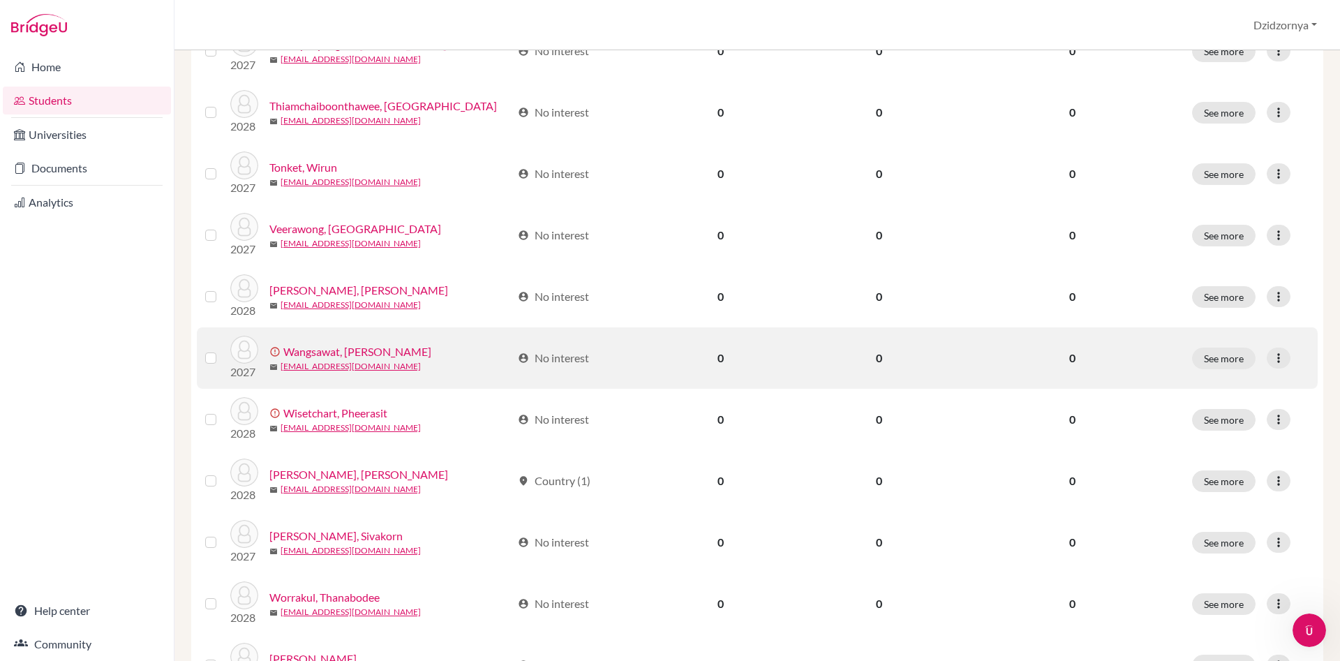
scroll to position [875, 0]
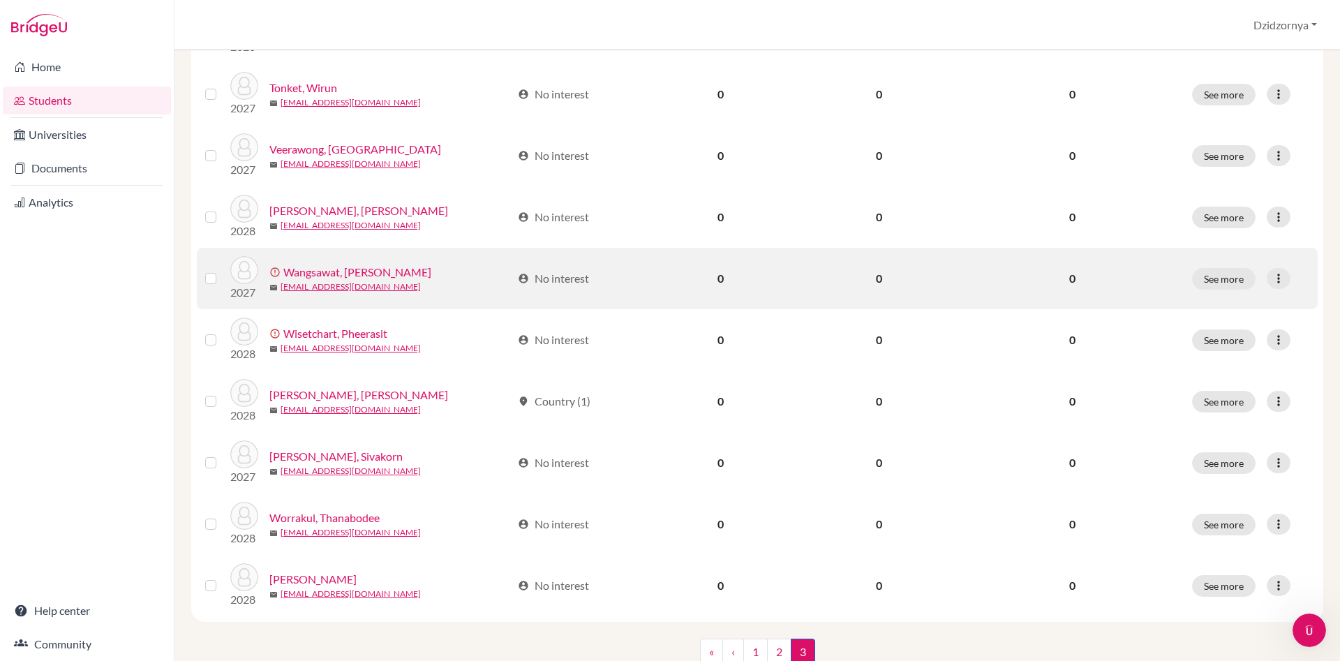
click at [222, 270] on label at bounding box center [222, 270] width 0 height 0
click at [0, 0] on input "checkbox" at bounding box center [0, 0] width 0 height 0
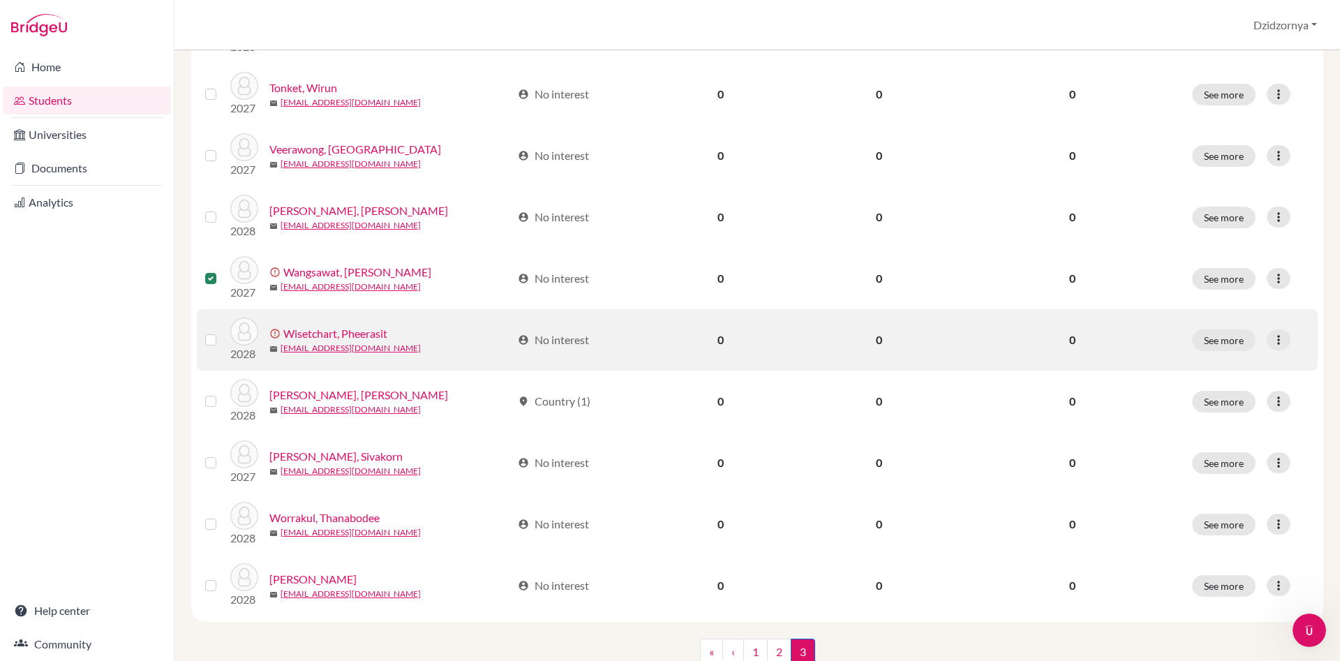
click at [222, 331] on label at bounding box center [222, 331] width 0 height 0
click at [0, 0] on input "checkbox" at bounding box center [0, 0] width 0 height 0
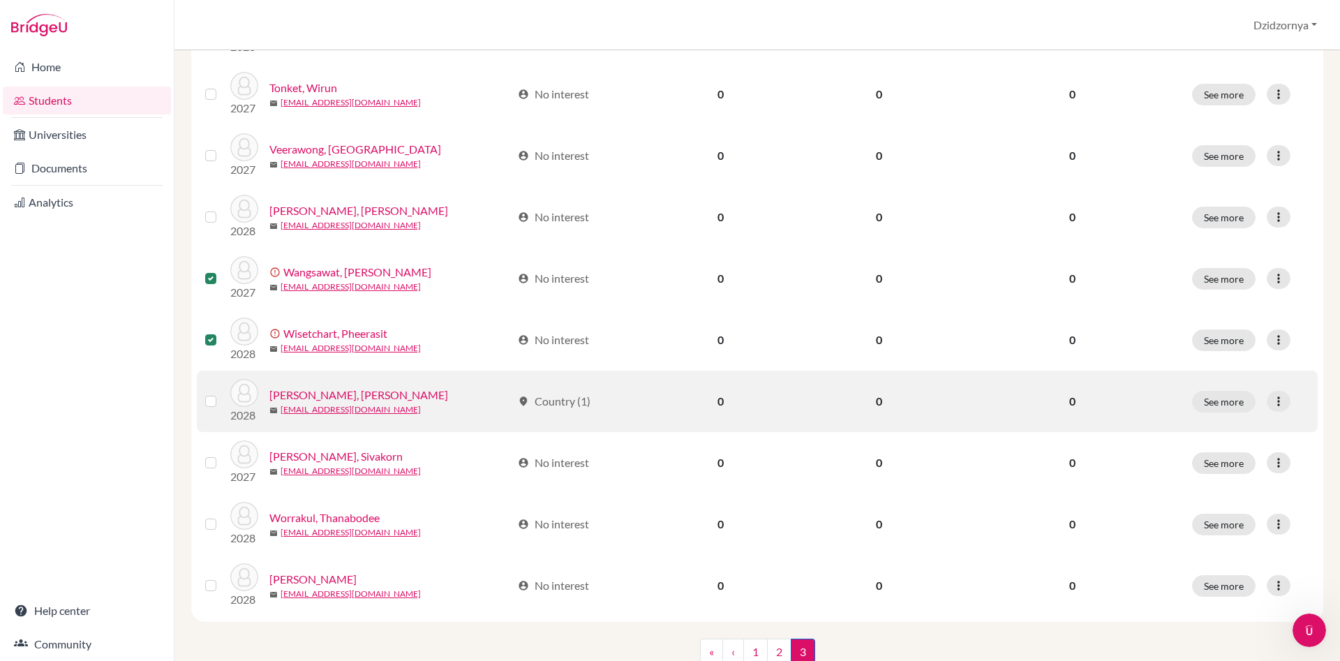
click at [222, 393] on label at bounding box center [222, 393] width 0 height 0
click at [0, 0] on input "checkbox" at bounding box center [0, 0] width 0 height 0
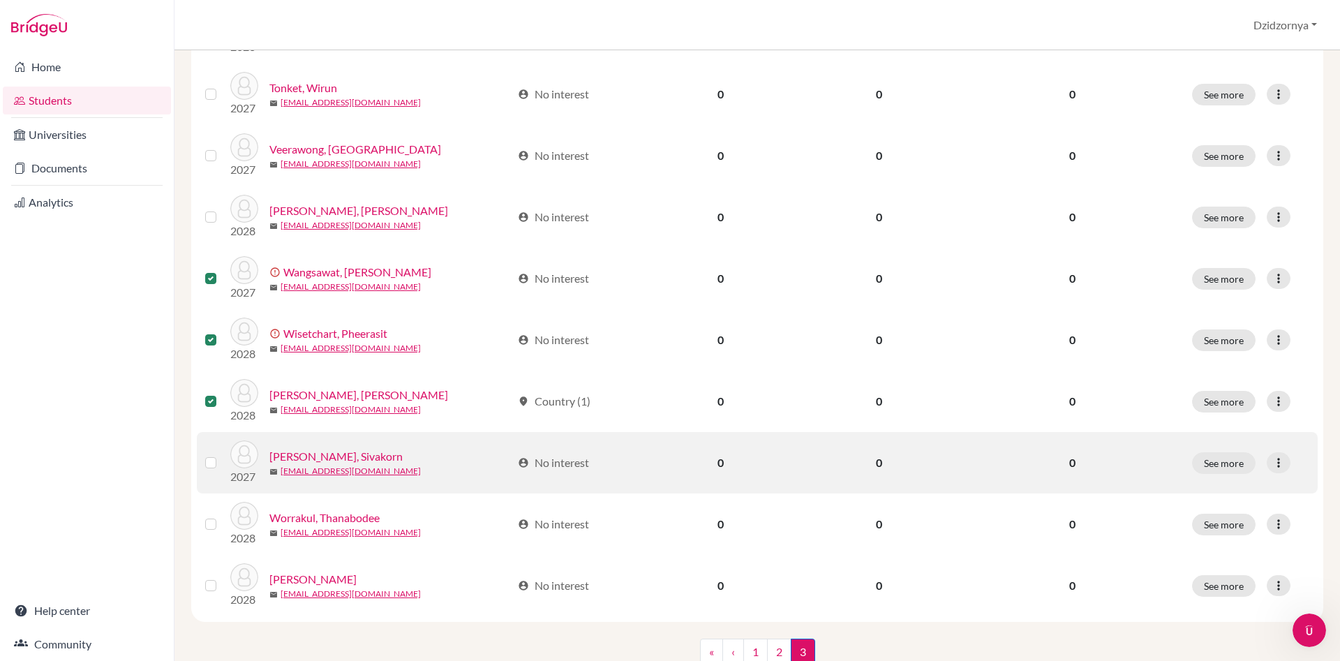
scroll to position [969, 0]
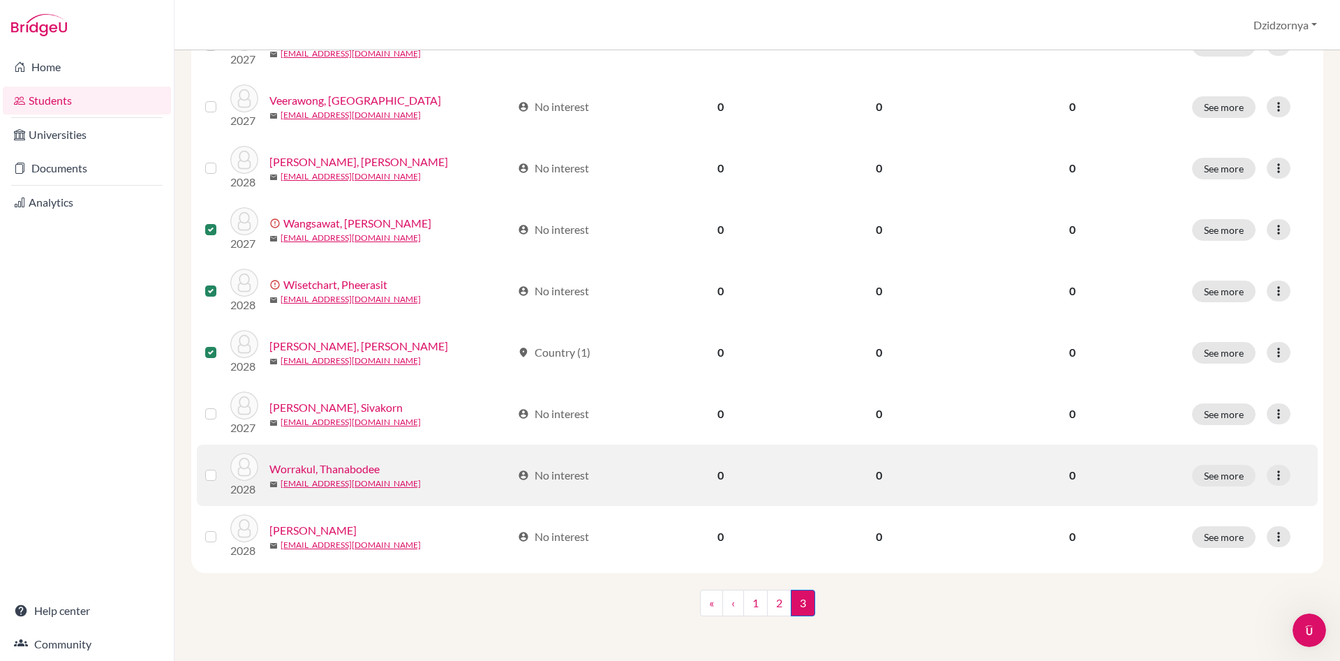
click at [222, 467] on label at bounding box center [222, 467] width 0 height 0
click at [0, 0] on input "checkbox" at bounding box center [0, 0] width 0 height 0
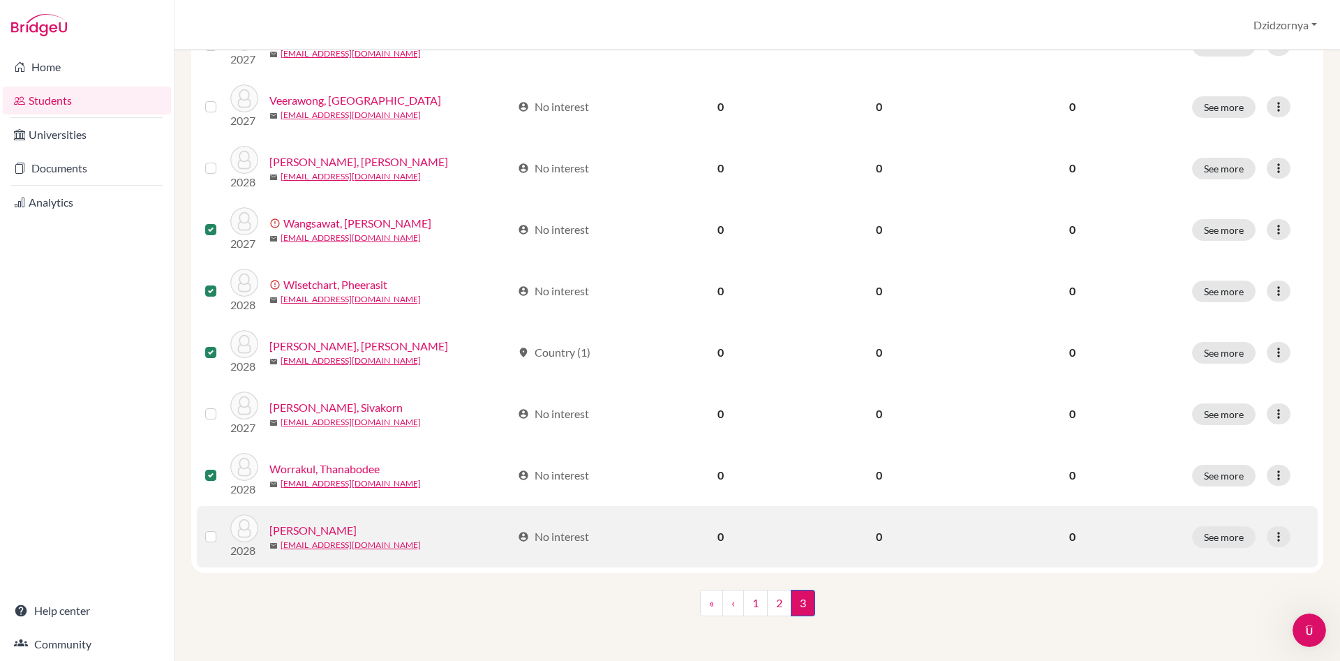
click at [222, 528] on label at bounding box center [222, 528] width 0 height 0
click at [0, 0] on input "checkbox" at bounding box center [0, 0] width 0 height 0
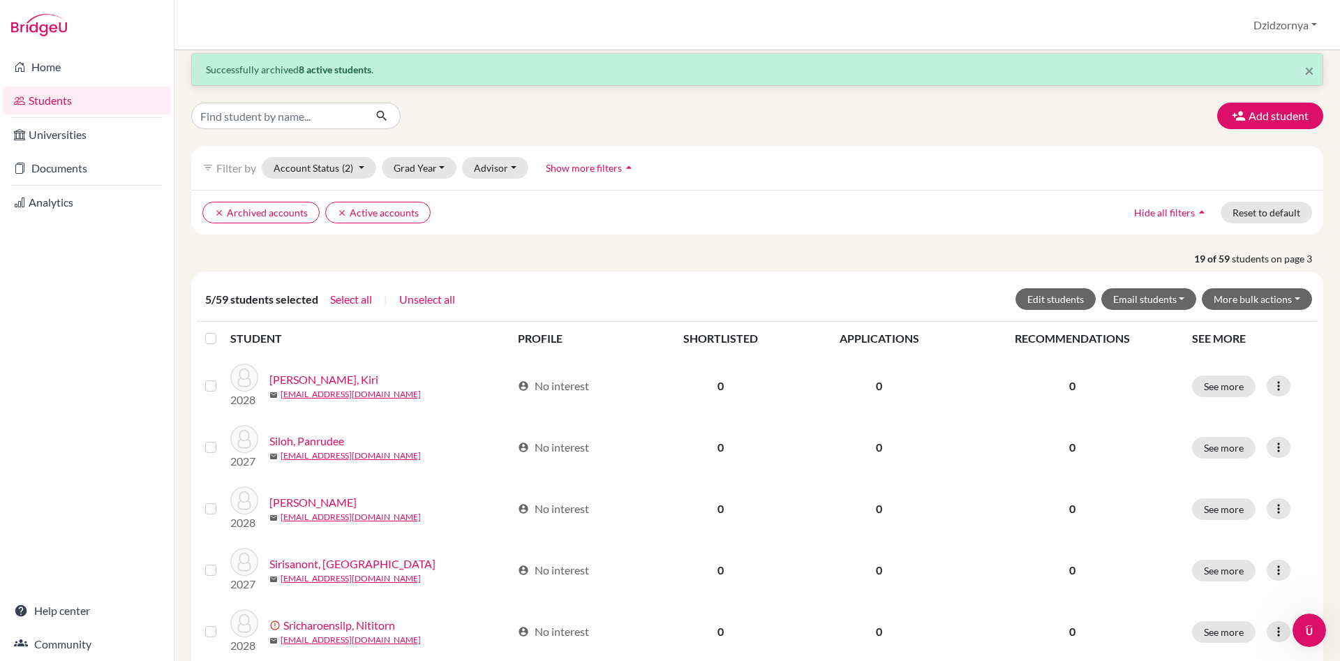
scroll to position [0, 0]
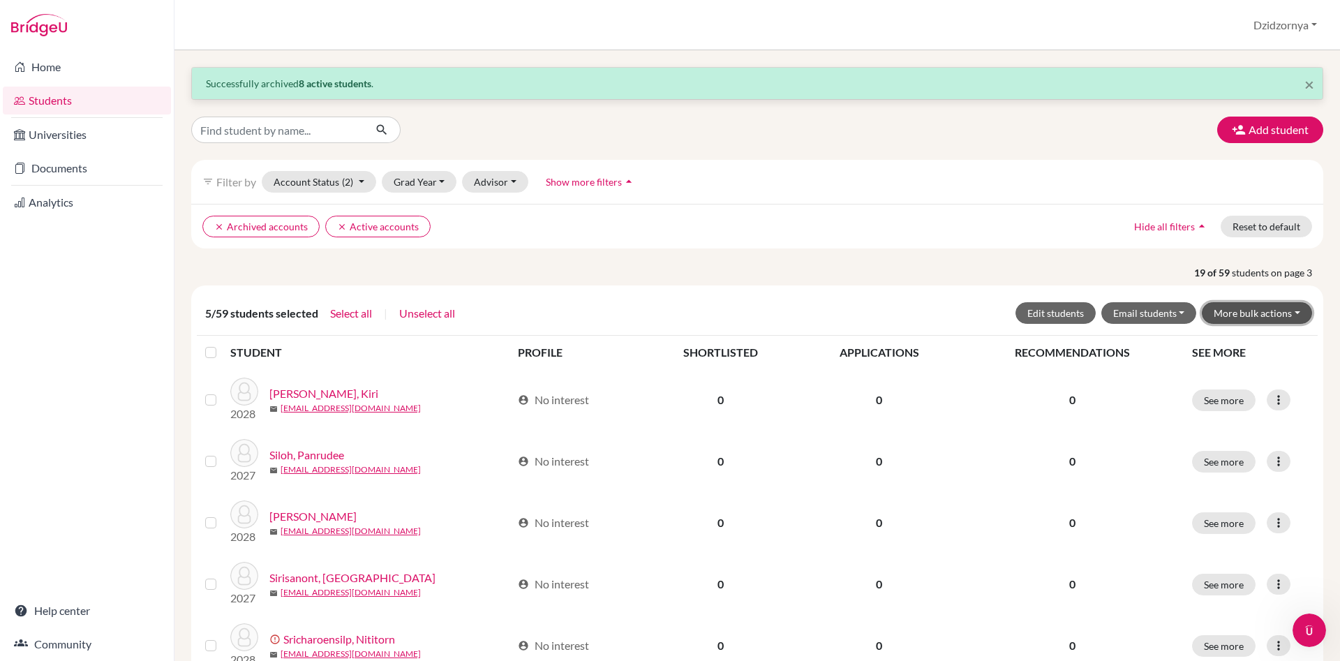
click at [1295, 313] on button "More bulk actions" at bounding box center [1257, 313] width 110 height 22
click at [1229, 345] on button "Archive" at bounding box center [1248, 342] width 126 height 22
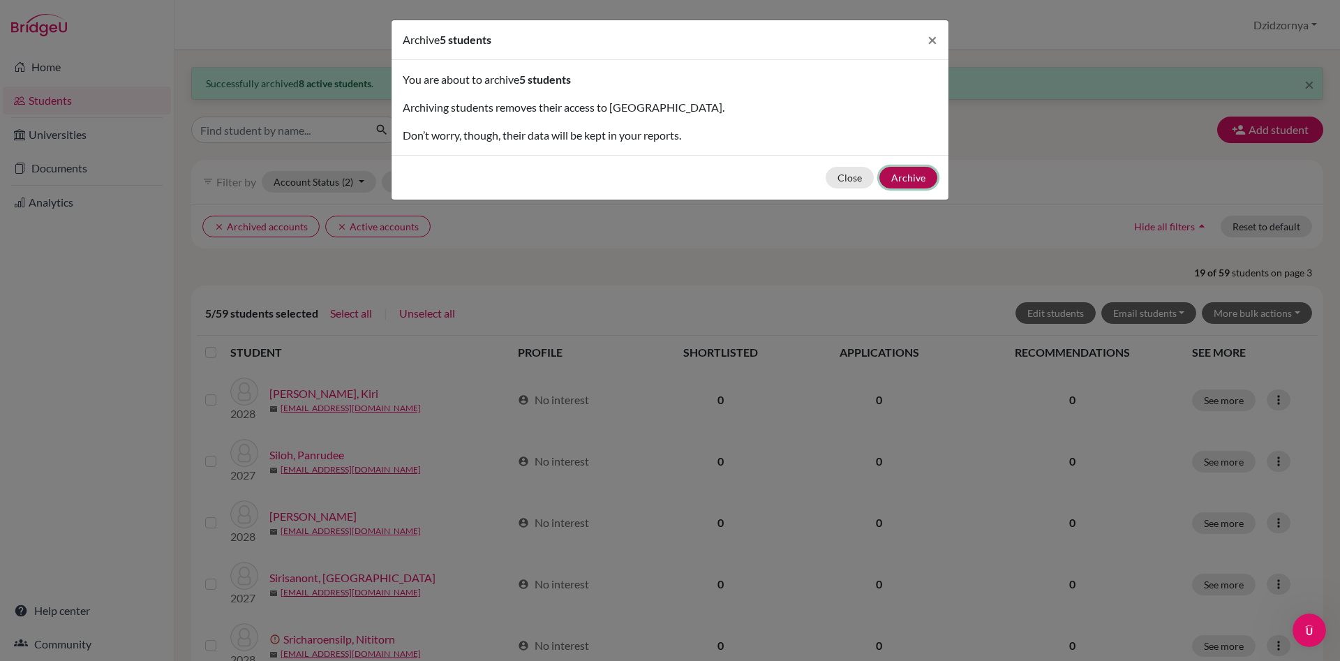
click at [911, 174] on button "Archive" at bounding box center [908, 178] width 58 height 22
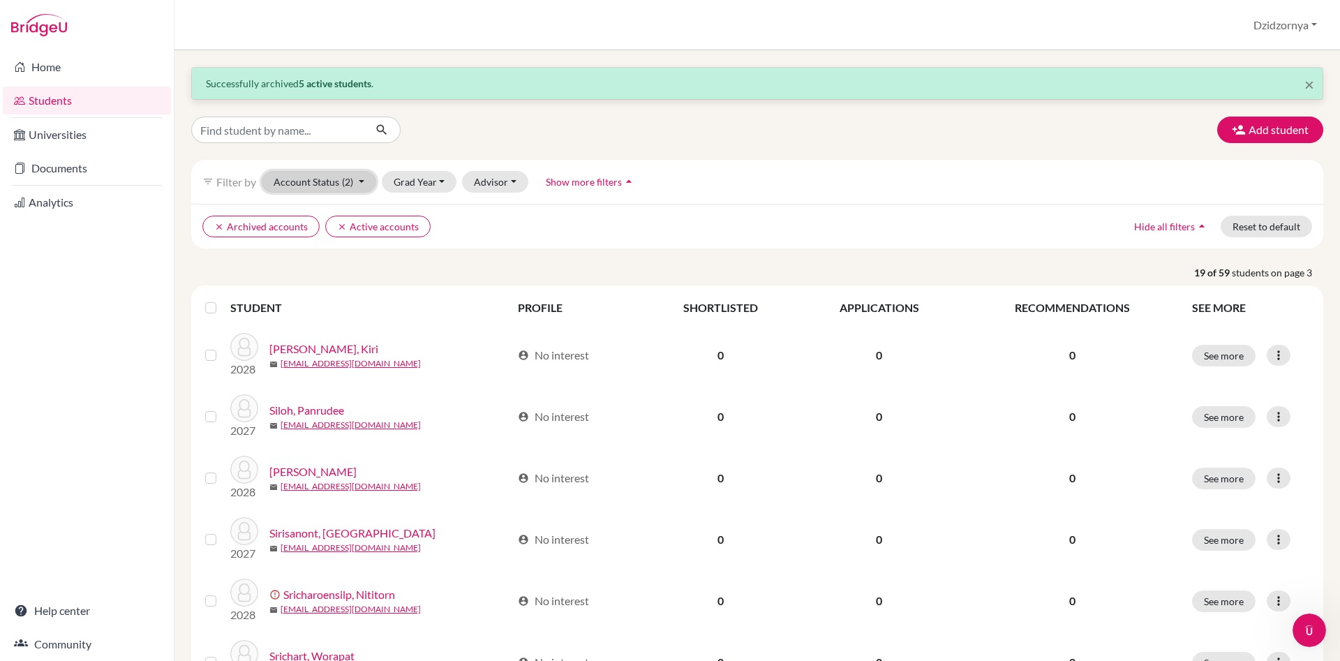
click at [359, 180] on button "Account Status (2)" at bounding box center [319, 182] width 114 height 22
click at [483, 220] on ul "clear Archived accounts clear Active accounts" at bounding box center [618, 227] width 832 height 22
click at [388, 225] on button "clear Active accounts" at bounding box center [377, 227] width 105 height 22
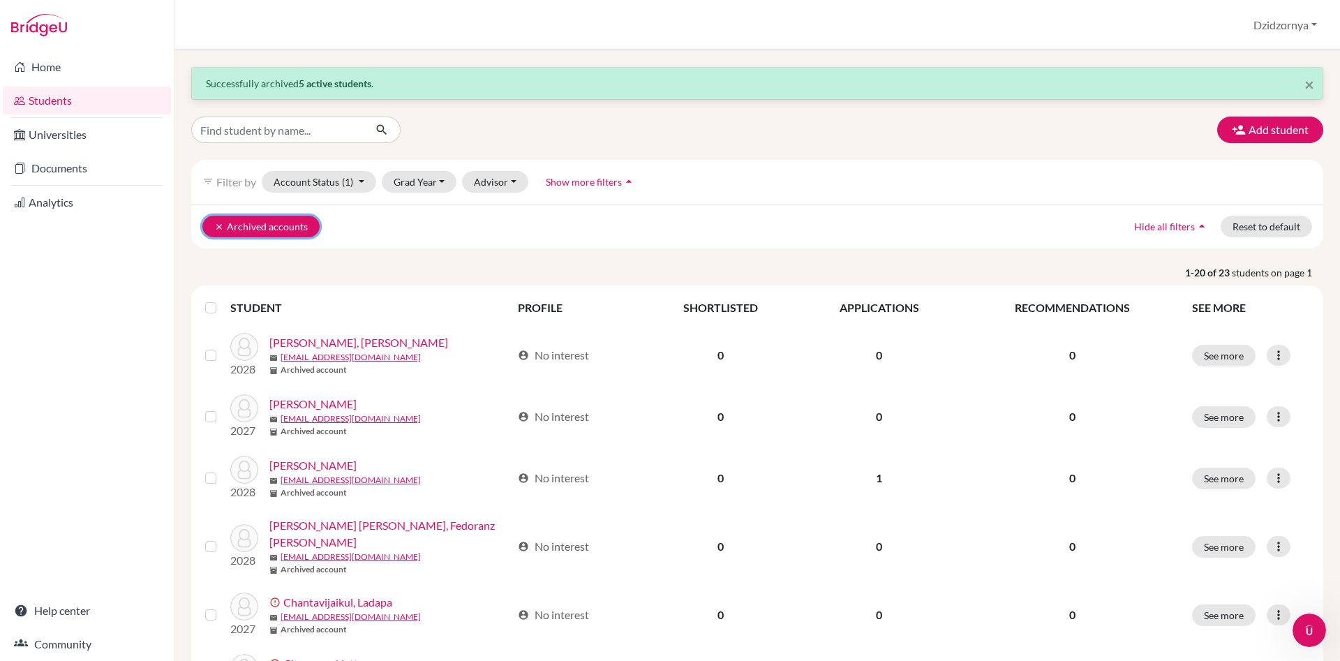
click at [264, 224] on button "clear Archived accounts" at bounding box center [260, 227] width 117 height 22
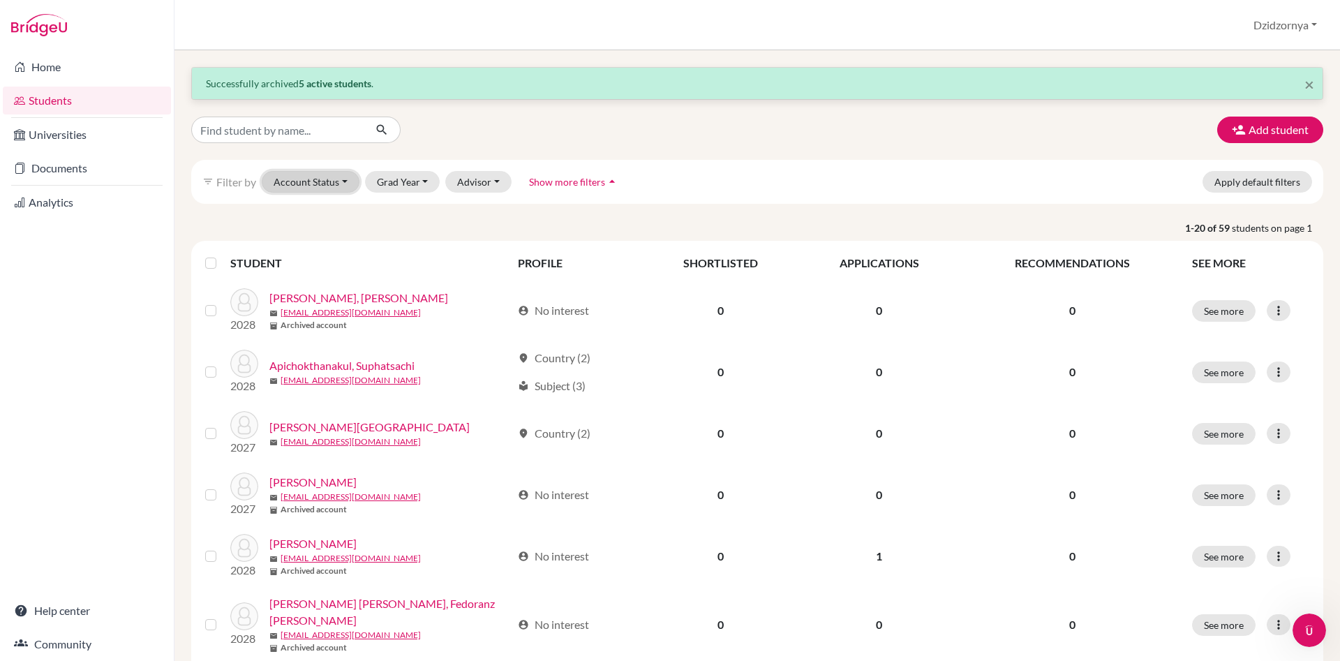
click at [320, 184] on button "Account Status" at bounding box center [311, 182] width 98 height 22
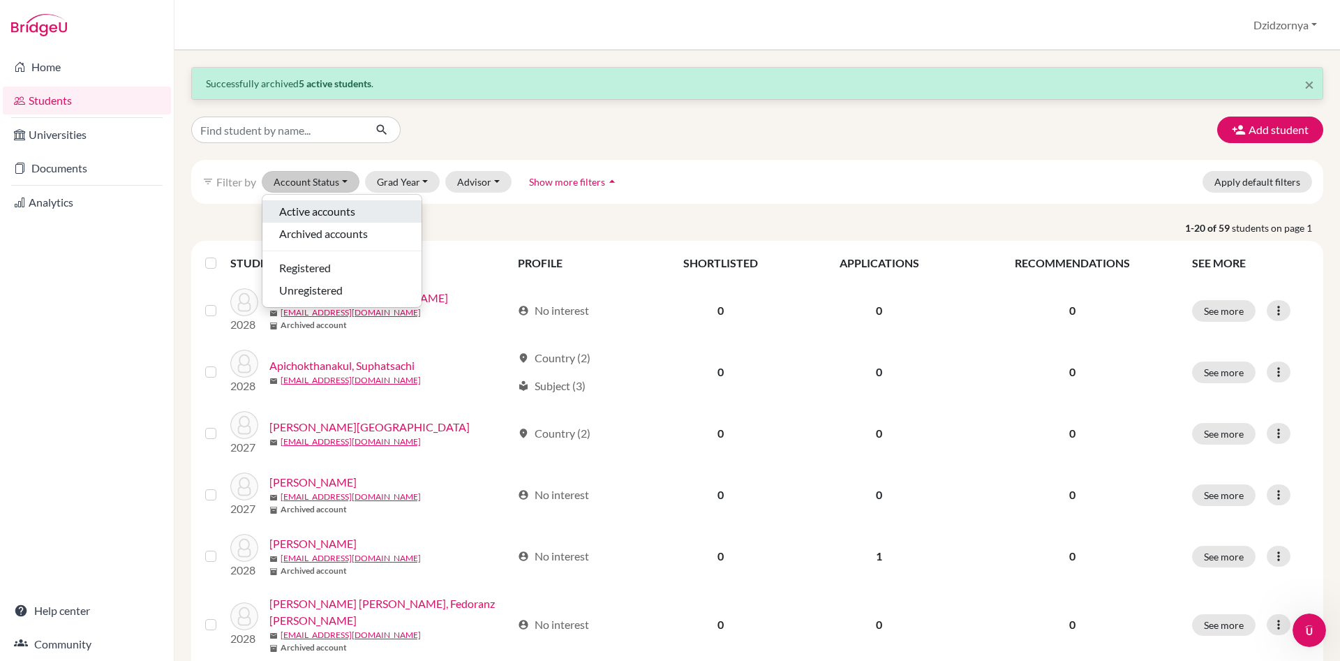
click at [328, 209] on span "Active accounts" at bounding box center [317, 211] width 76 height 17
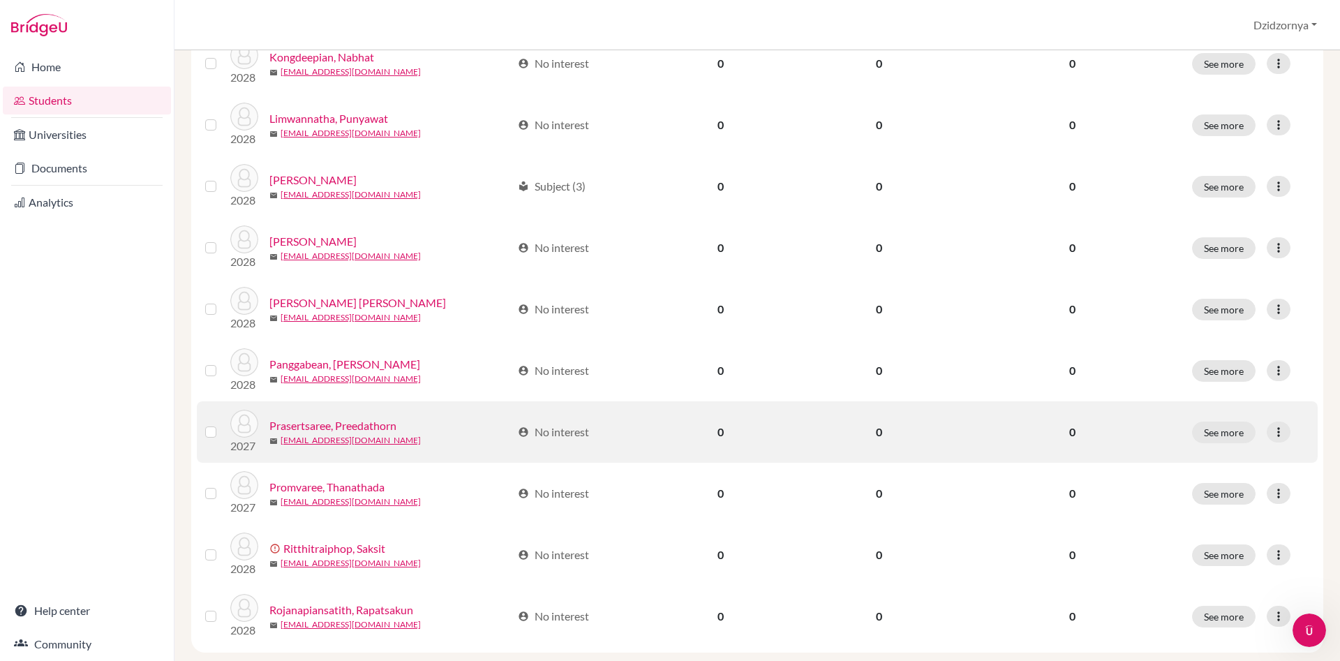
scroll to position [985, 0]
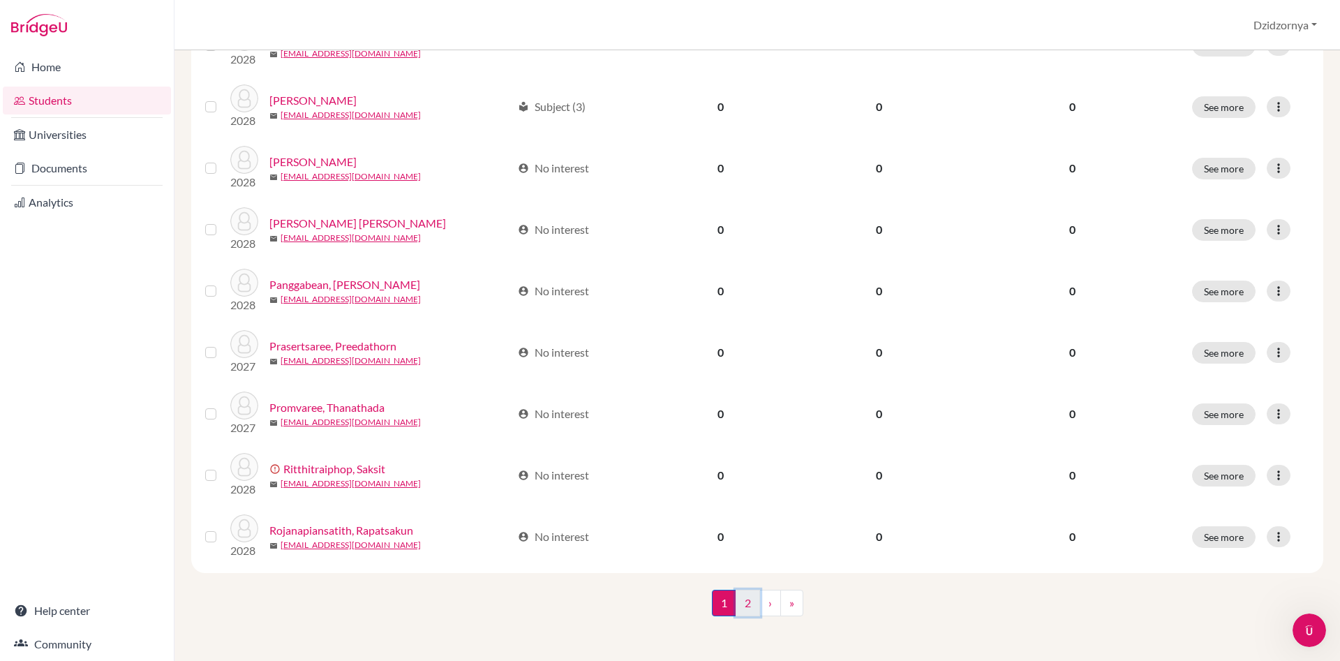
click at [744, 604] on link "2" at bounding box center [747, 603] width 24 height 27
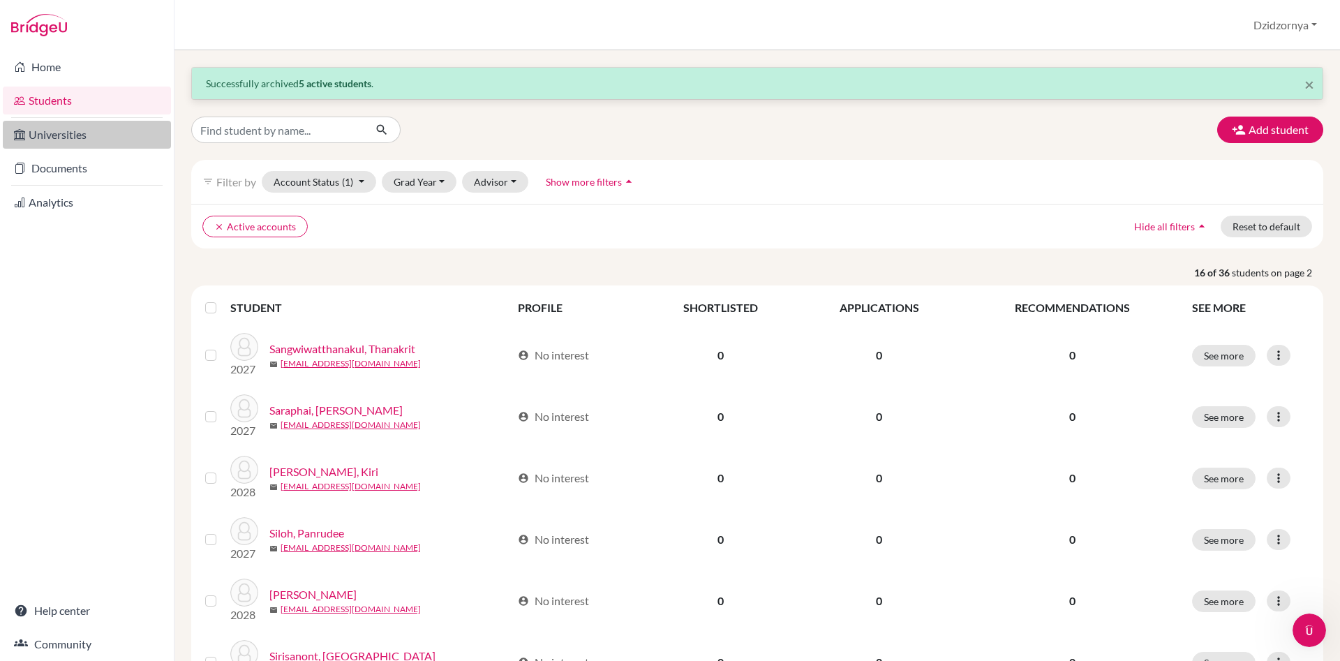
click at [77, 136] on link "Universities" at bounding box center [87, 135] width 168 height 28
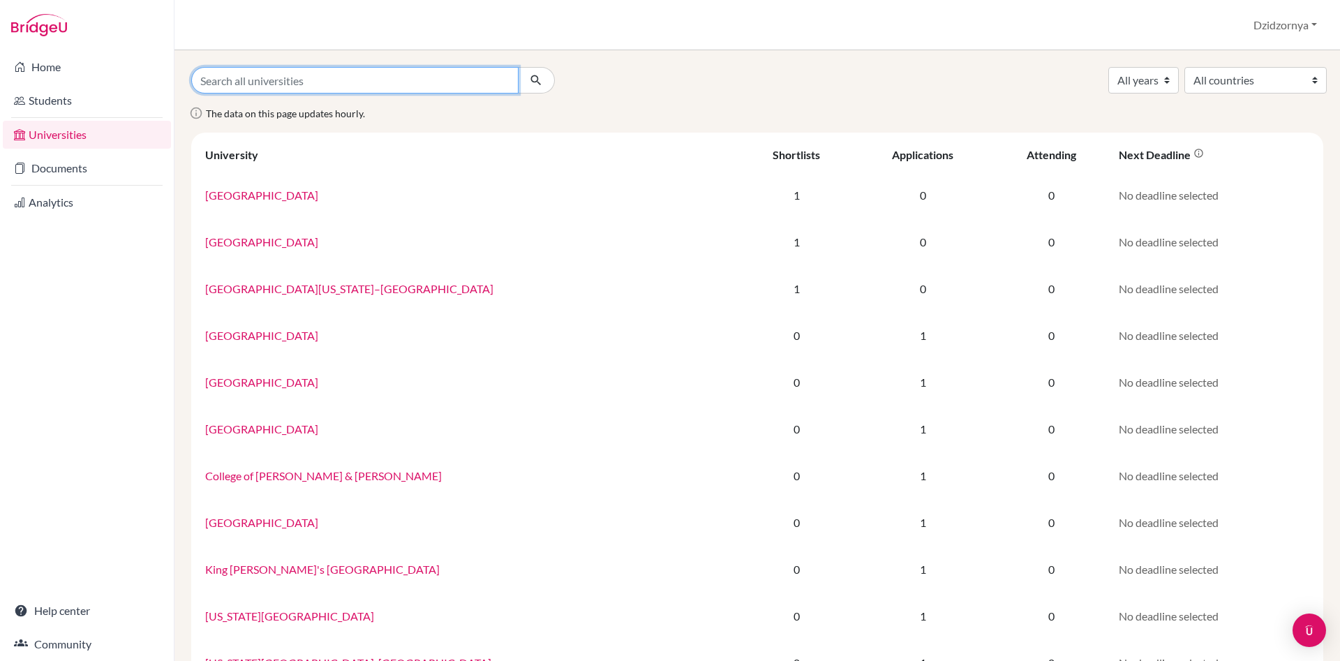
click at [350, 82] on input "Search all universities" at bounding box center [354, 80] width 327 height 27
type input "[GEOGRAPHIC_DATA]"
click at [518, 67] on button "submit" at bounding box center [536, 80] width 37 height 27
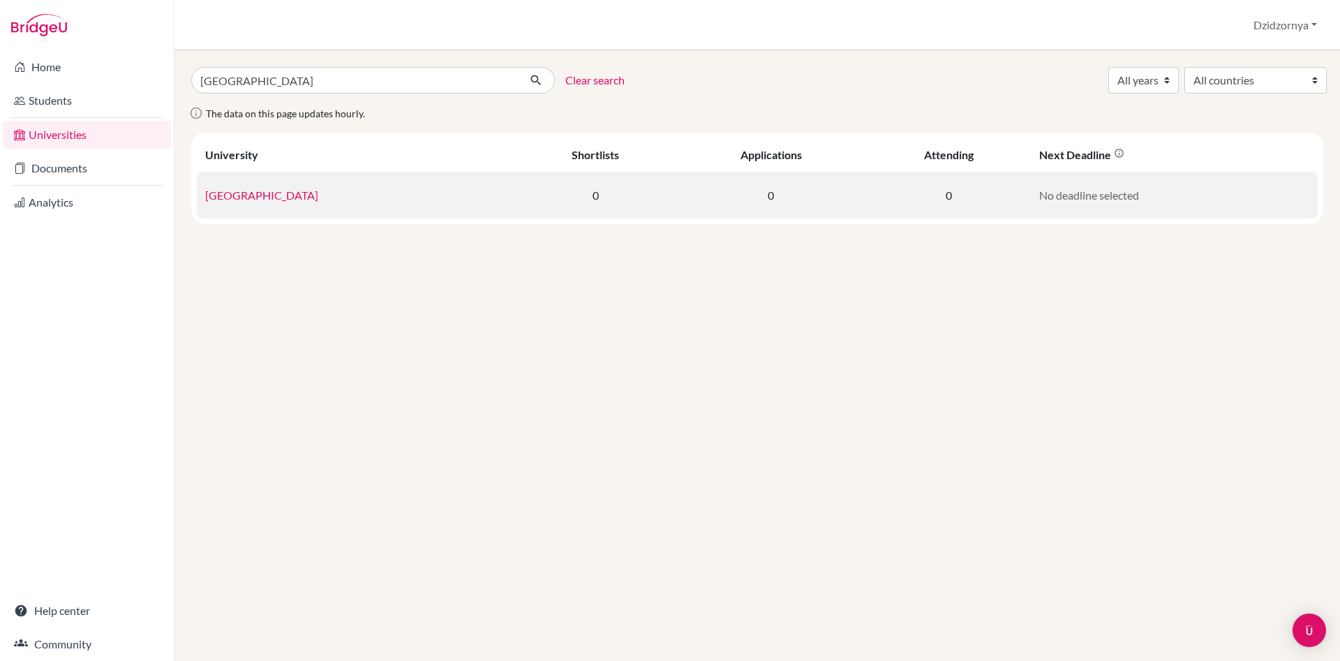
click at [278, 195] on link "[GEOGRAPHIC_DATA]" at bounding box center [261, 194] width 113 height 13
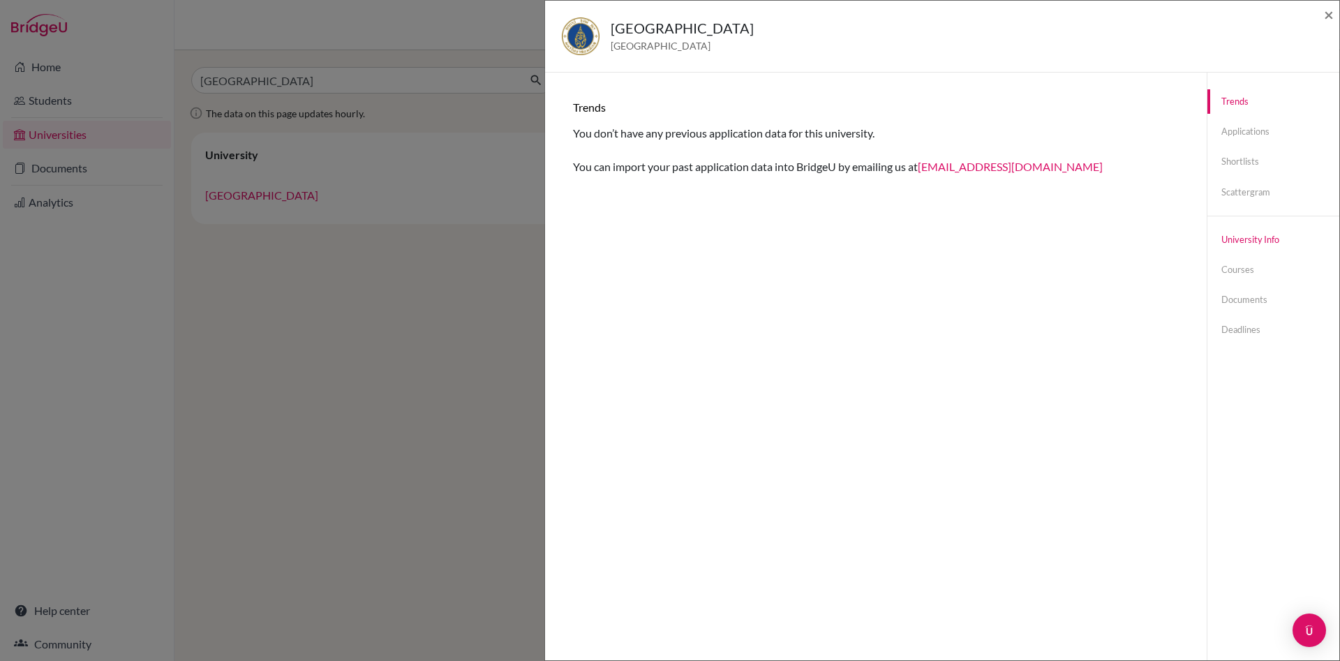
click at [1265, 241] on link "University info" at bounding box center [1273, 239] width 132 height 24
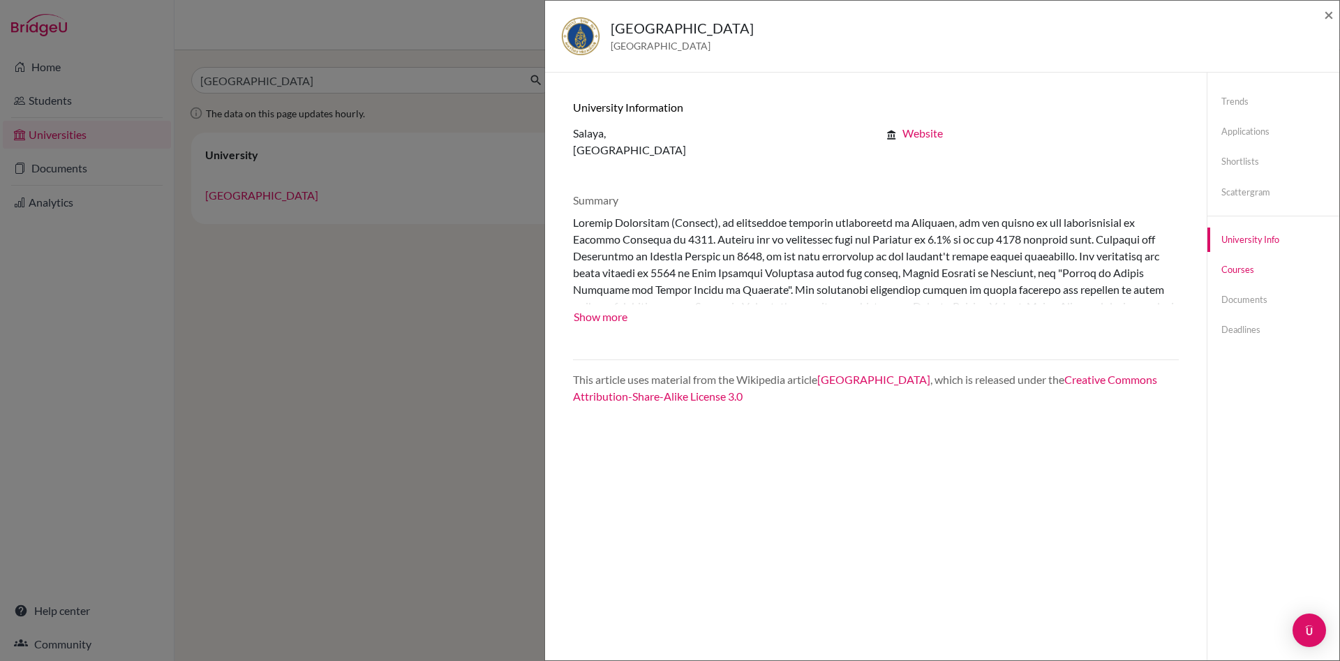
click at [1241, 264] on link "Courses" at bounding box center [1273, 269] width 132 height 24
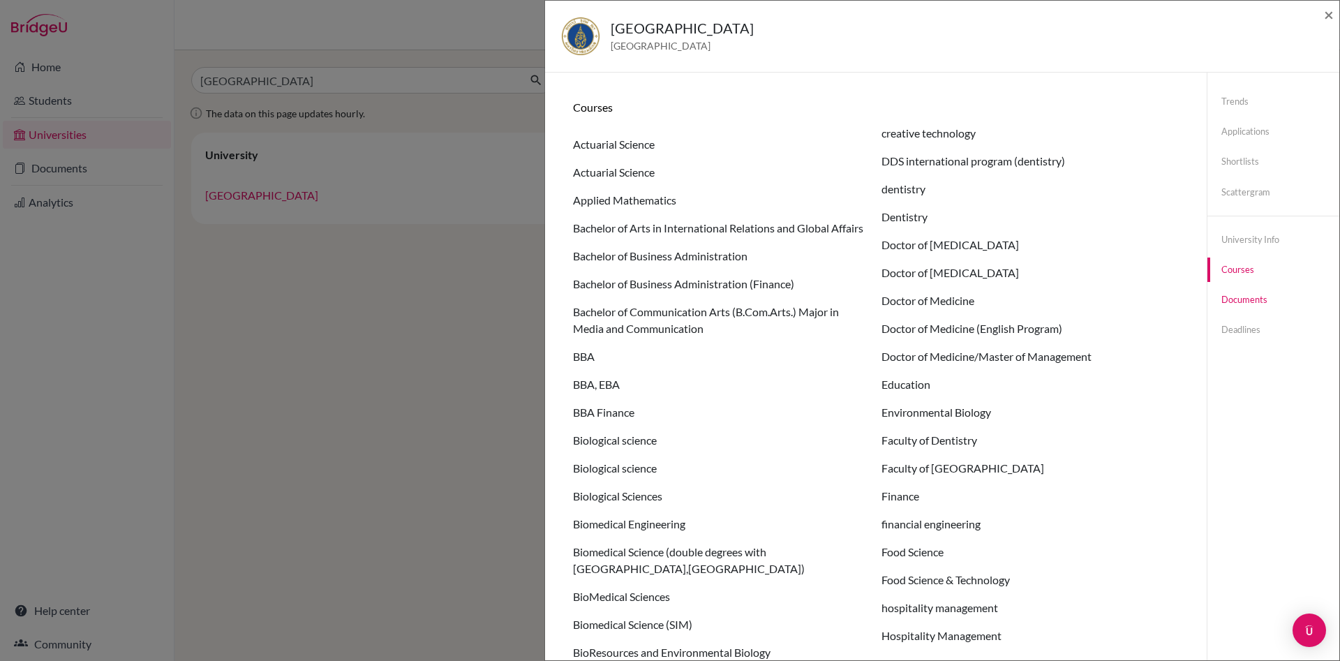
click at [1245, 298] on link "Documents" at bounding box center [1273, 299] width 132 height 24
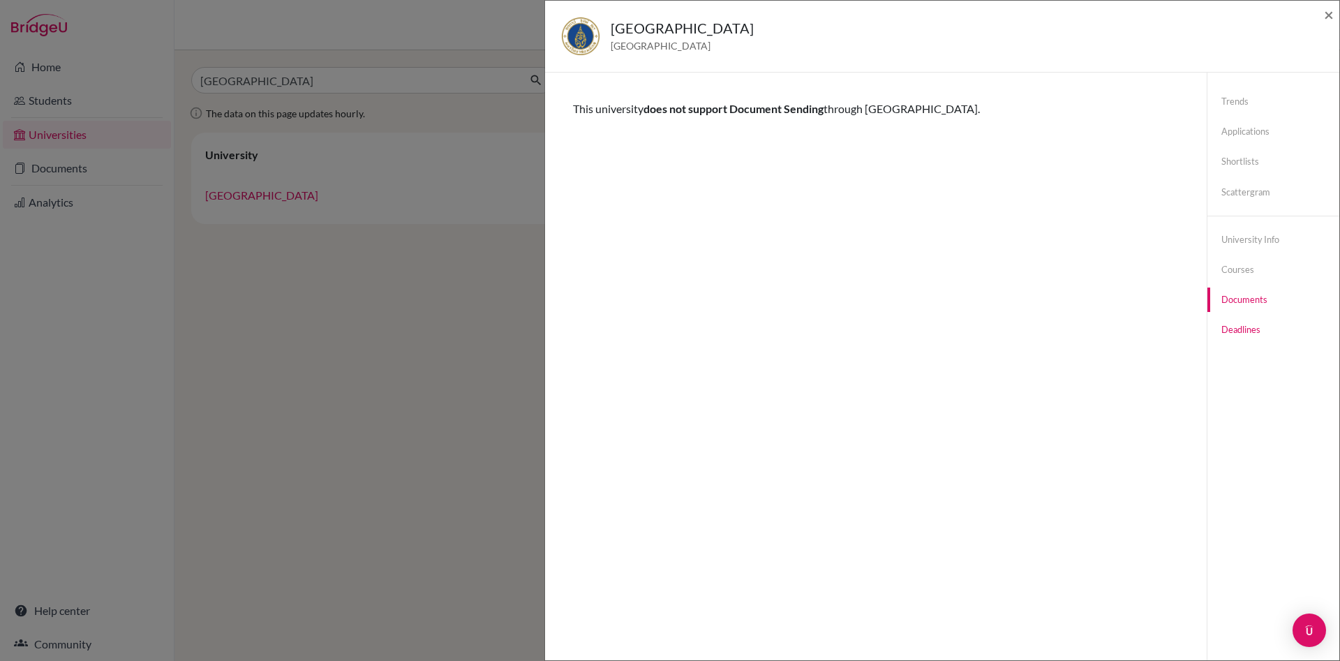
click at [1234, 329] on link "Deadlines" at bounding box center [1273, 329] width 132 height 24
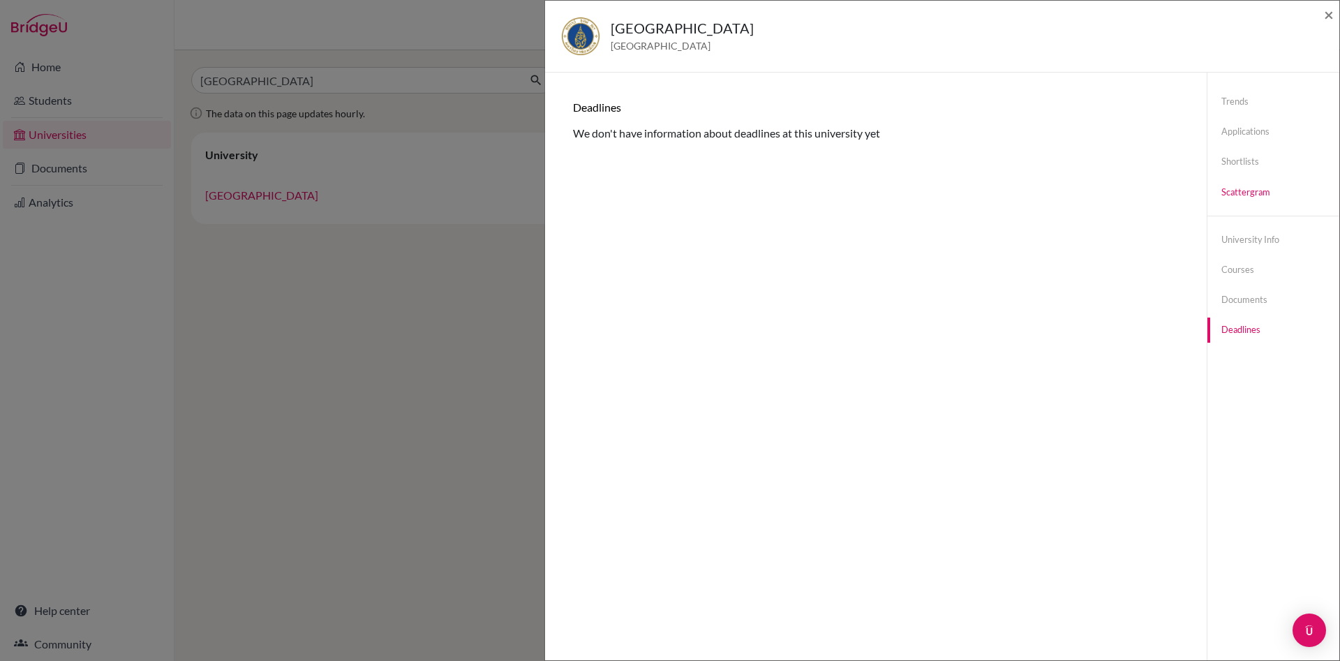
click at [1234, 190] on link "Scattergram" at bounding box center [1273, 192] width 132 height 24
click at [1246, 163] on link "Shortlists" at bounding box center [1273, 161] width 132 height 24
click at [1248, 128] on link "Applications" at bounding box center [1273, 131] width 132 height 24
click at [1242, 103] on link "Trends" at bounding box center [1273, 101] width 132 height 24
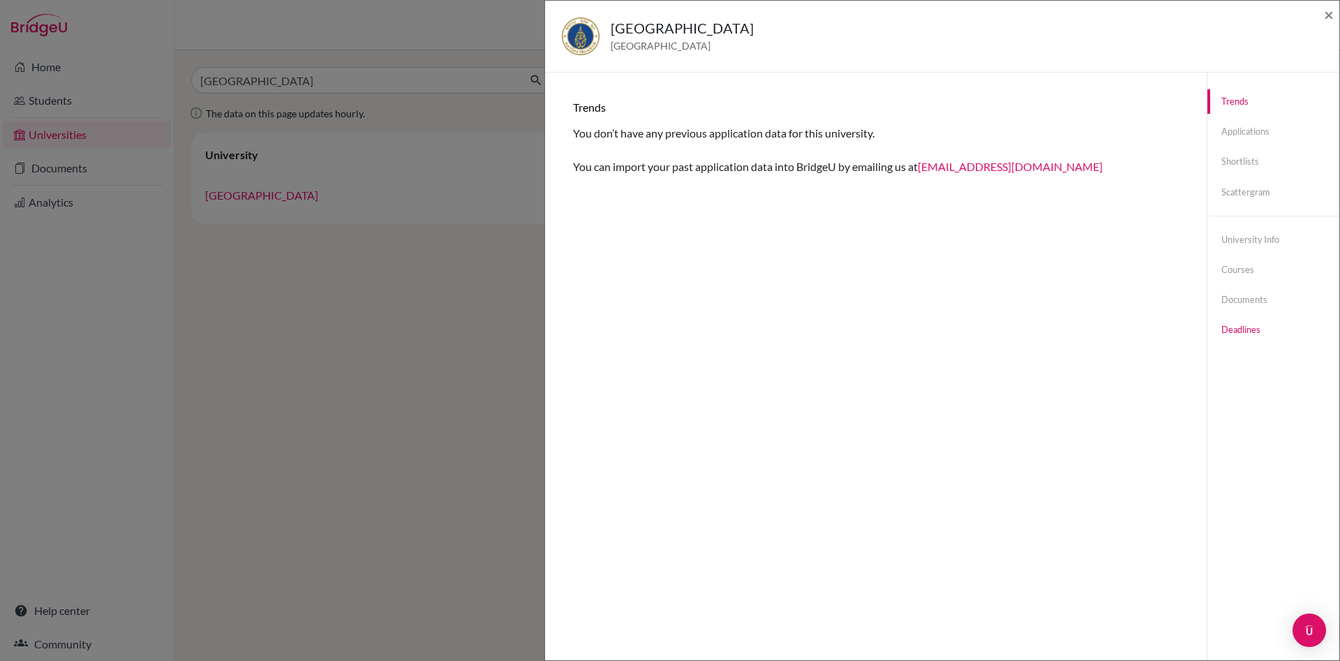
click at [1246, 334] on link "Deadlines" at bounding box center [1273, 329] width 132 height 24
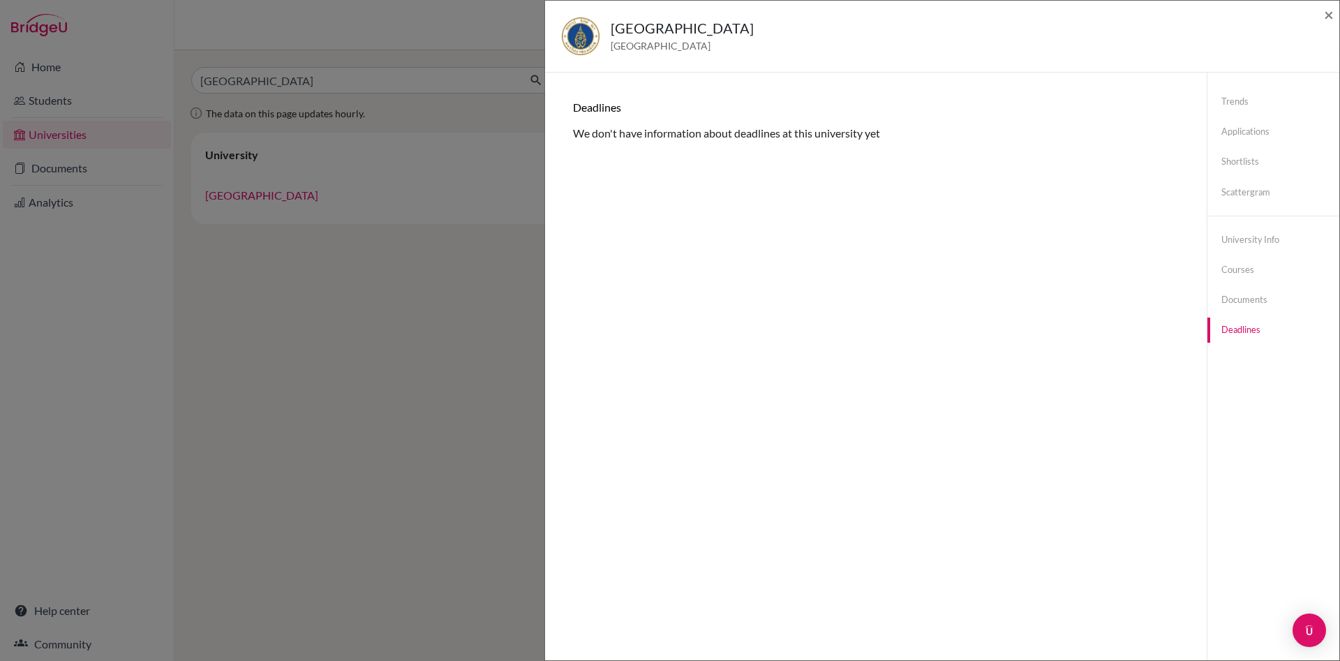
click at [420, 331] on div "Mahidol University Thailand × Trends You don’t have any previous application da…" at bounding box center [670, 330] width 1340 height 661
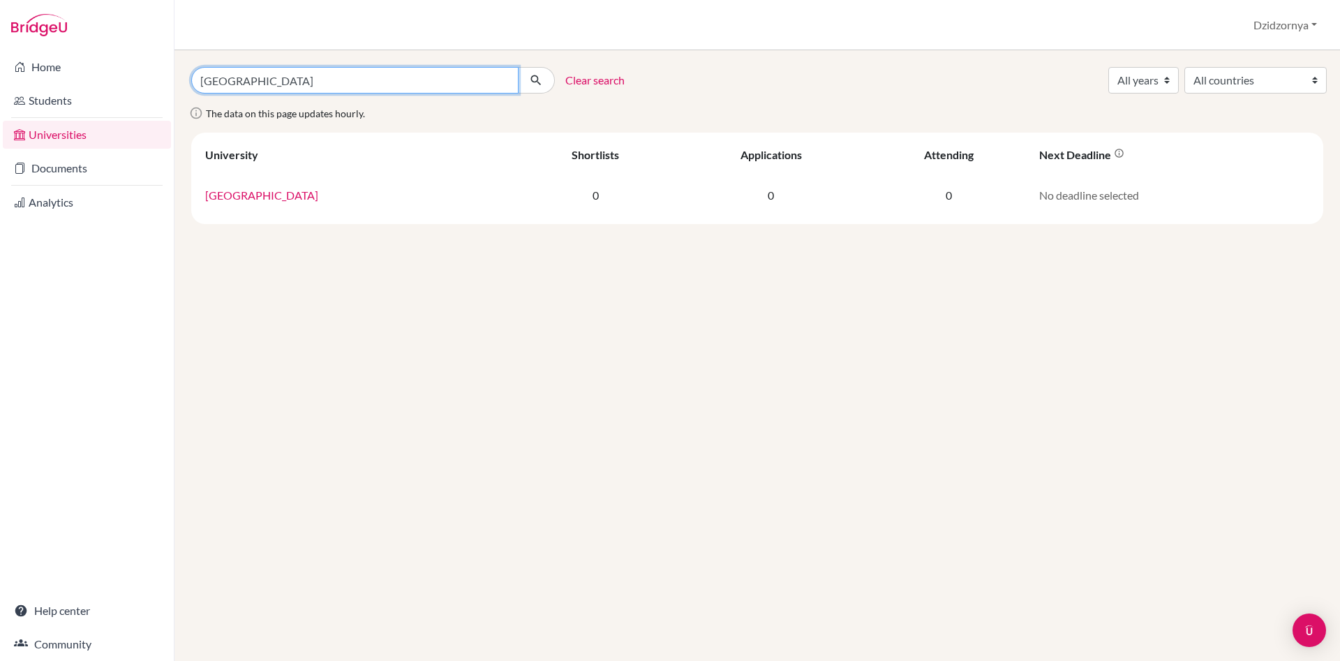
click at [410, 80] on input "Mahidol university" at bounding box center [354, 80] width 327 height 27
click at [408, 80] on input "Mahidol university" at bounding box center [354, 80] width 327 height 27
click at [91, 135] on link "Universities" at bounding box center [87, 135] width 168 height 28
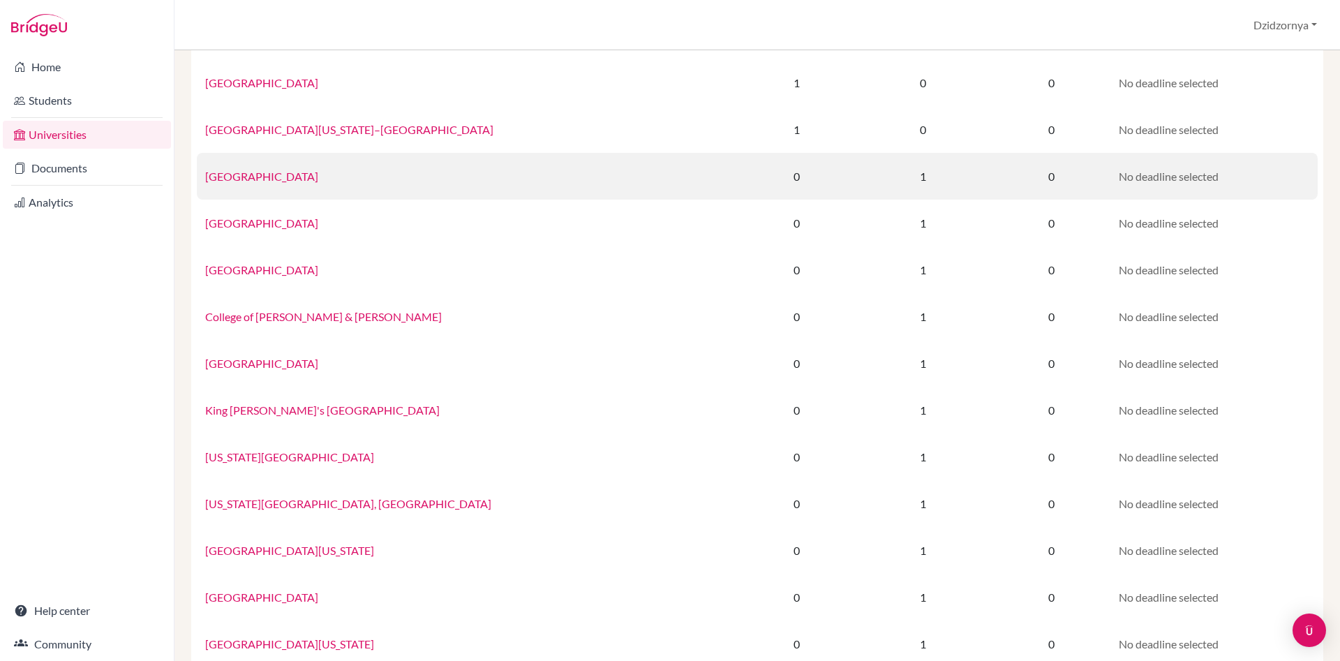
scroll to position [298, 0]
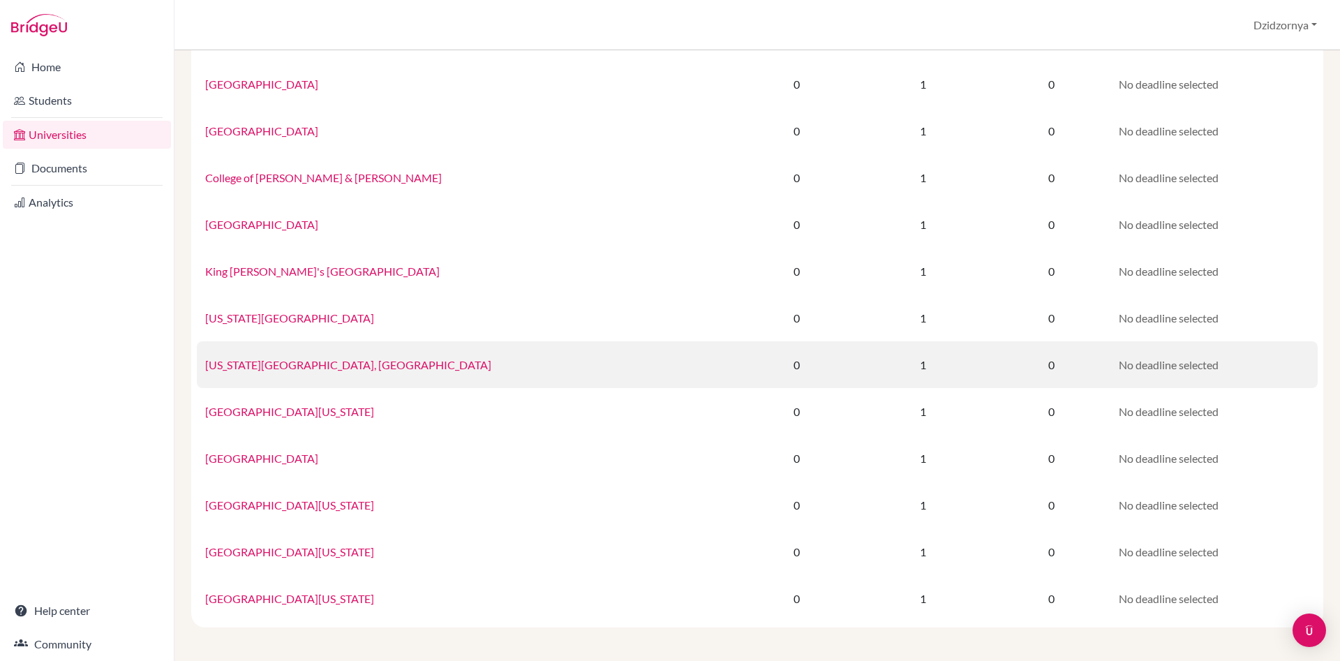
click at [249, 356] on td "Pennsylvania State University, University Park" at bounding box center [468, 364] width 542 height 47
click at [299, 368] on link "Pennsylvania State University, University Park" at bounding box center [348, 364] width 286 height 13
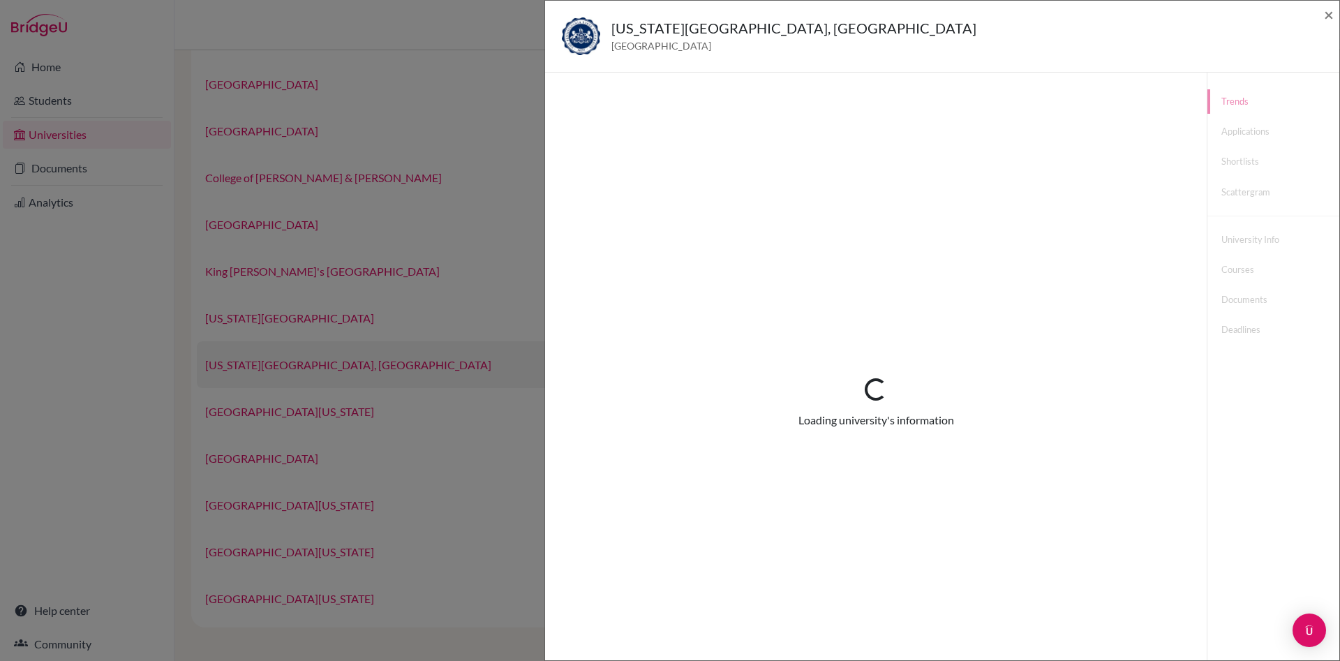
click at [299, 368] on div "Pennsylvania State University, University Park United States of America × Loadi…" at bounding box center [670, 330] width 1340 height 661
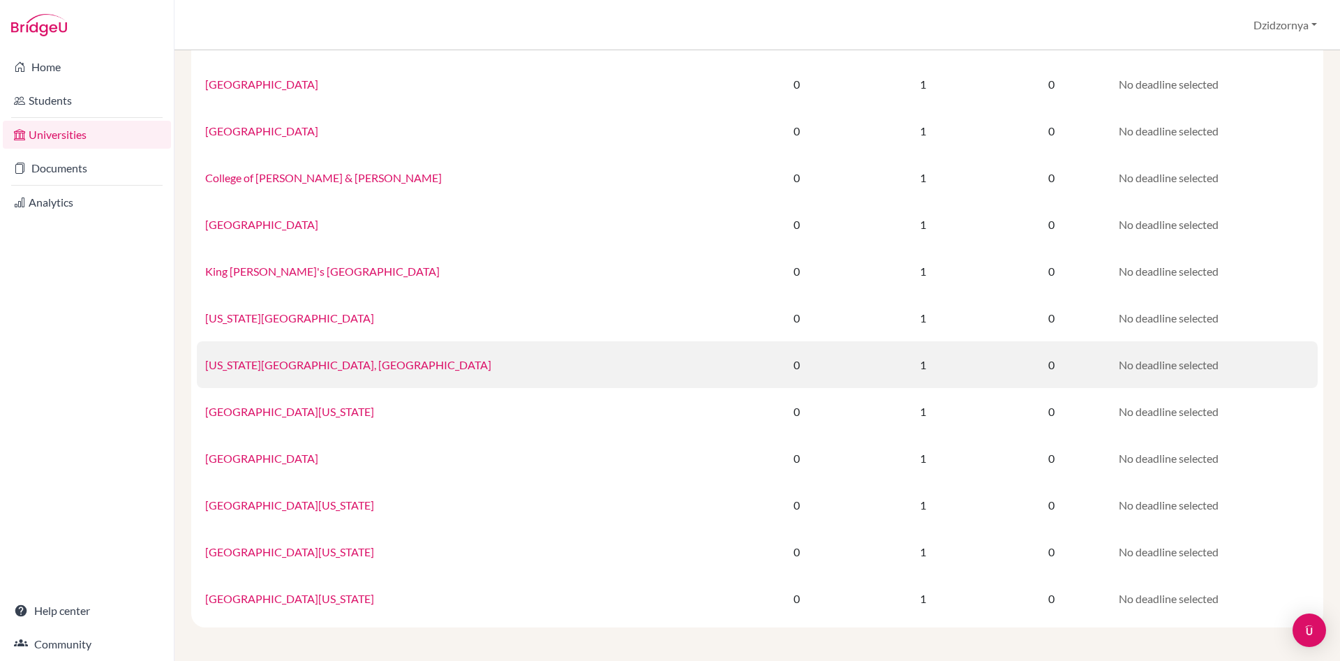
click at [284, 366] on link "Pennsylvania State University, University Park" at bounding box center [348, 364] width 286 height 13
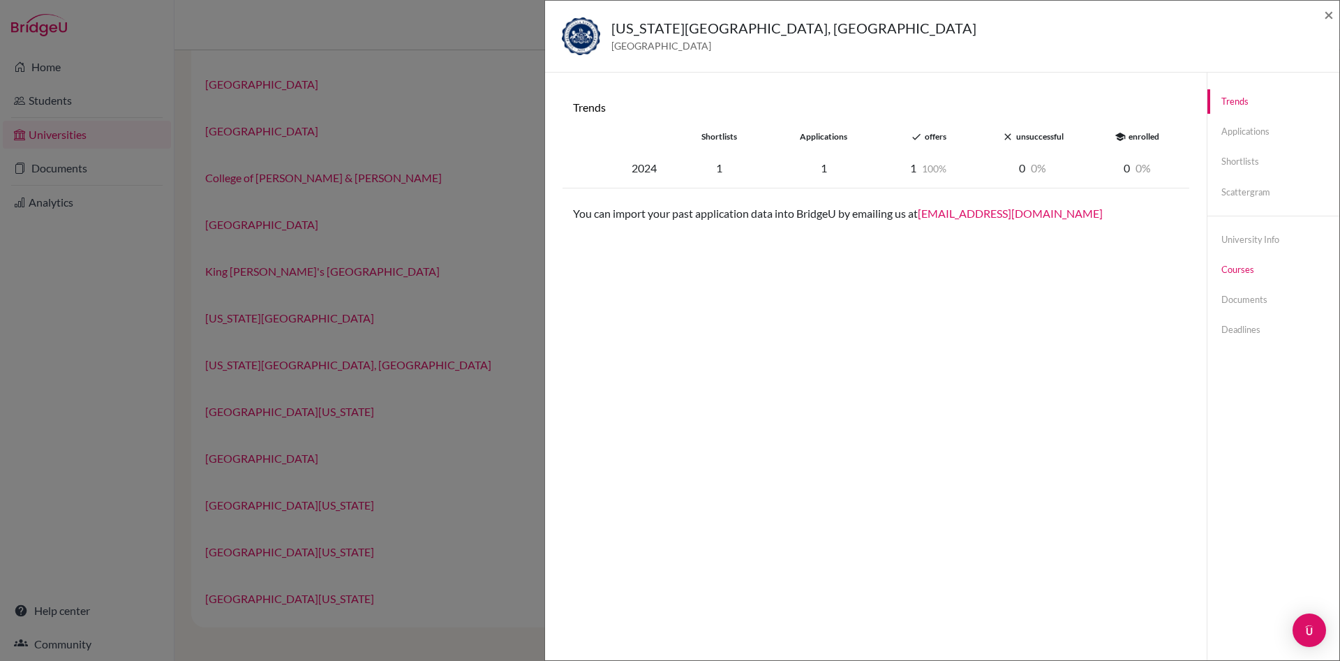
click at [1239, 271] on link "Courses" at bounding box center [1273, 269] width 132 height 24
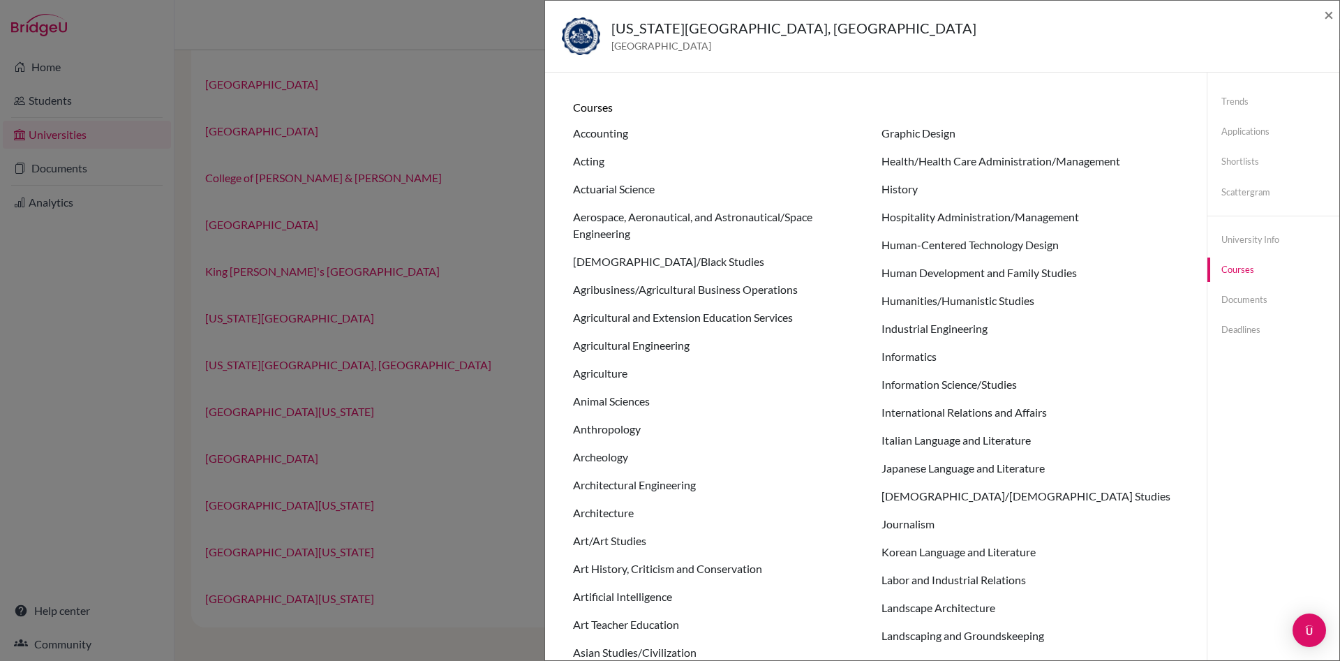
click at [495, 181] on div "Pennsylvania State University, University Park United States of America × Trend…" at bounding box center [670, 330] width 1340 height 661
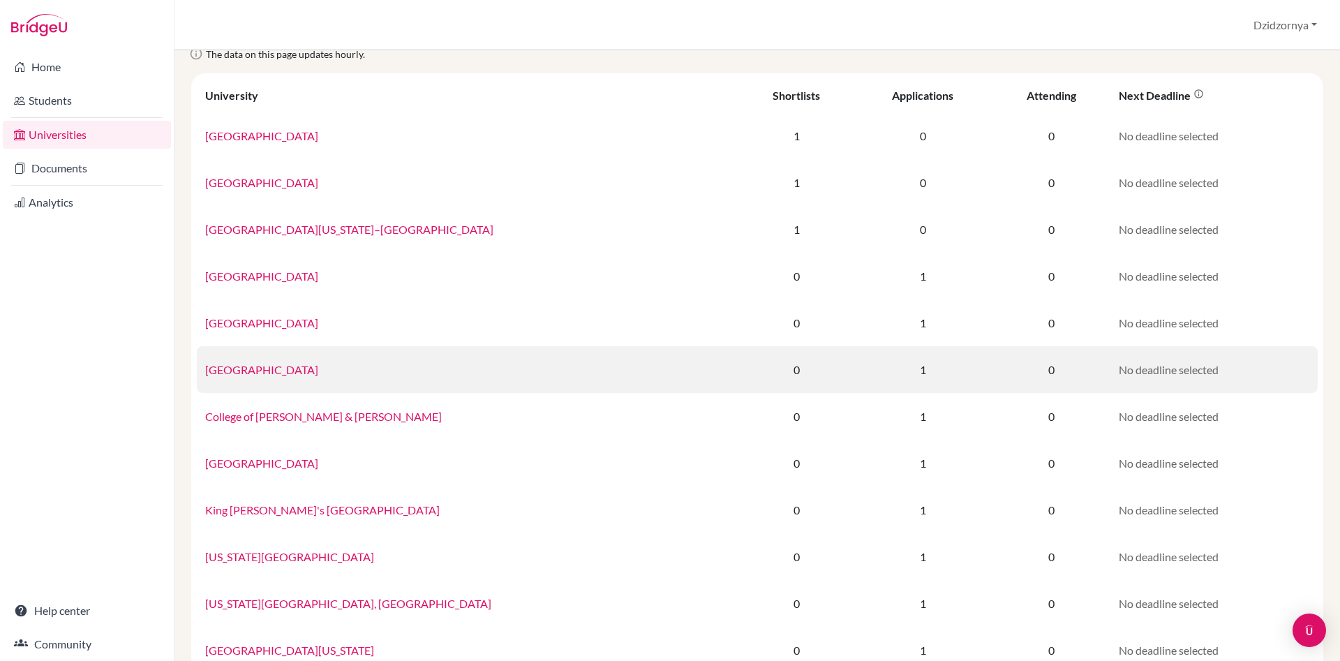
scroll to position [0, 0]
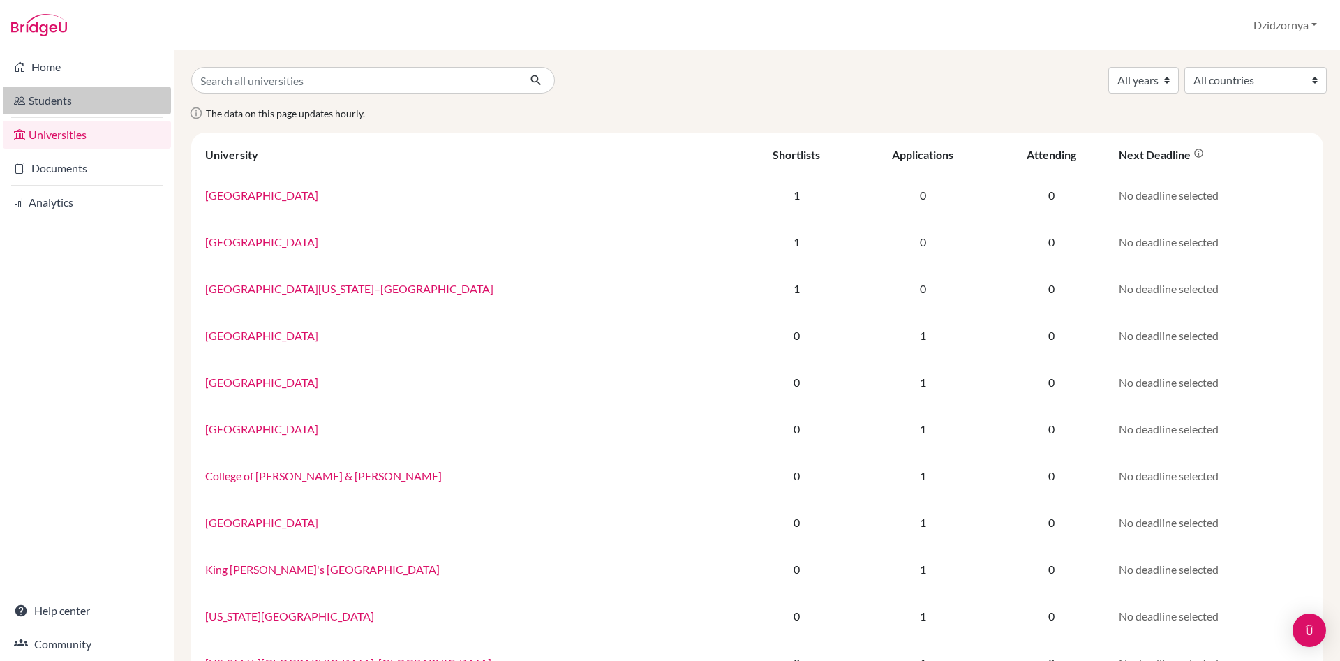
click at [66, 98] on link "Students" at bounding box center [87, 101] width 168 height 28
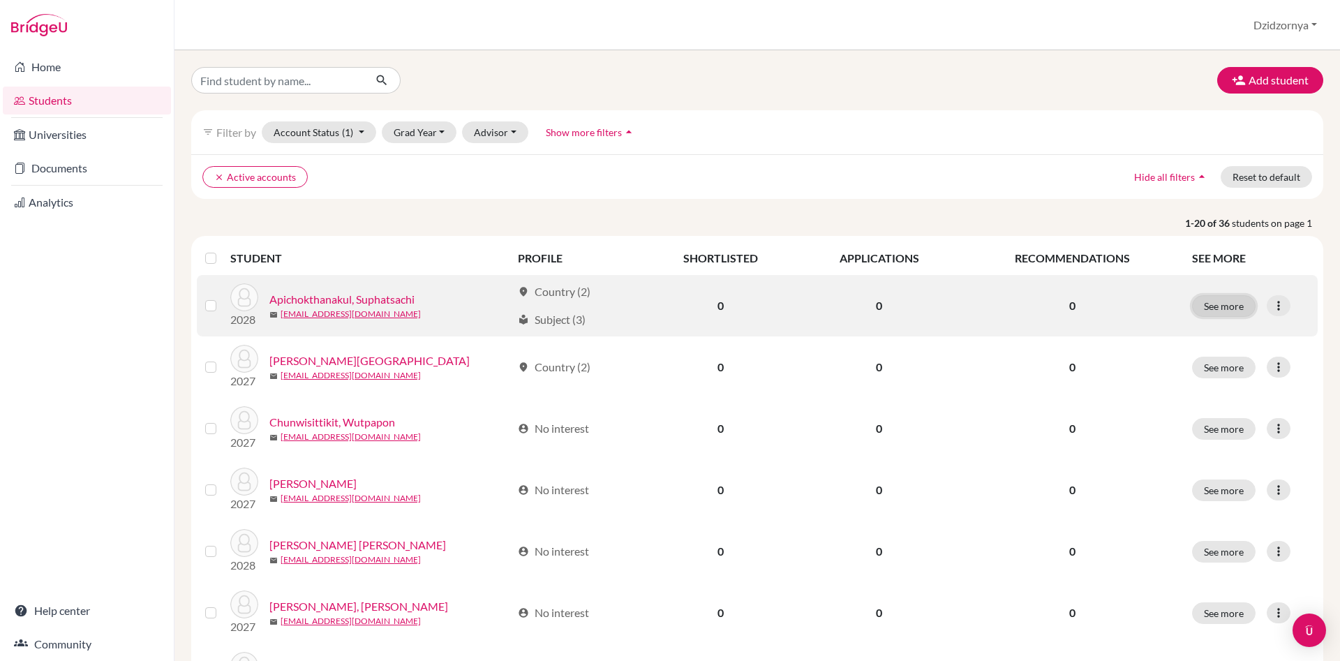
click at [1227, 306] on button "See more" at bounding box center [1223, 306] width 63 height 22
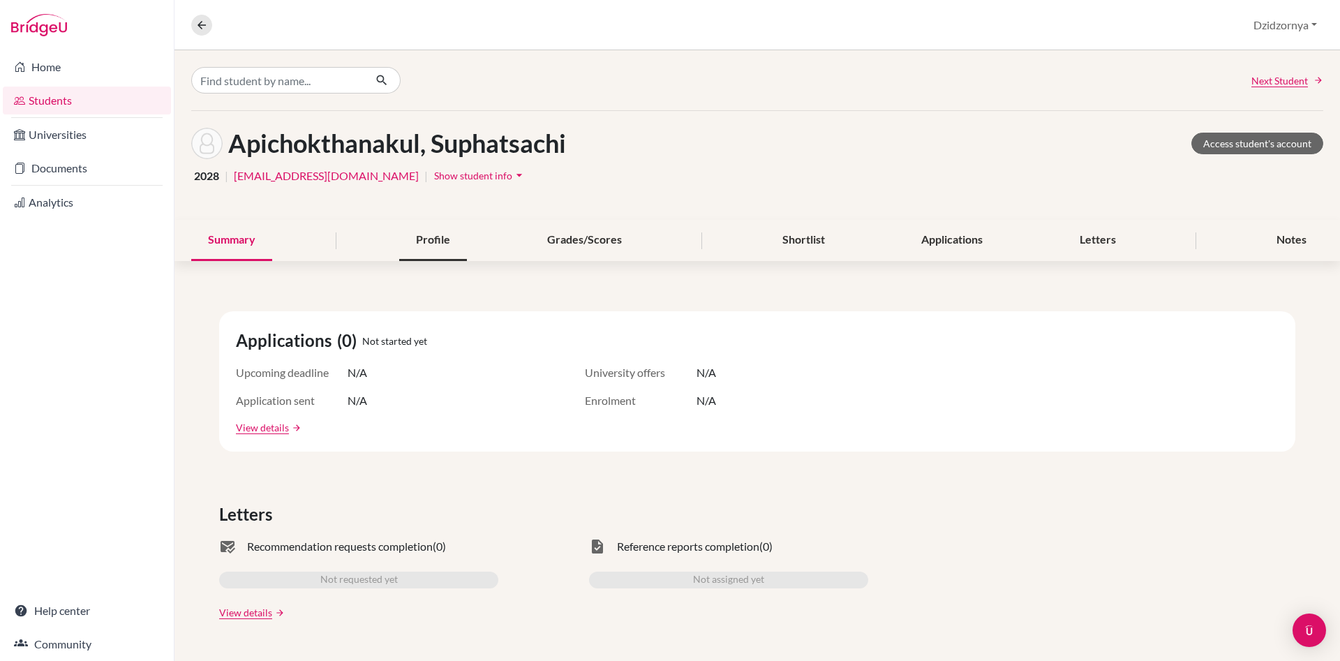
click at [438, 242] on div "Profile" at bounding box center [433, 240] width 68 height 41
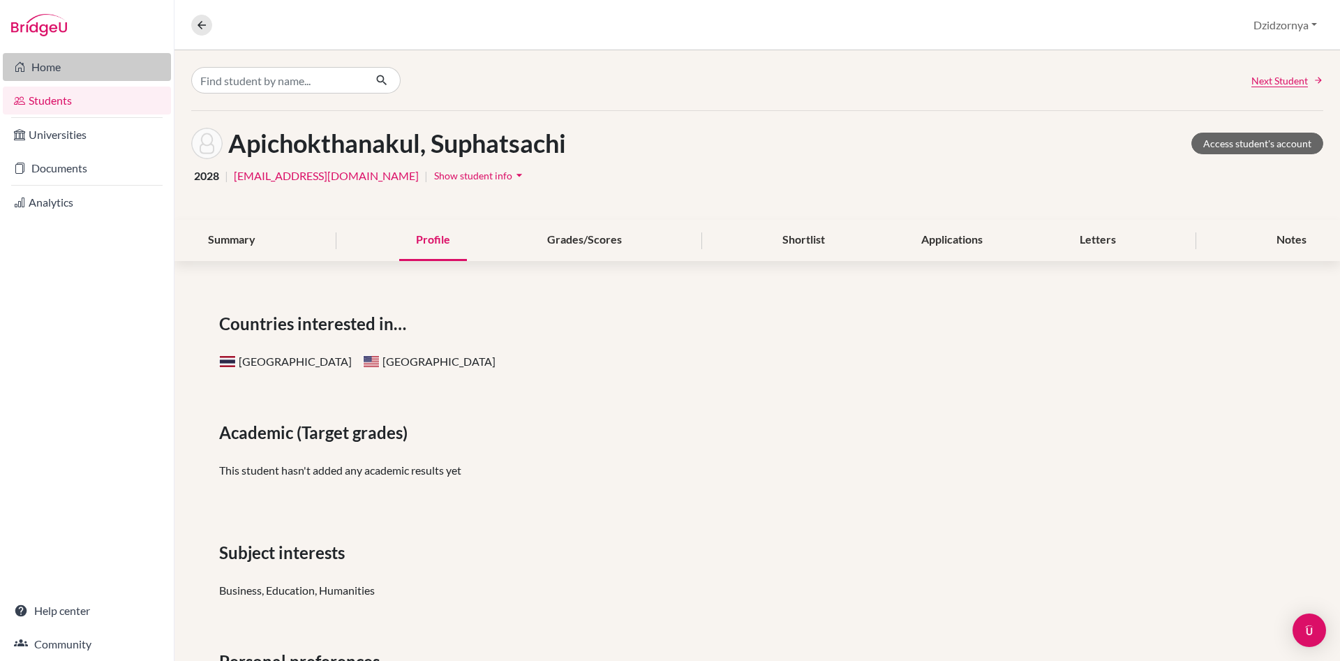
click at [47, 65] on link "Home" at bounding box center [87, 67] width 168 height 28
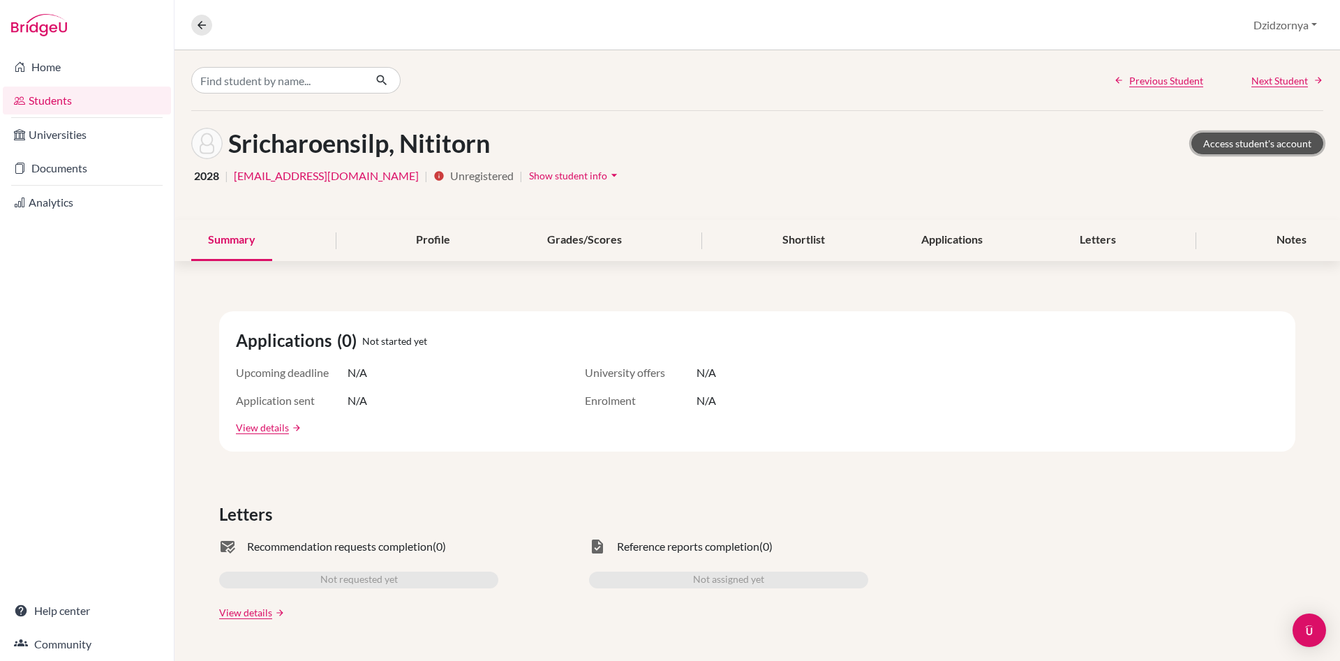
click at [1248, 142] on link "Access student's account" at bounding box center [1257, 144] width 132 height 22
click at [54, 66] on link "Home" at bounding box center [87, 67] width 168 height 28
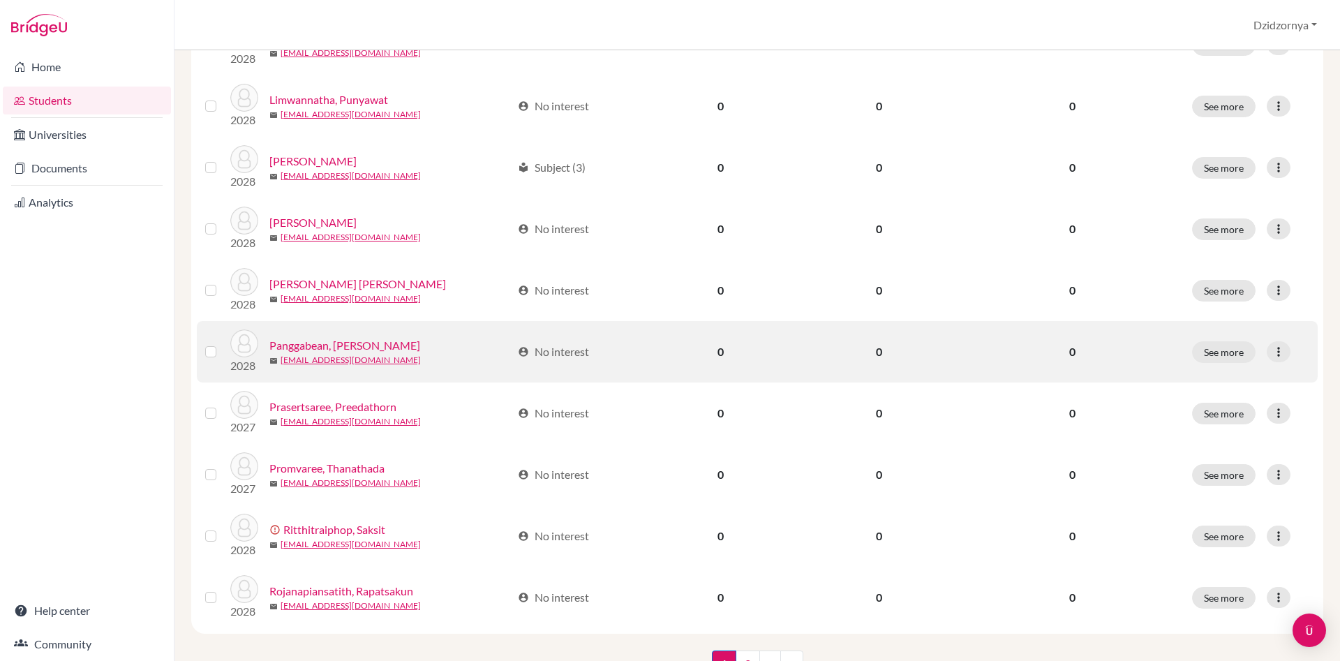
scroll to position [936, 0]
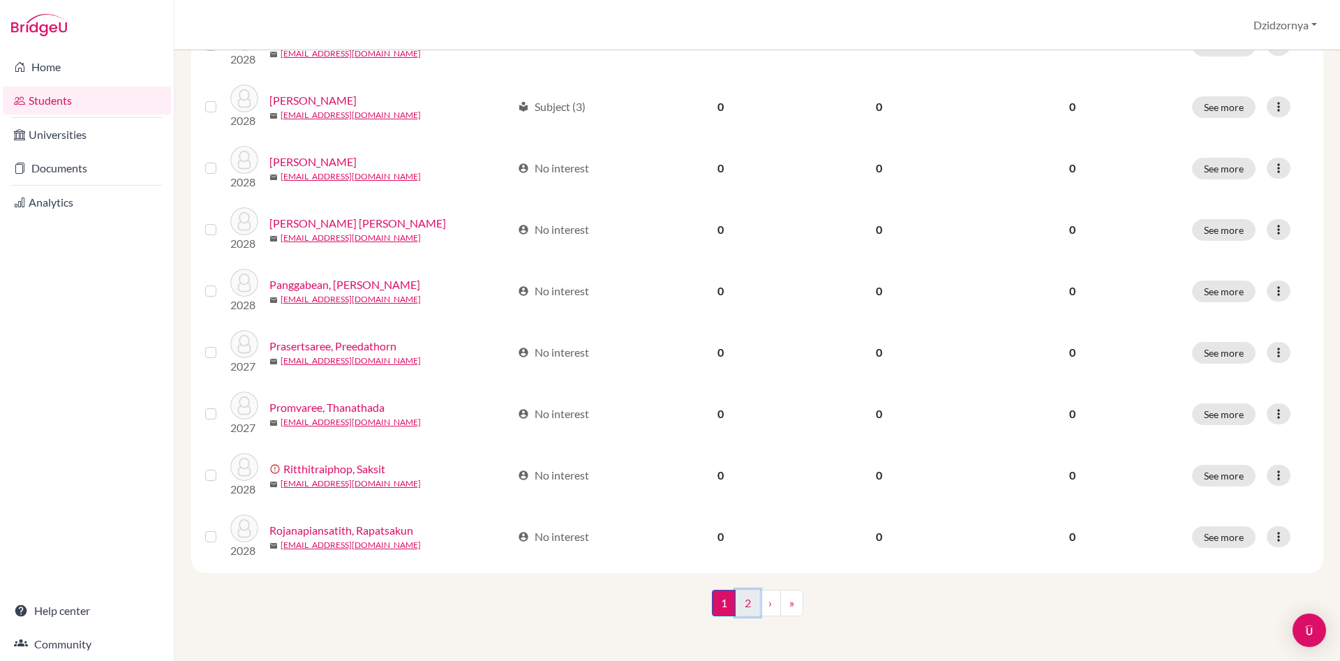
click at [742, 606] on link "2" at bounding box center [747, 603] width 24 height 27
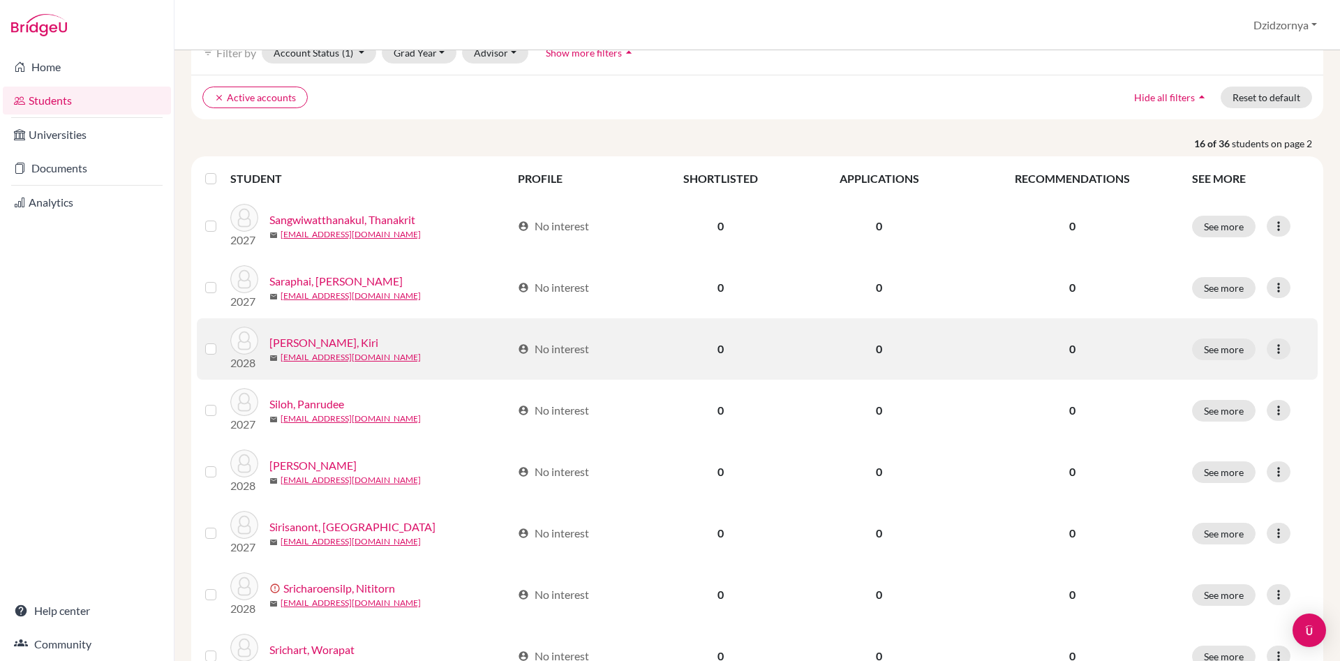
scroll to position [159, 0]
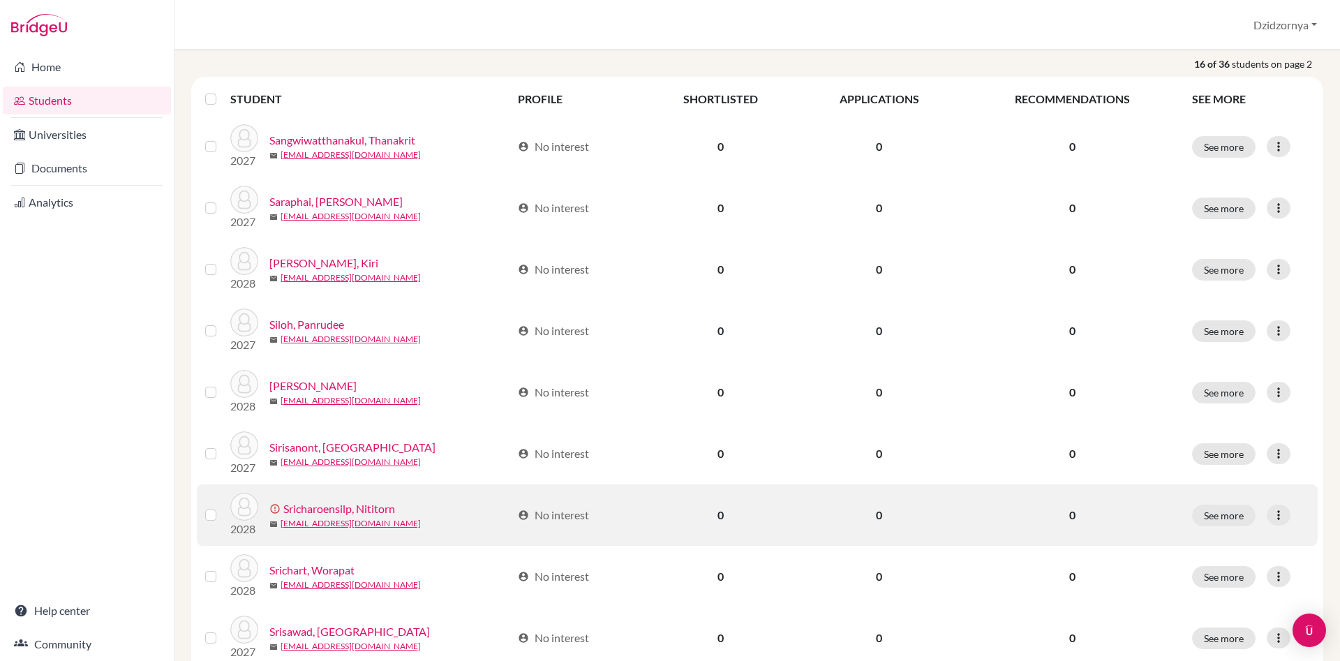
click at [222, 507] on label at bounding box center [222, 507] width 0 height 0
click at [0, 0] on input "checkbox" at bounding box center [0, 0] width 0 height 0
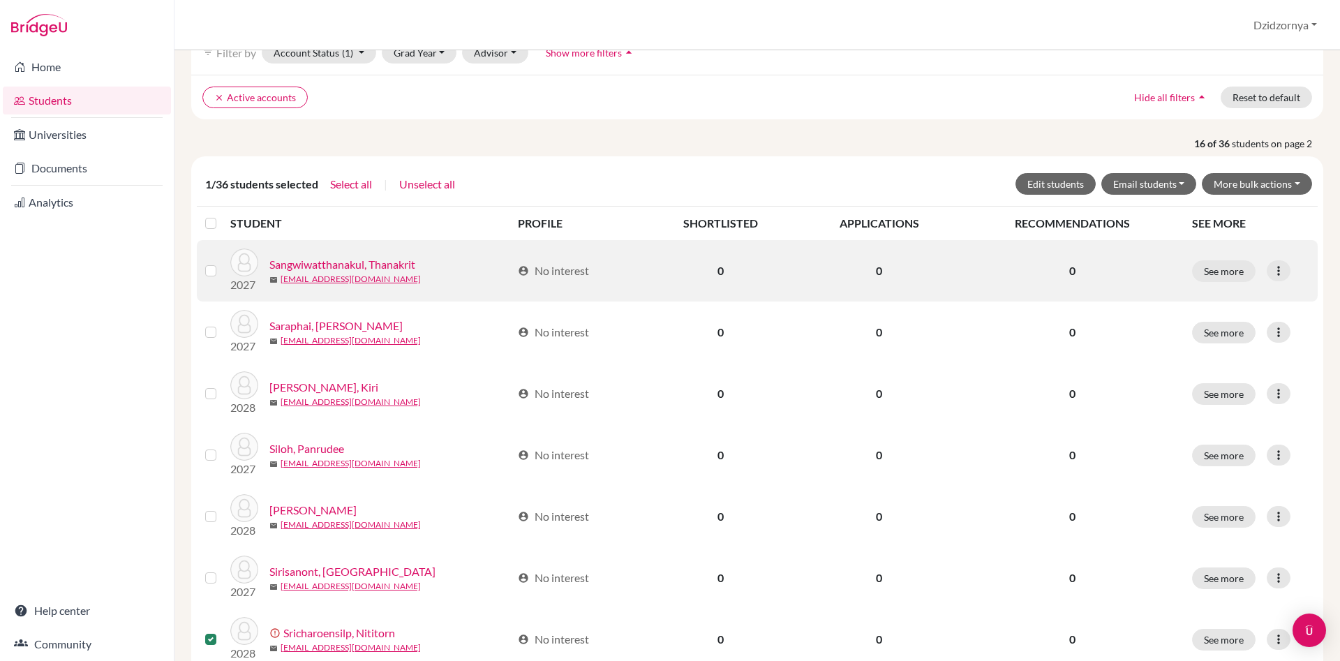
scroll to position [0, 0]
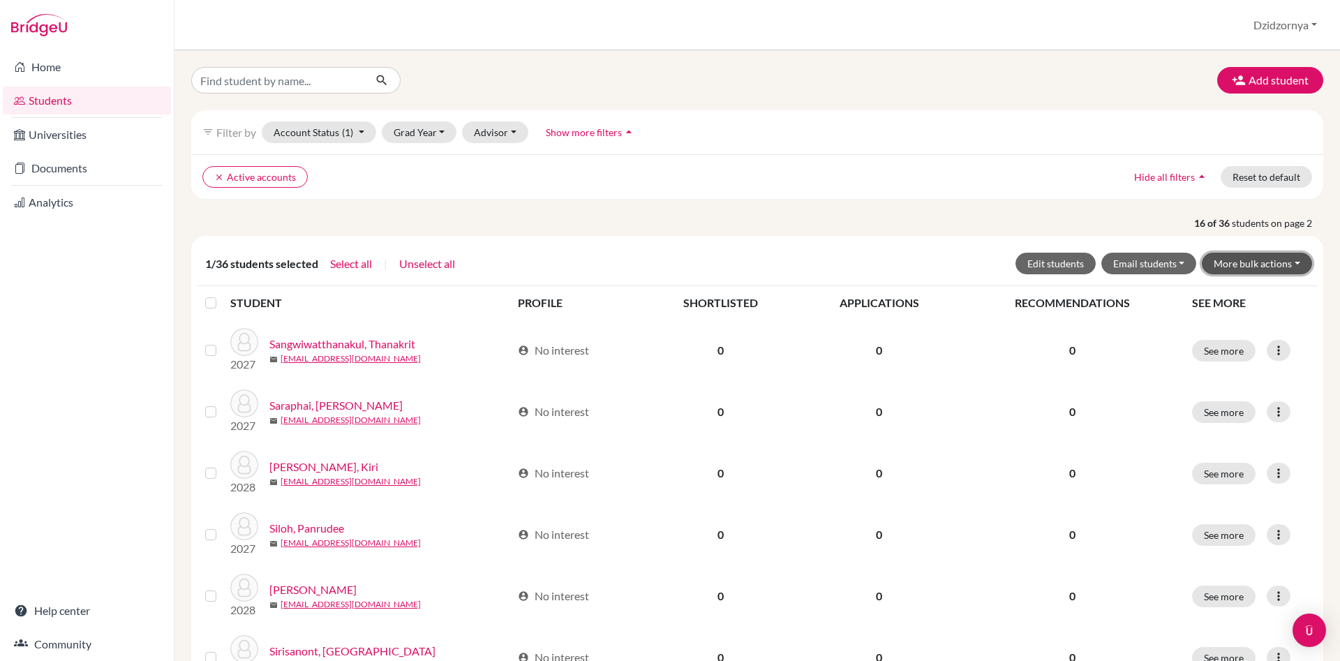
click at [1296, 262] on button "More bulk actions" at bounding box center [1257, 264] width 110 height 22
click at [1229, 292] on button "Archive" at bounding box center [1248, 293] width 126 height 22
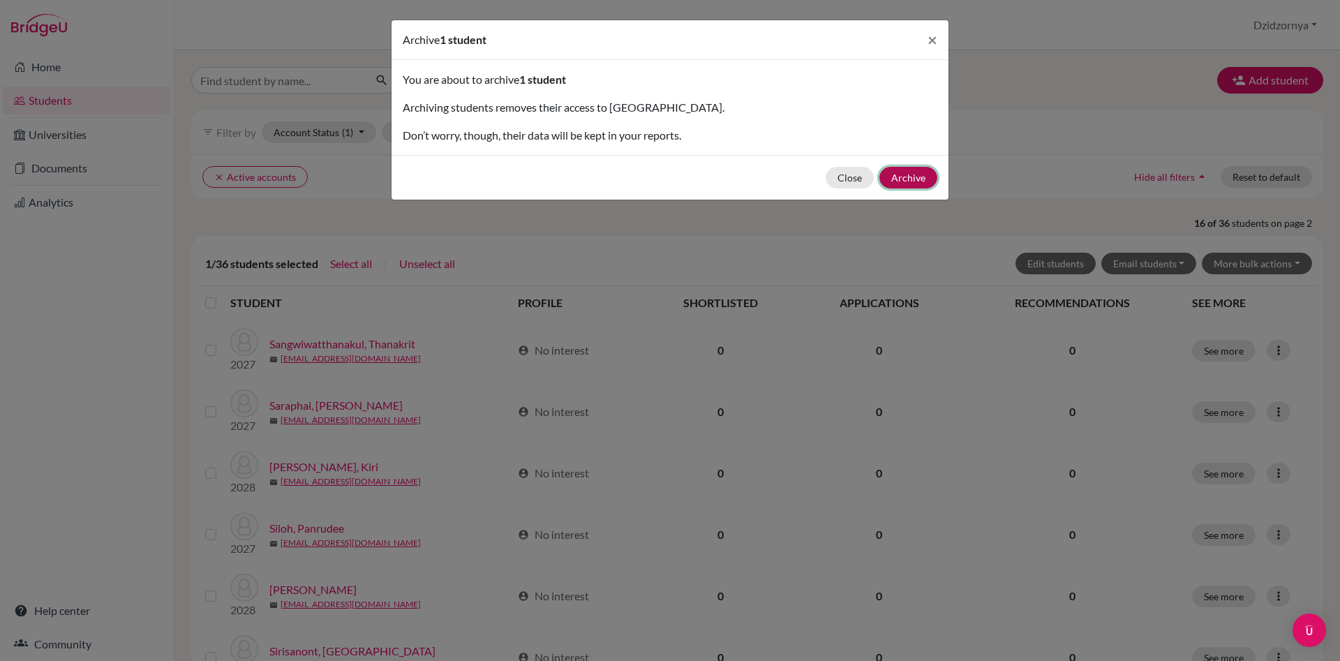
click at [906, 174] on button "Archive" at bounding box center [908, 178] width 58 height 22
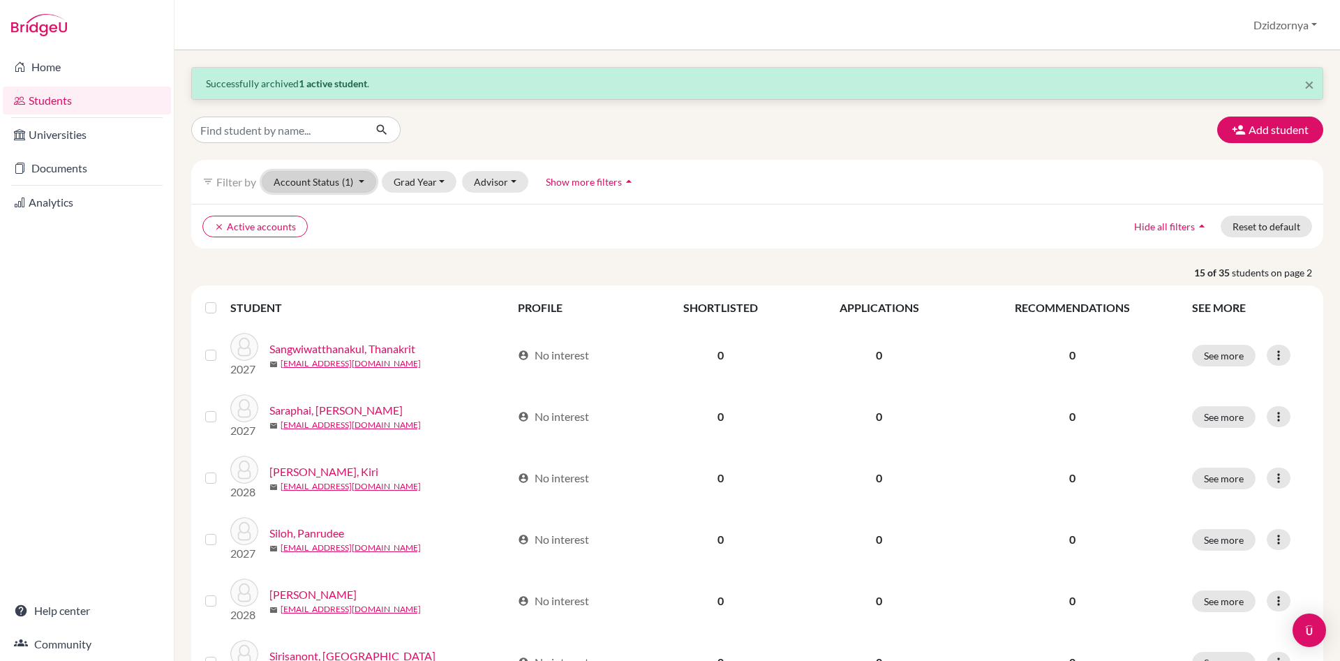
click at [336, 176] on button "Account Status (1)" at bounding box center [319, 182] width 114 height 22
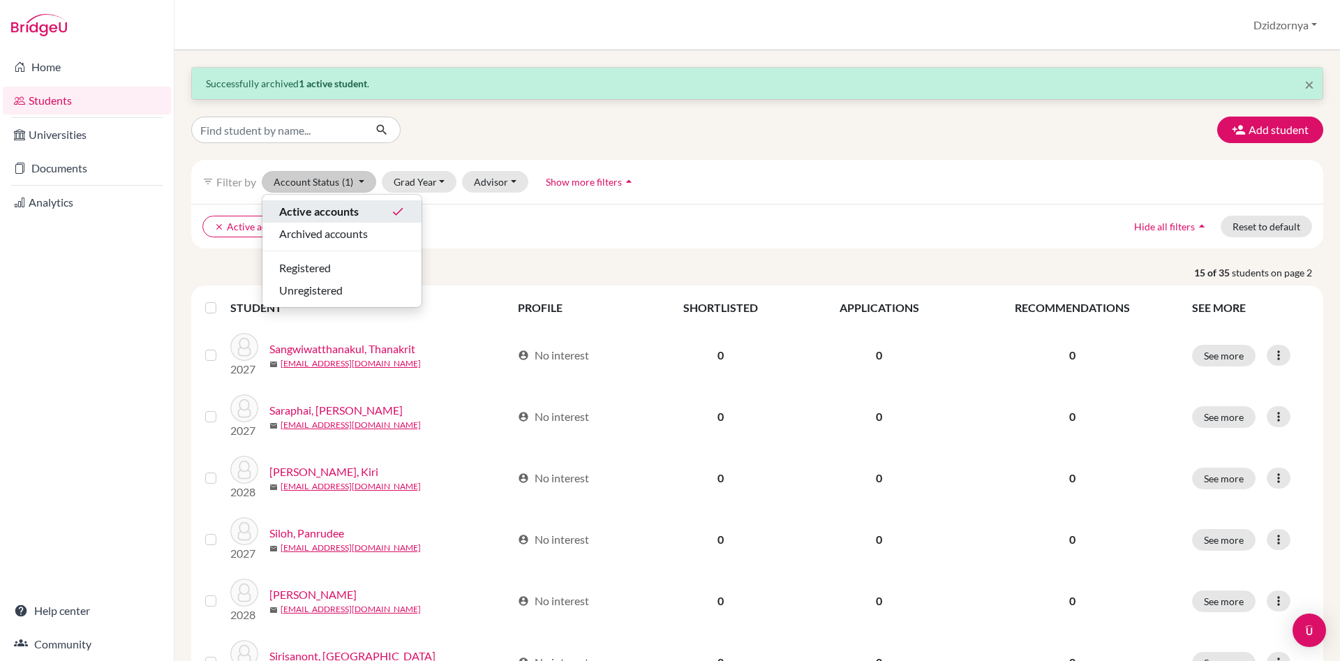
click at [340, 213] on span "Active accounts" at bounding box center [319, 211] width 80 height 17
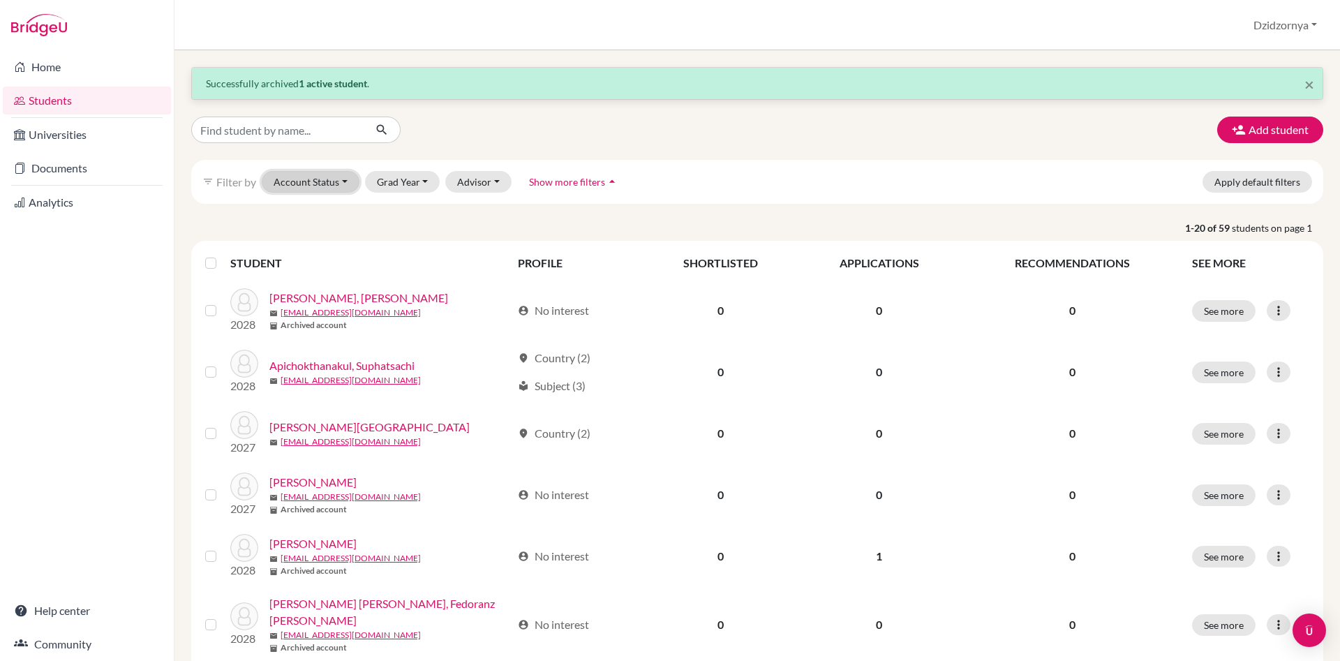
click at [334, 181] on button "Account Status" at bounding box center [311, 182] width 98 height 22
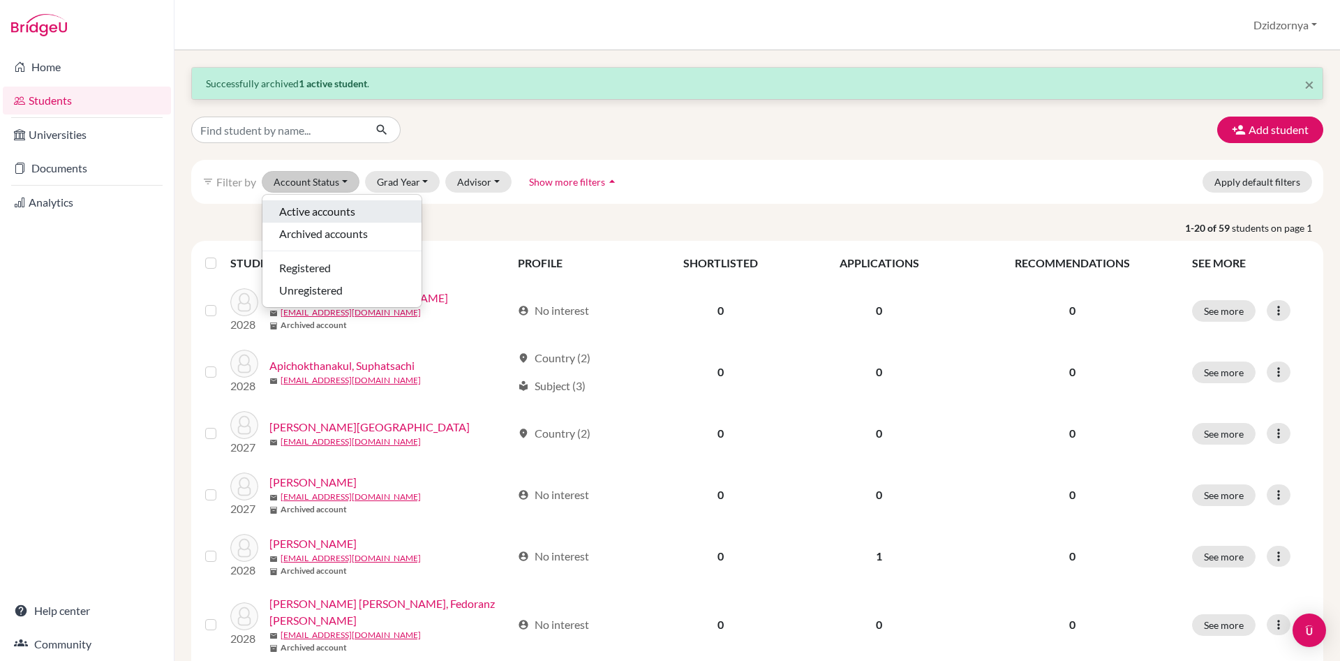
click at [337, 211] on span "Active accounts" at bounding box center [317, 211] width 76 height 17
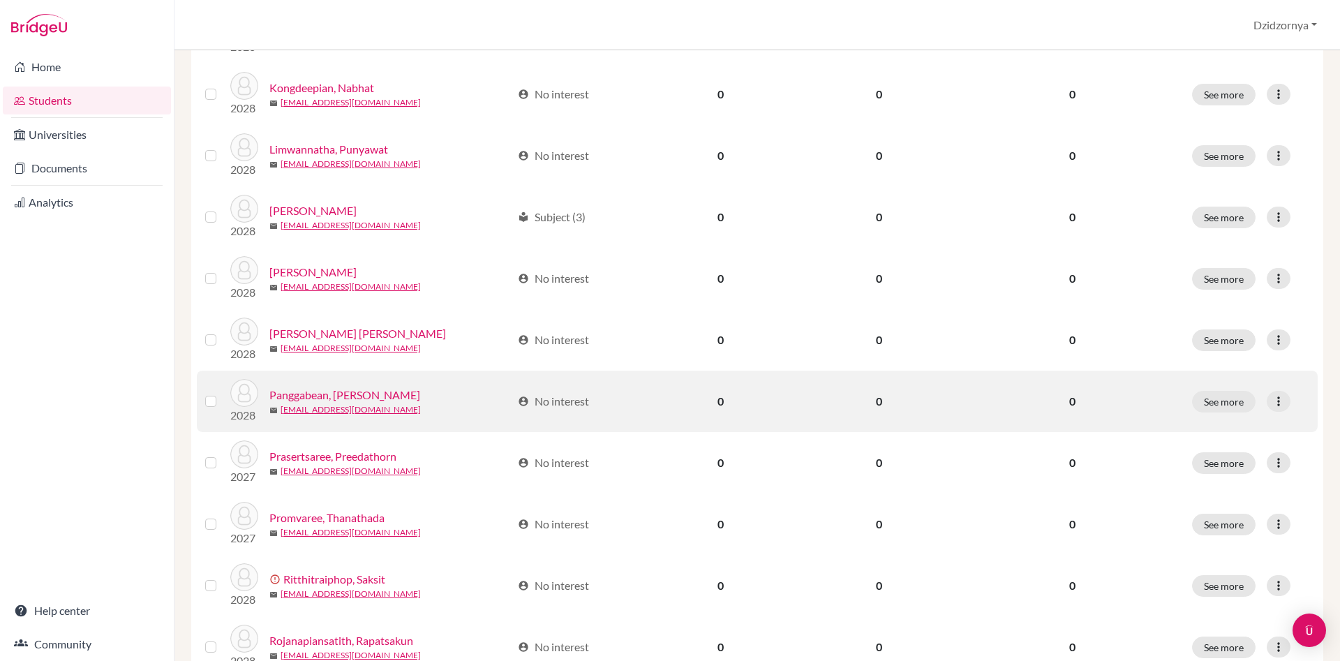
scroll to position [985, 0]
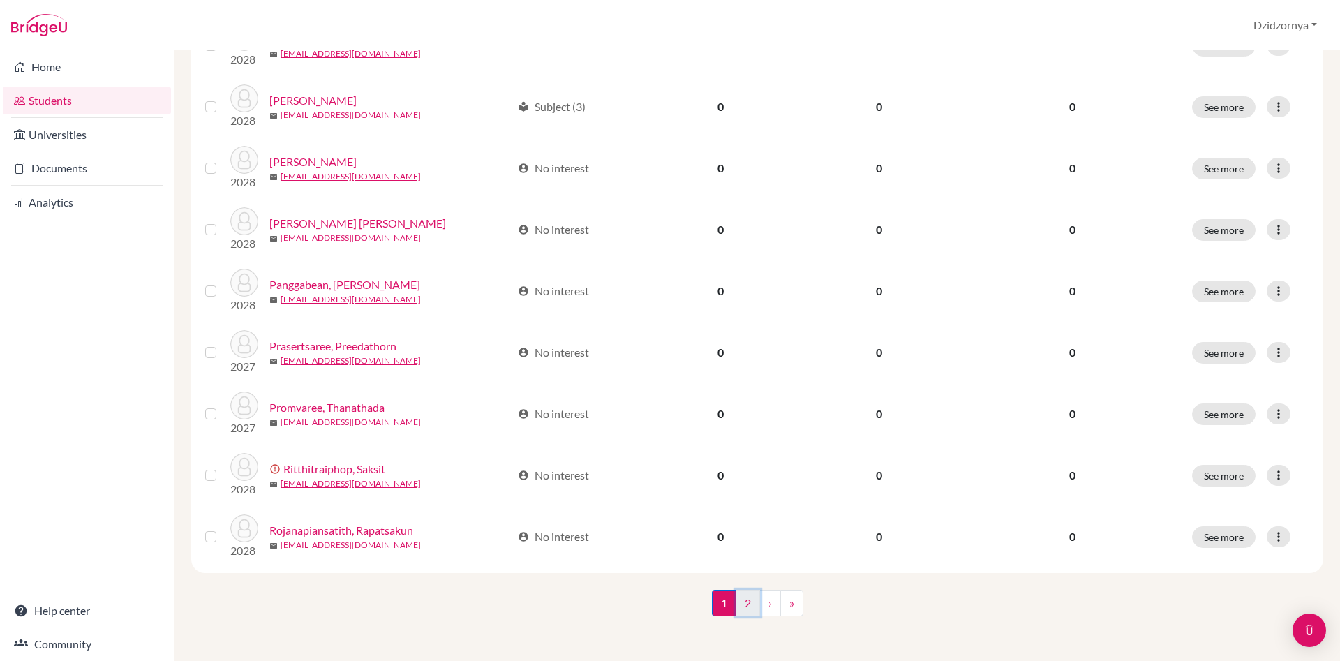
click at [749, 600] on link "2" at bounding box center [747, 603] width 24 height 27
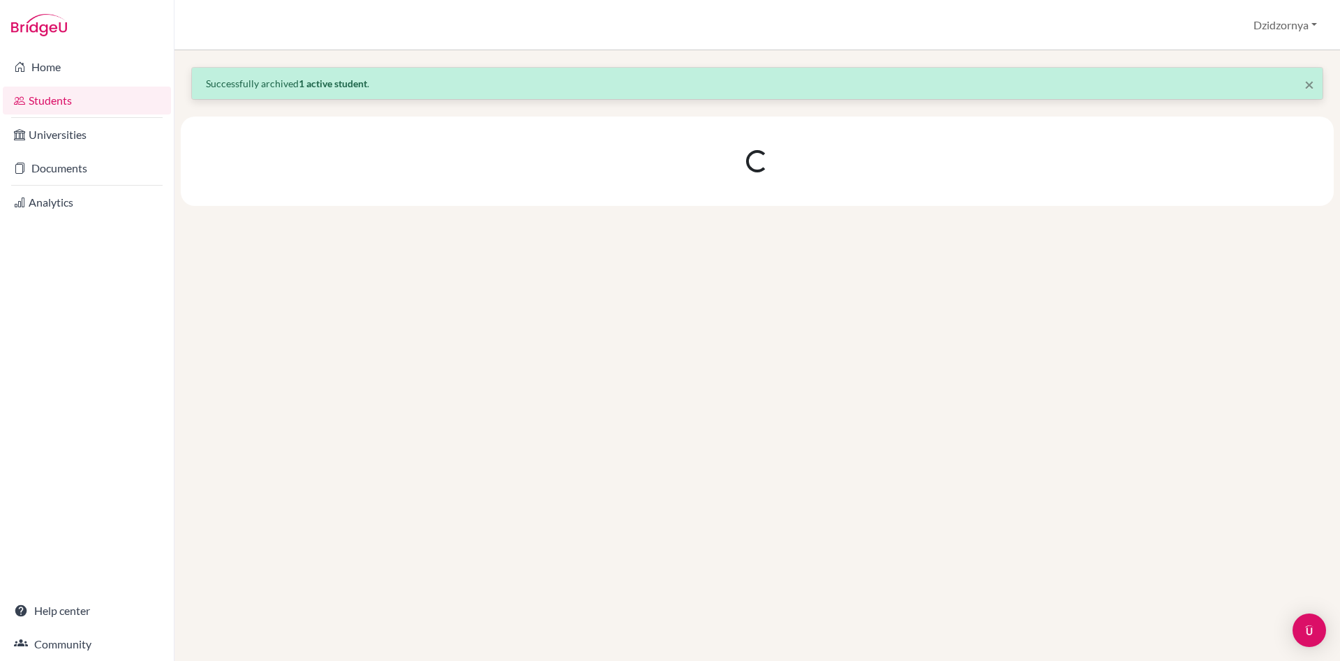
scroll to position [0, 0]
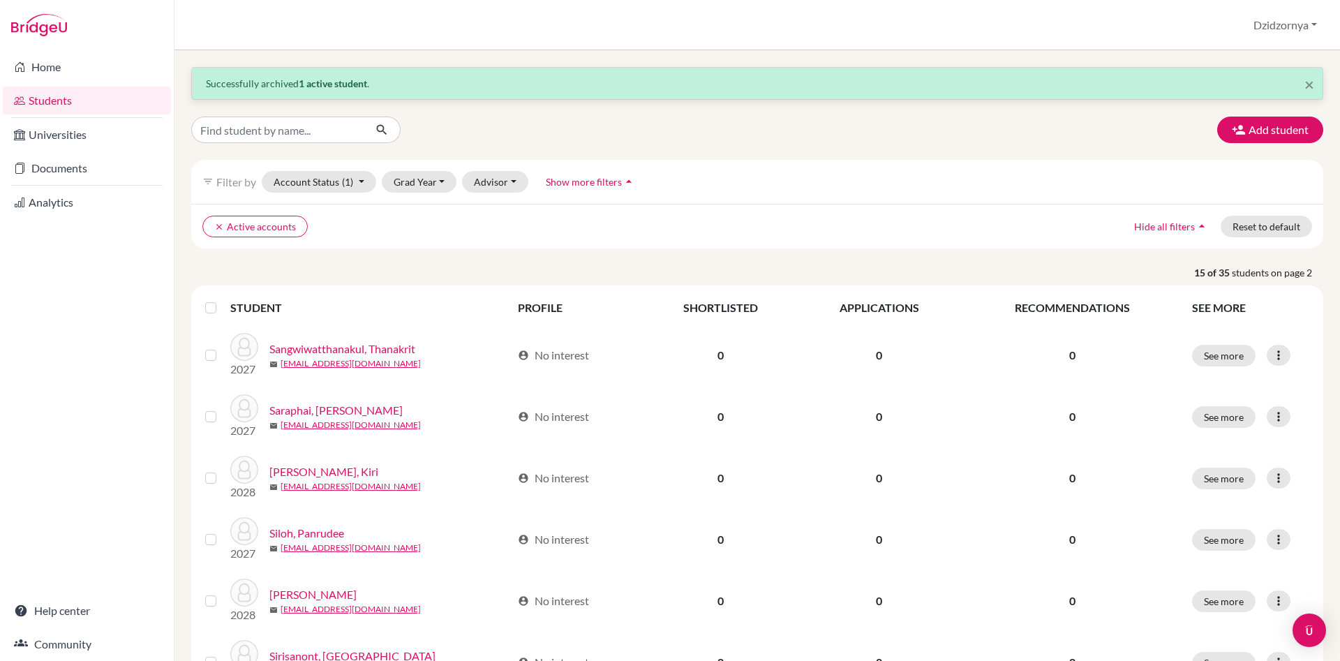
drag, startPoint x: 794, startPoint y: 225, endPoint x: 733, endPoint y: 230, distance: 61.0
click at [794, 223] on ul "clear Active accounts" at bounding box center [618, 227] width 832 height 22
click at [899, 230] on ul "clear Active accounts" at bounding box center [618, 227] width 832 height 22
click at [918, 225] on ul "clear Active accounts" at bounding box center [618, 227] width 832 height 22
click at [924, 185] on div "filter_list Filter by Account Status (1) Active accounts done Archived accounts…" at bounding box center [757, 182] width 1132 height 44
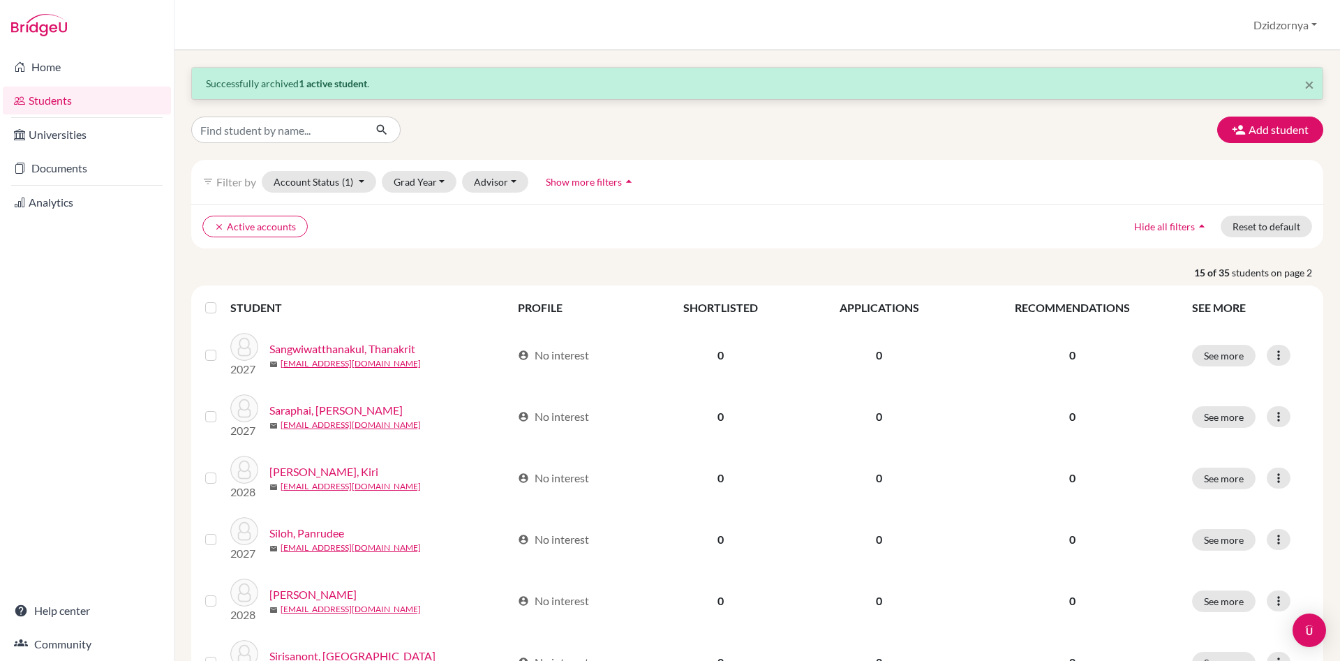
click at [90, 100] on link "Students" at bounding box center [87, 101] width 168 height 28
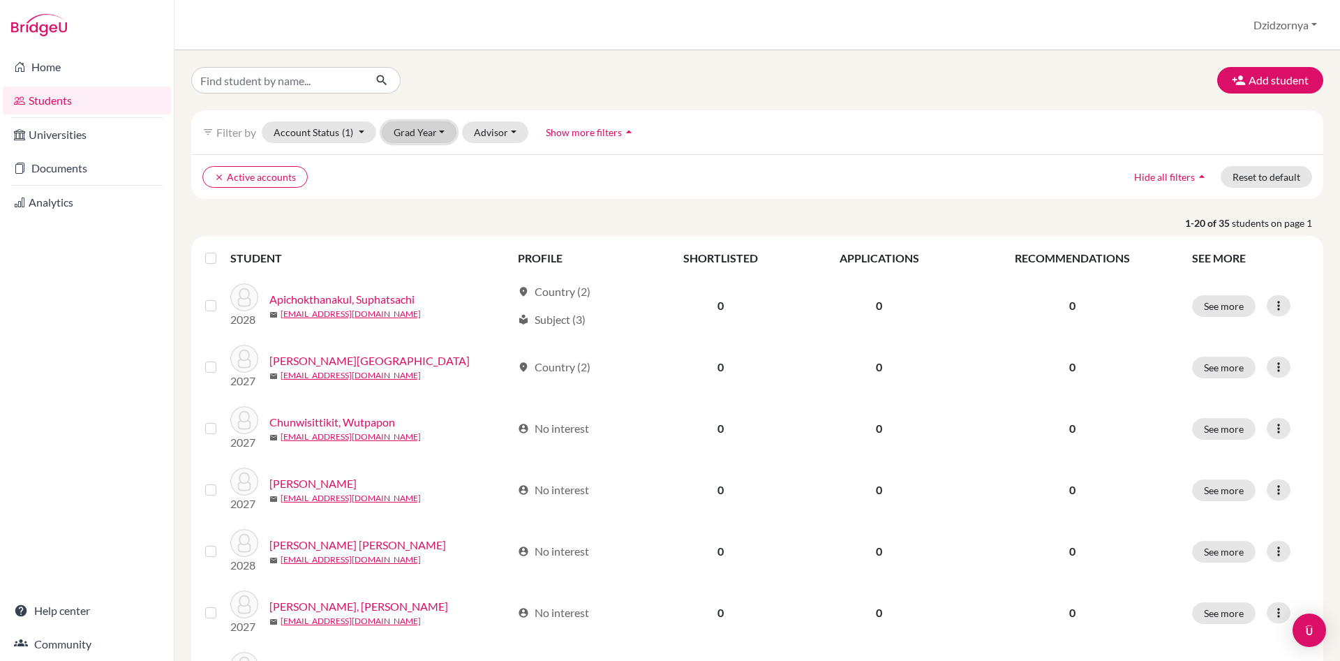
click at [429, 133] on button "Grad Year" at bounding box center [419, 132] width 75 height 22
click at [418, 182] on span "2027" at bounding box center [411, 184] width 25 height 17
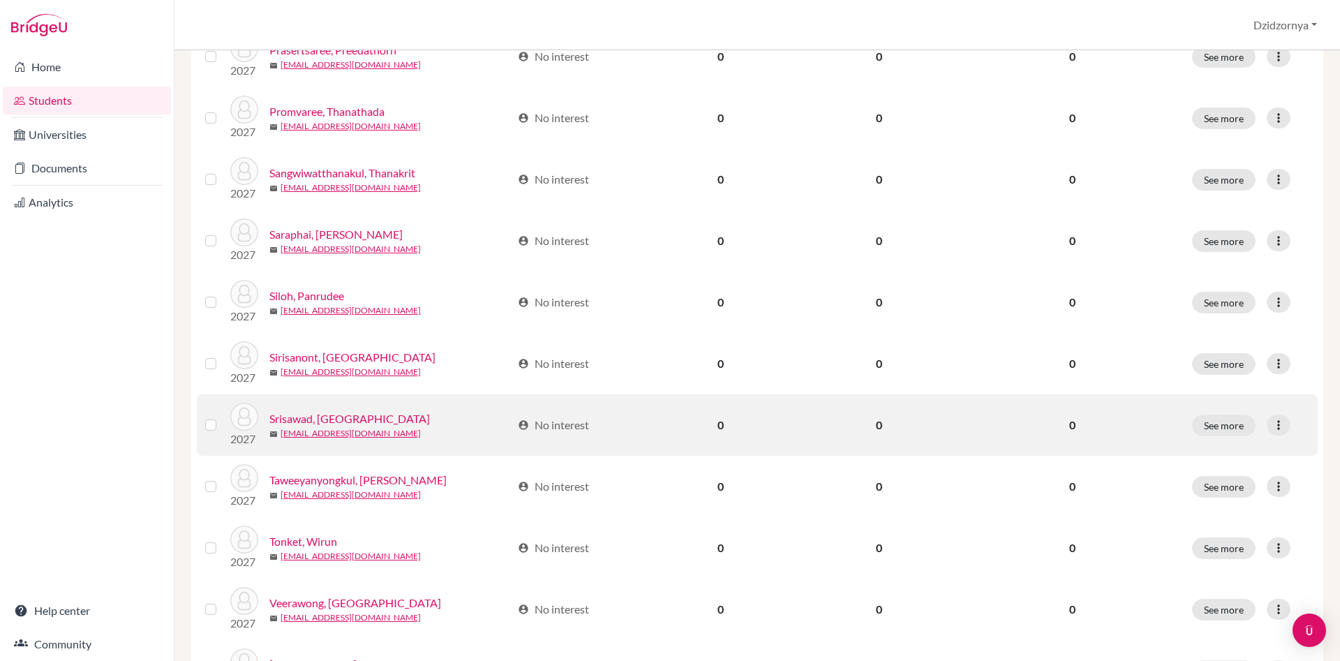
scroll to position [574, 0]
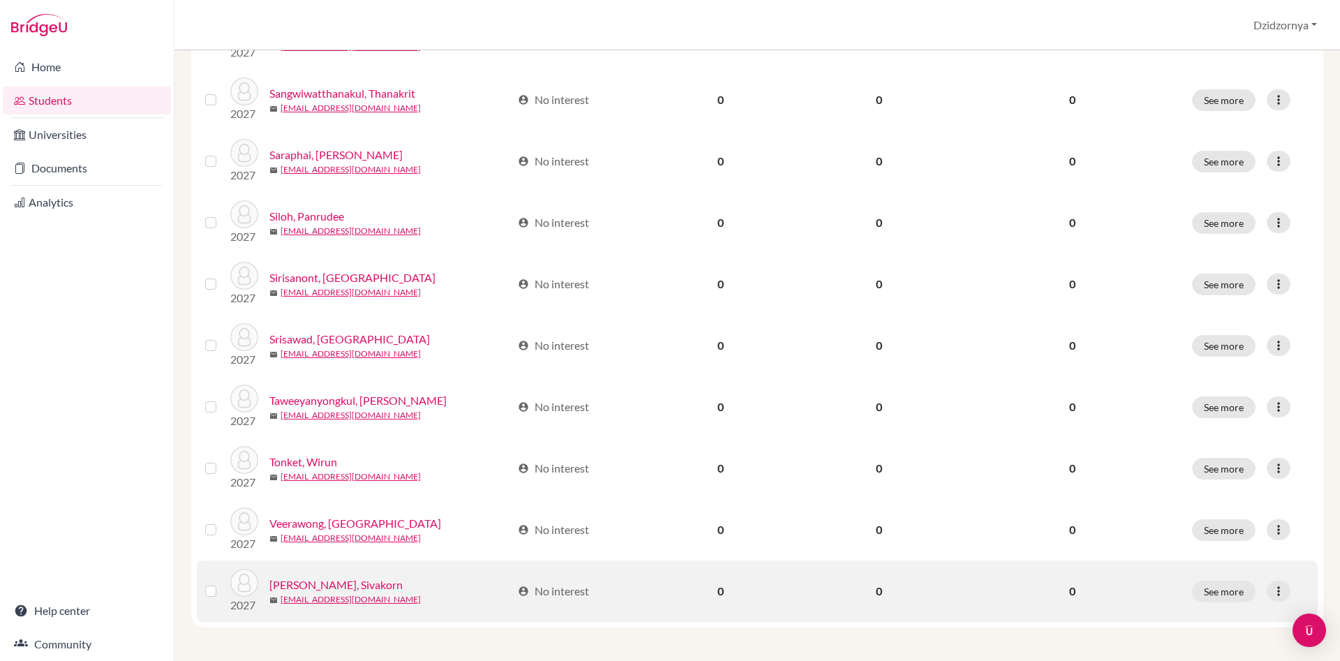
click at [222, 583] on label at bounding box center [222, 583] width 0 height 0
click at [0, 0] on input "checkbox" at bounding box center [0, 0] width 0 height 0
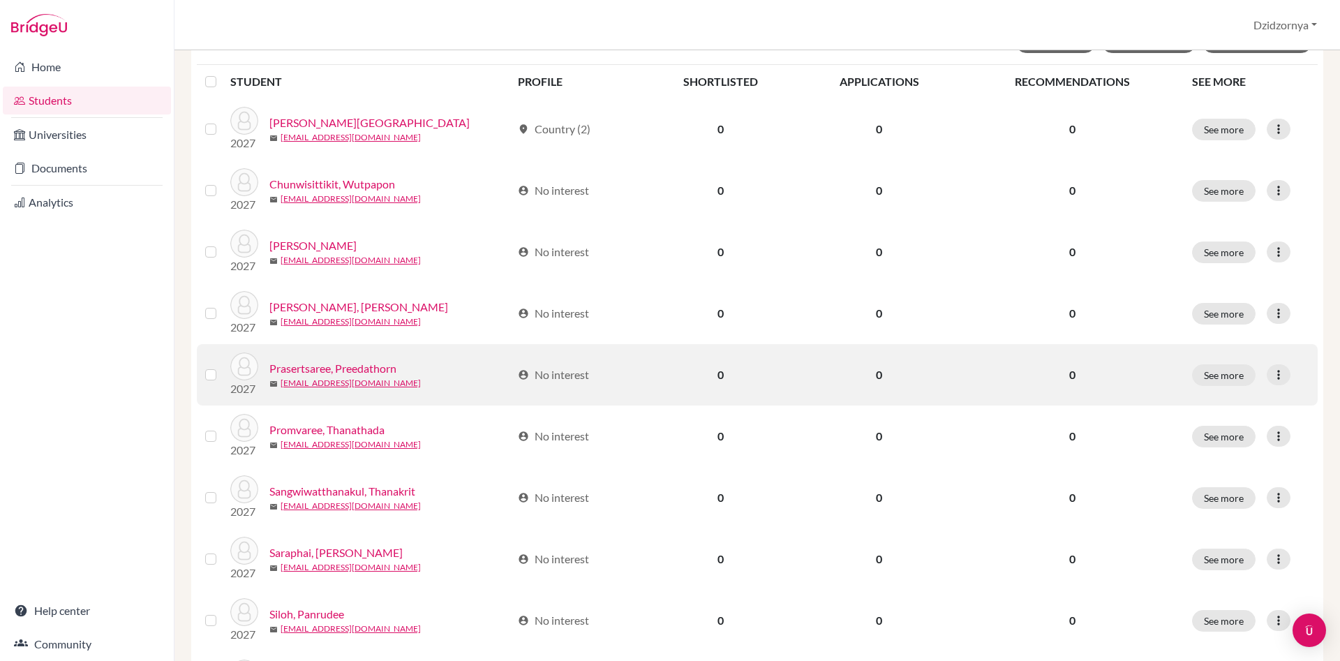
scroll to position [0, 0]
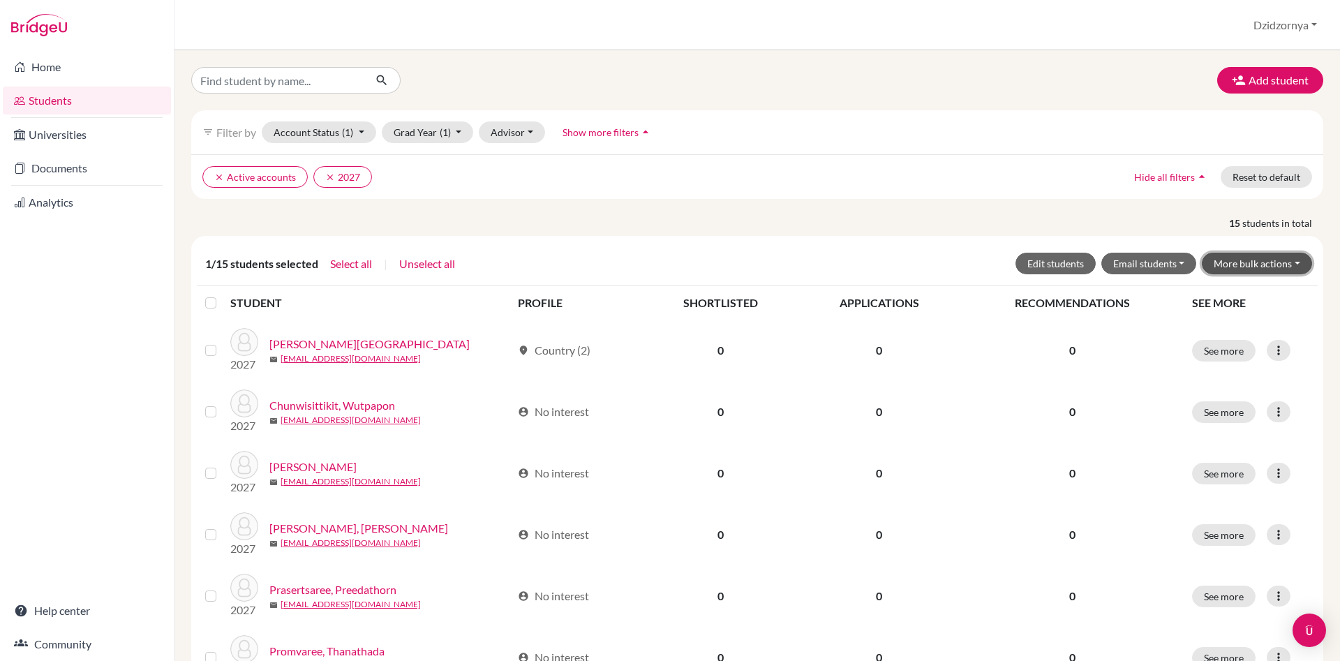
click at [1293, 262] on button "More bulk actions" at bounding box center [1257, 264] width 110 height 22
click at [1225, 291] on button "Archive" at bounding box center [1248, 293] width 126 height 22
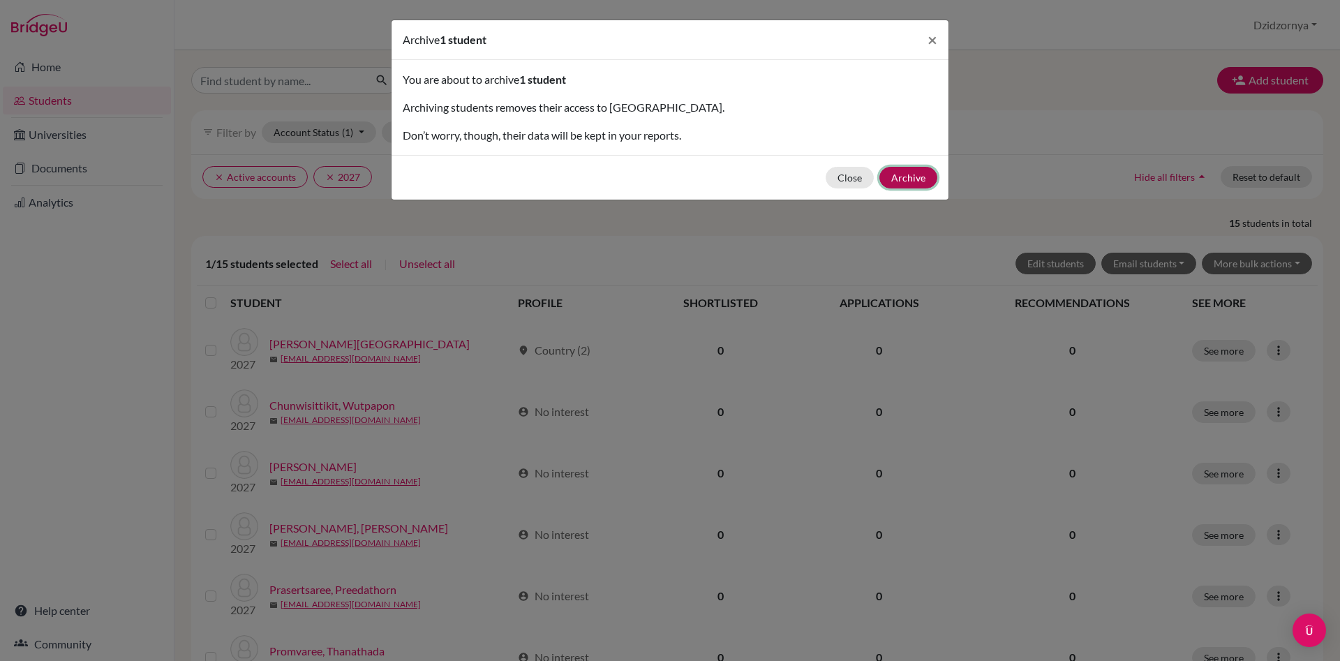
click at [902, 175] on button "Archive" at bounding box center [908, 178] width 58 height 22
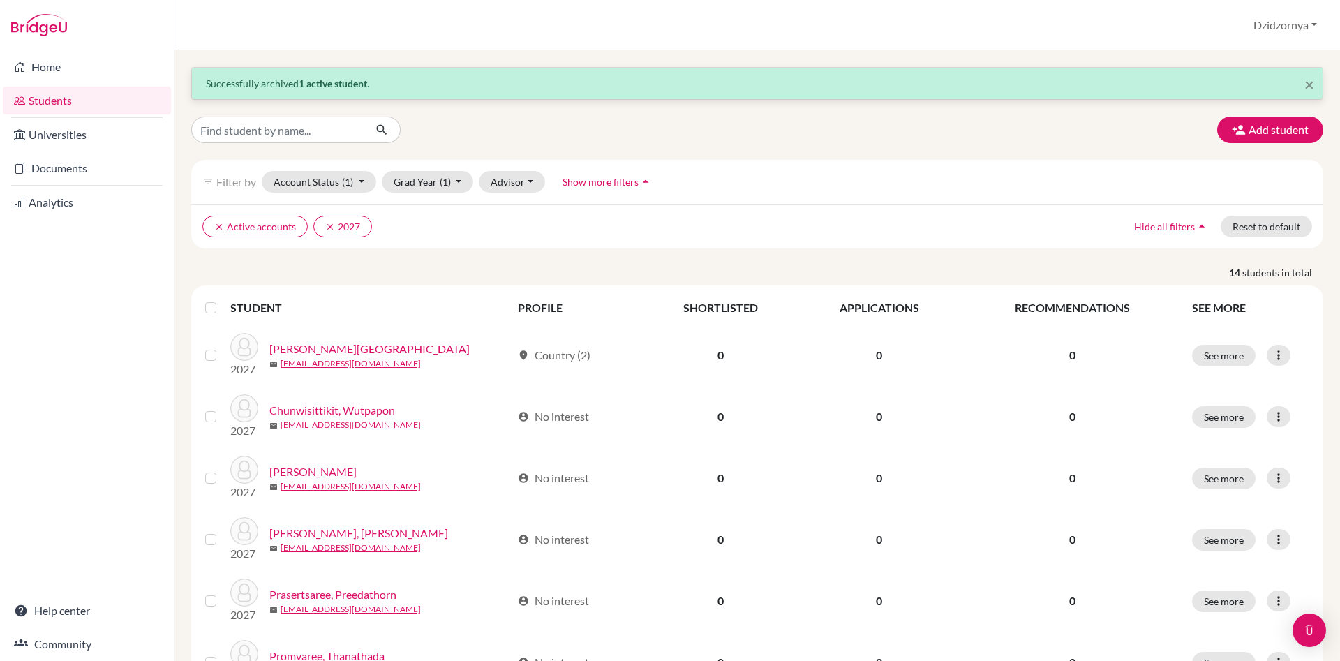
click at [859, 232] on ul "clear Active accounts clear 2027" at bounding box center [618, 227] width 832 height 22
click at [660, 225] on ul "clear Active accounts clear 2027" at bounding box center [618, 227] width 832 height 22
click at [72, 135] on link "Universities" at bounding box center [87, 135] width 168 height 28
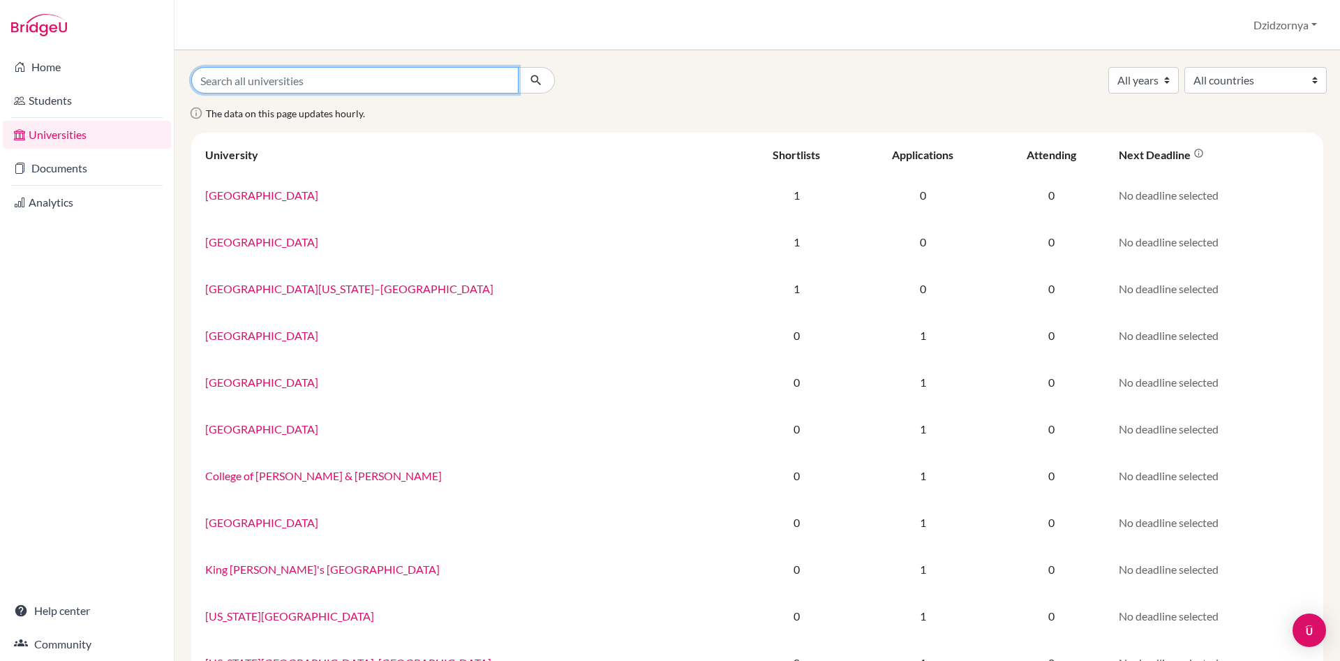
click at [361, 73] on input "Search all universities" at bounding box center [354, 80] width 327 height 27
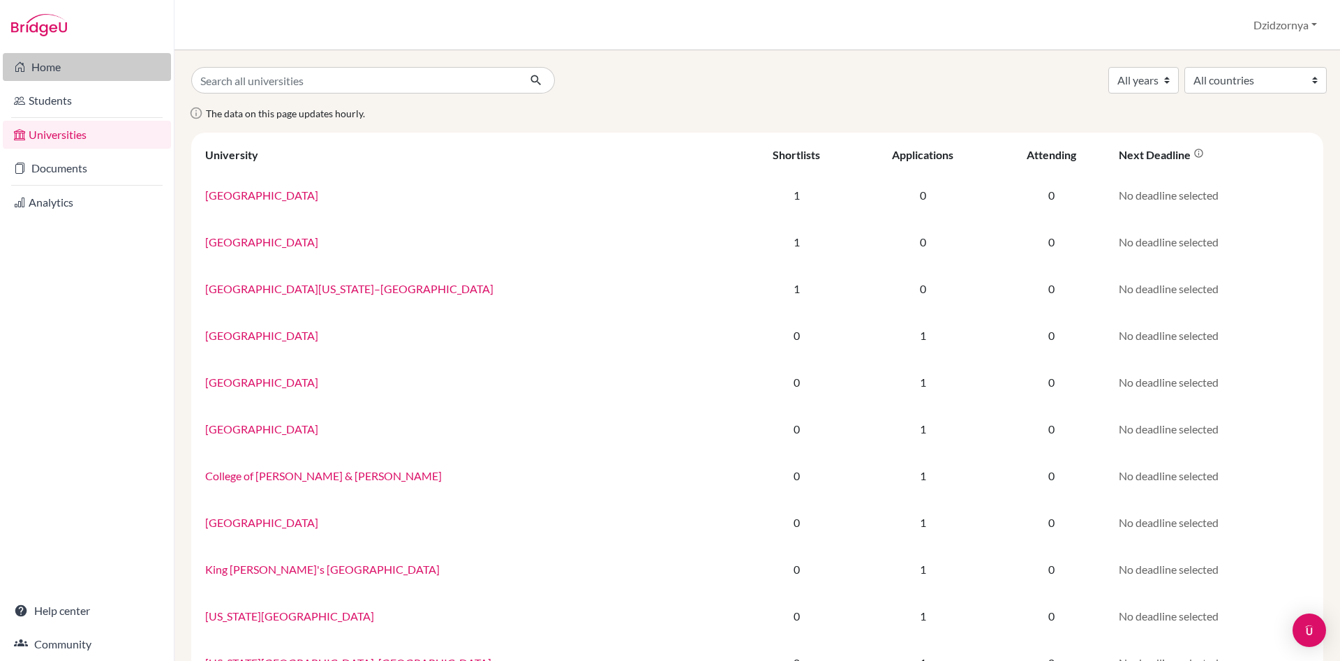
click at [53, 68] on link "Home" at bounding box center [87, 67] width 168 height 28
